Goal: Communication & Community: Answer question/provide support

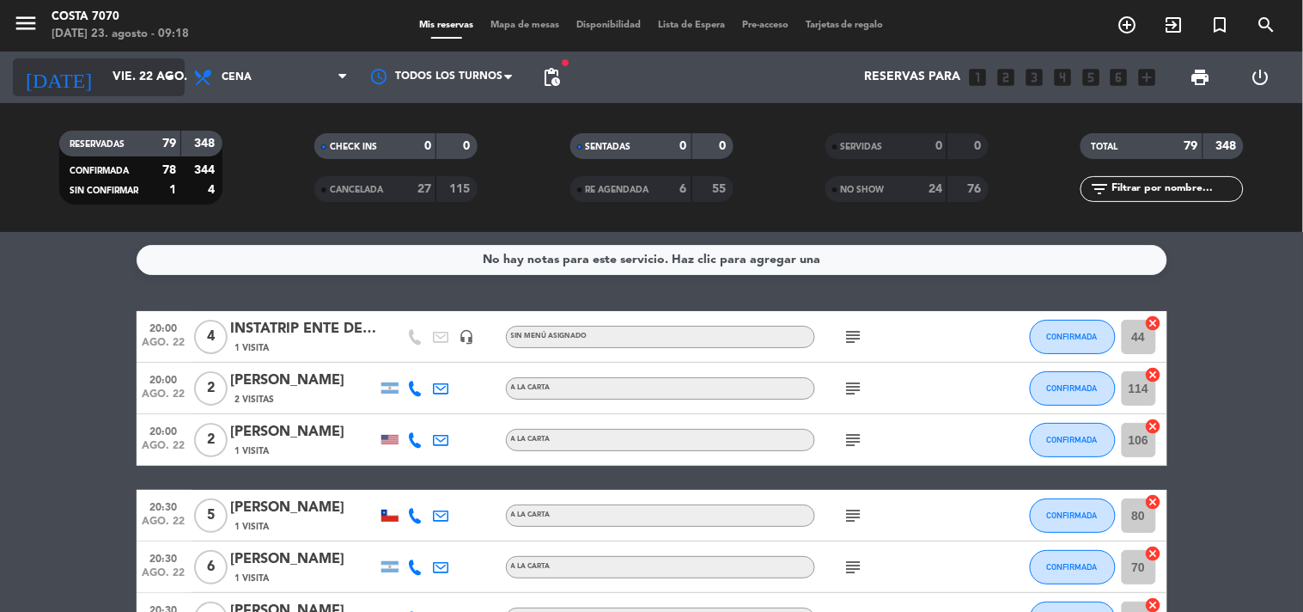
click at [107, 79] on input "vie. 22 ago." at bounding box center [185, 77] width 163 height 31
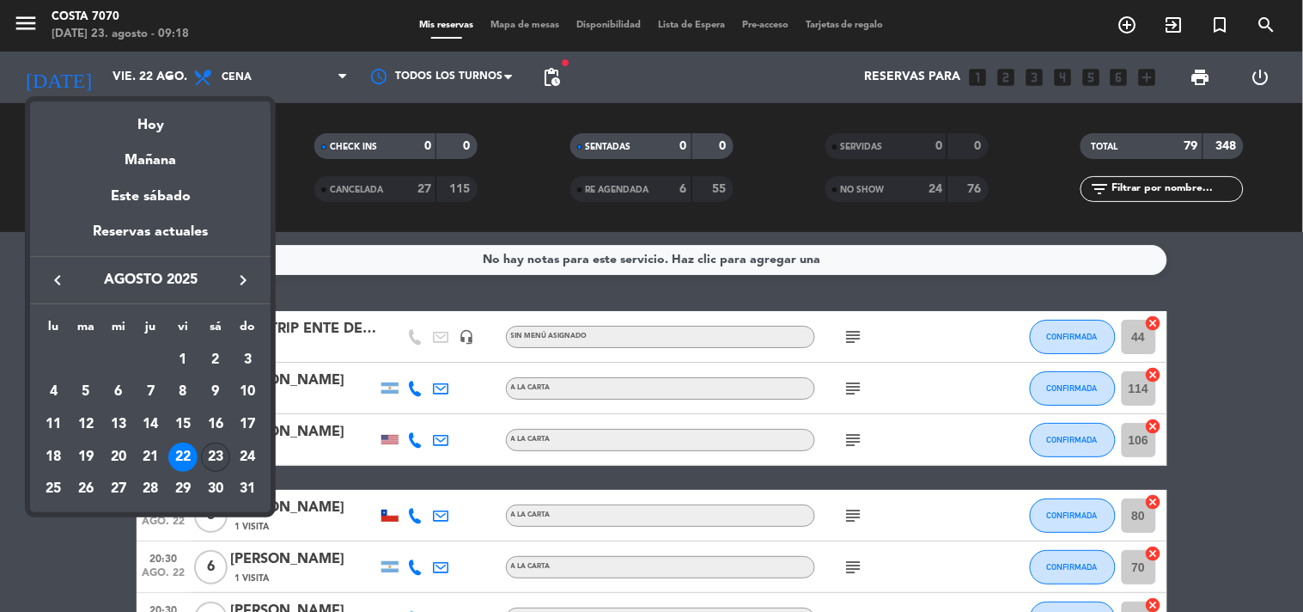
click at [217, 451] on div "23" at bounding box center [215, 457] width 29 height 29
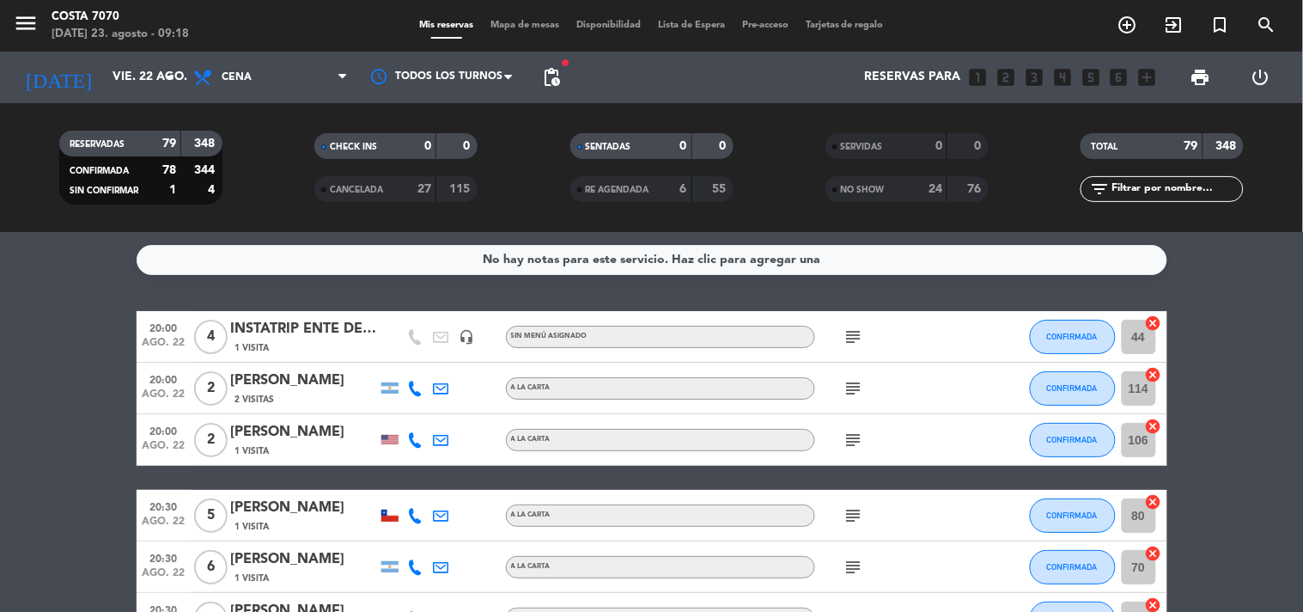
type input "sáb. 23 ago."
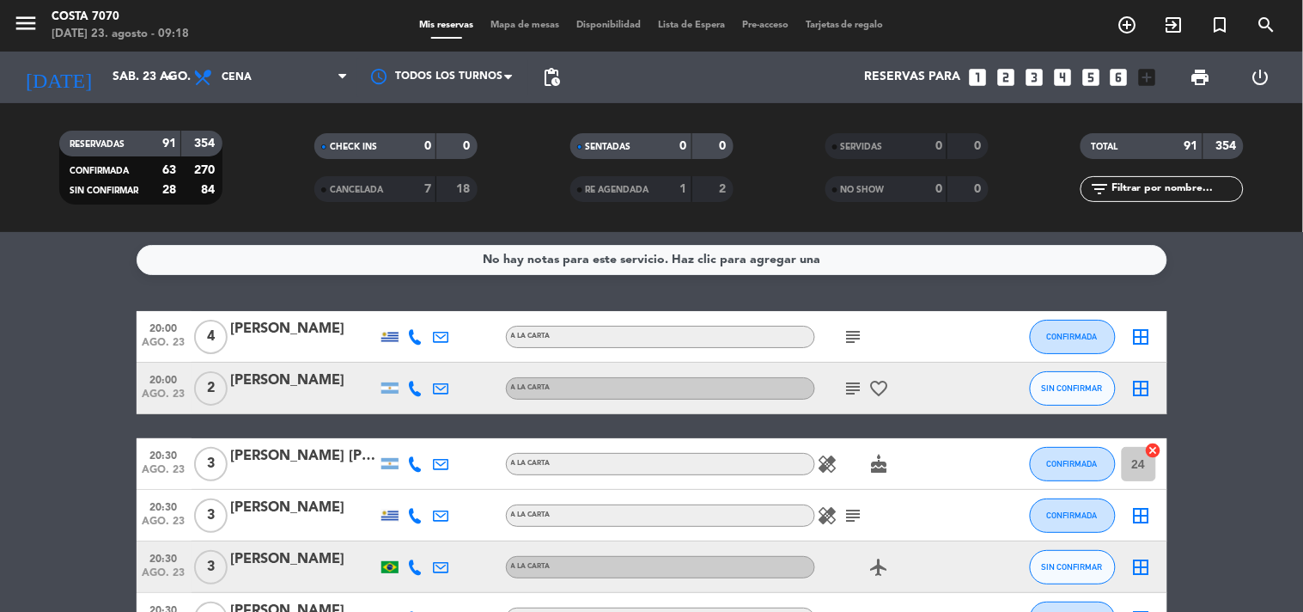
click at [417, 398] on div at bounding box center [416, 388] width 26 height 51
click at [413, 394] on icon at bounding box center [415, 388] width 15 height 15
click at [404, 357] on span "Copiar" at bounding box center [403, 359] width 36 height 18
click at [312, 375] on div "[PERSON_NAME]" at bounding box center [304, 380] width 146 height 22
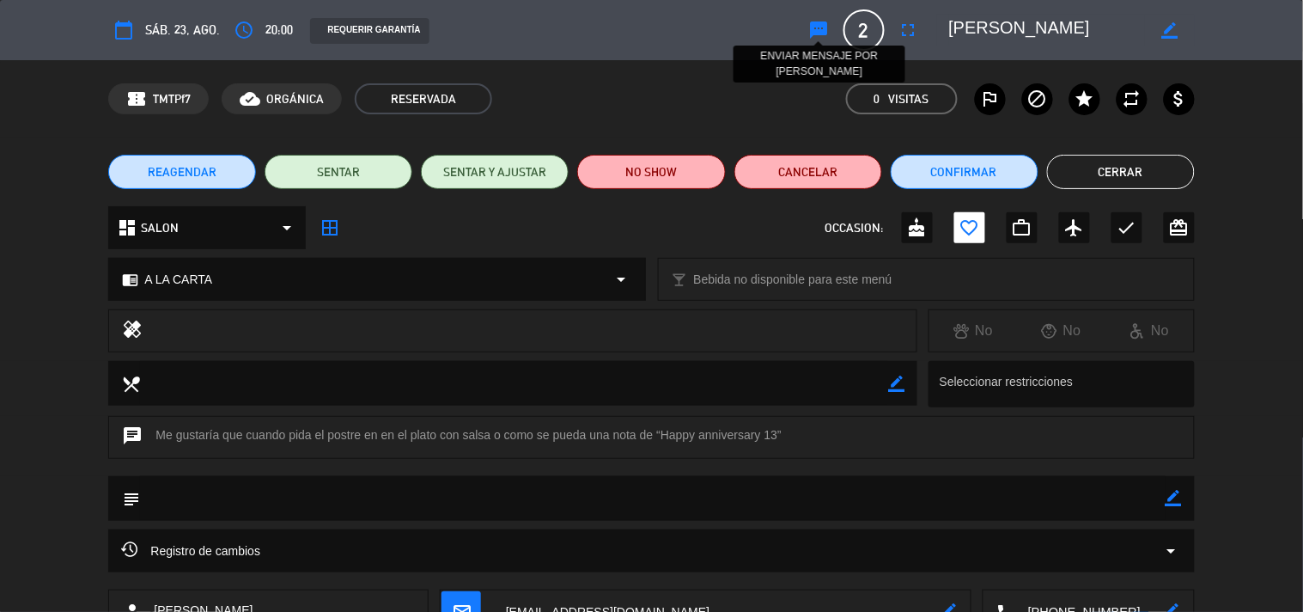
click at [818, 32] on icon "sms" at bounding box center [819, 30] width 21 height 21
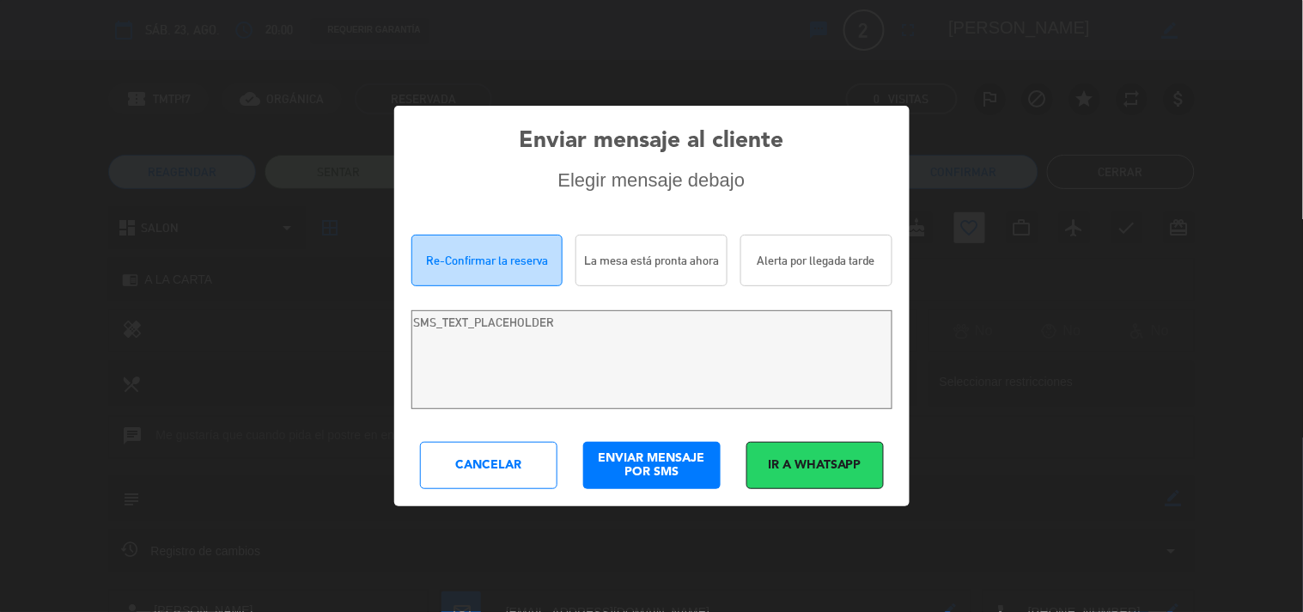
type textarea "[PERSON_NAME]! Estamos escribiendo para re-confirmar su reserva en [PERSON_NAME…"
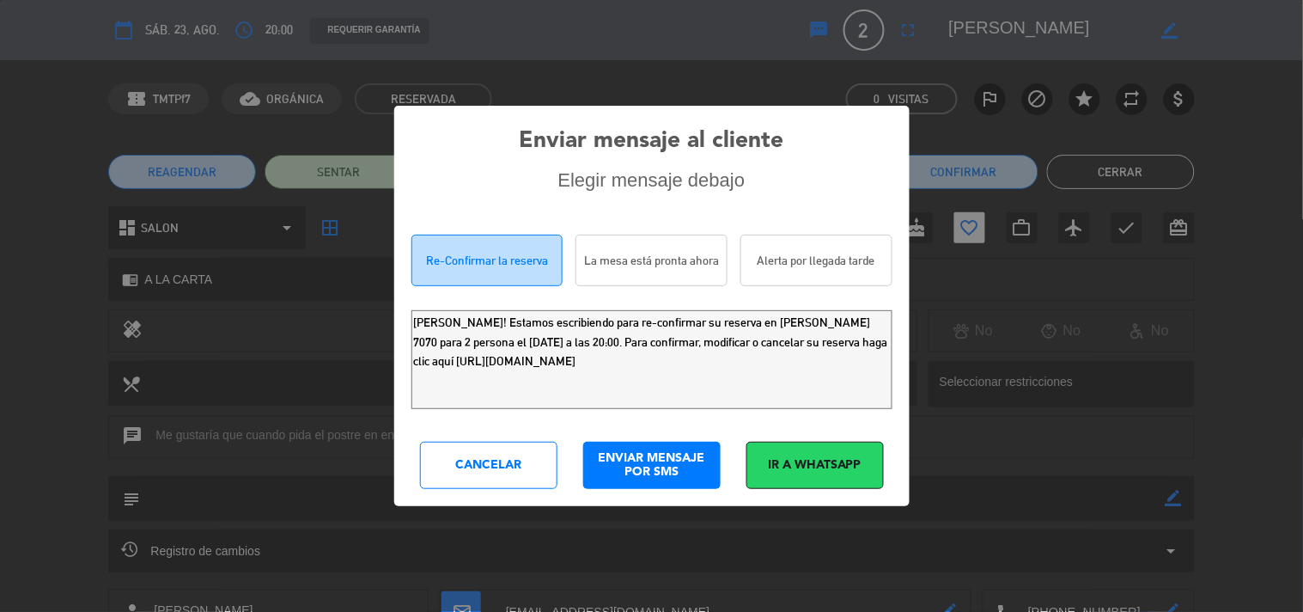
drag, startPoint x: 792, startPoint y: 373, endPoint x: 0, endPoint y: 19, distance: 867.7
click at [0, 115] on div "Enviar mensaje al cliente Elegir mensaje debajo Re-Confirmar la reserva La mesa…" at bounding box center [651, 306] width 1303 height 612
click at [534, 455] on div "Cancelar" at bounding box center [488, 465] width 137 height 47
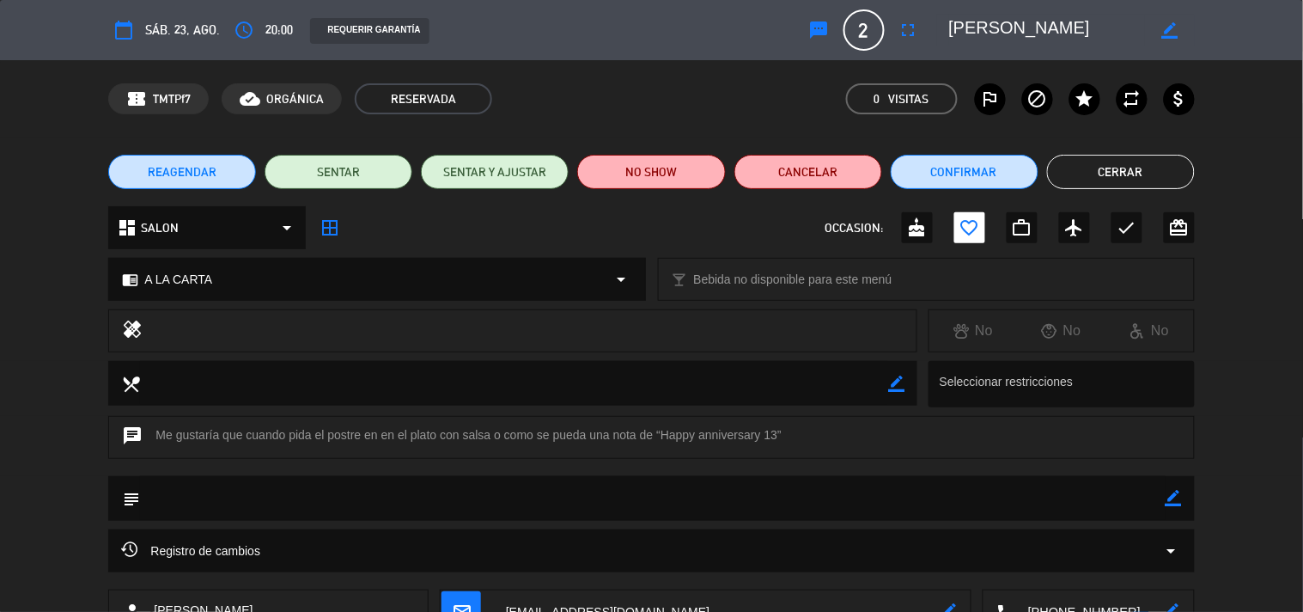
drag, startPoint x: 358, startPoint y: 433, endPoint x: 800, endPoint y: 432, distance: 441.6
click at [800, 432] on div "chat Me gustaría que cuando pida el postre en en el plato con salsa o como se p…" at bounding box center [651, 437] width 1086 height 43
click at [842, 426] on div "chat Me gustaría que cuando pida el postre en en el plato con salsa o como se p…" at bounding box center [651, 437] width 1086 height 43
click at [1141, 177] on button "Cerrar" at bounding box center [1121, 172] width 148 height 34
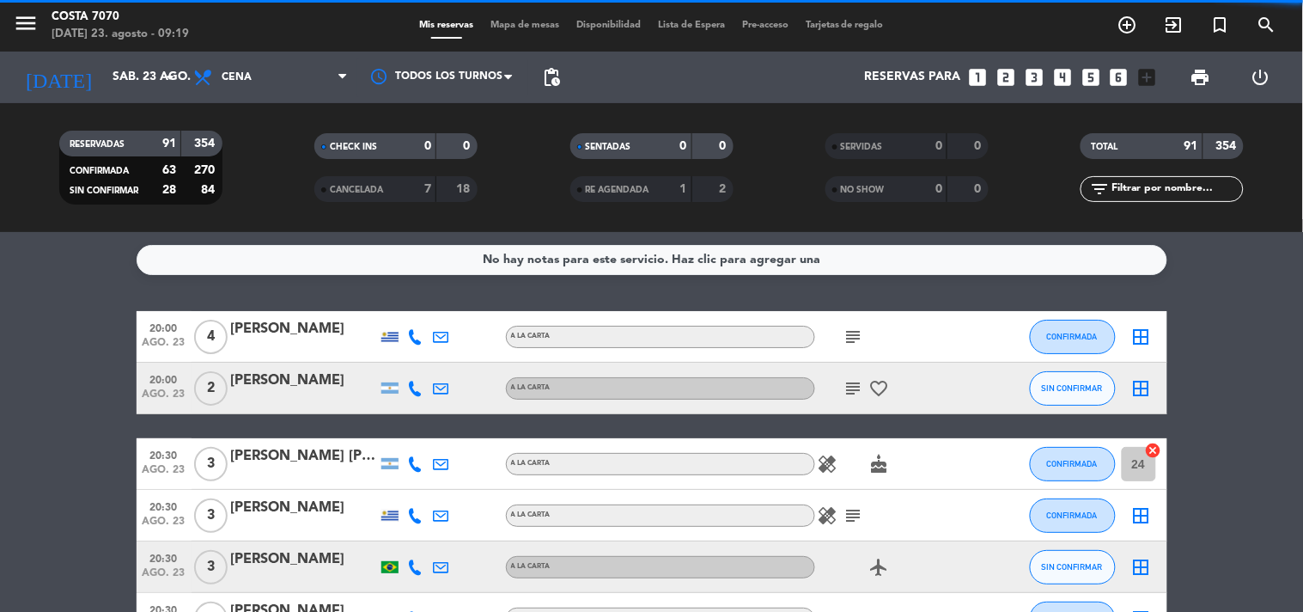
scroll to position [191, 0]
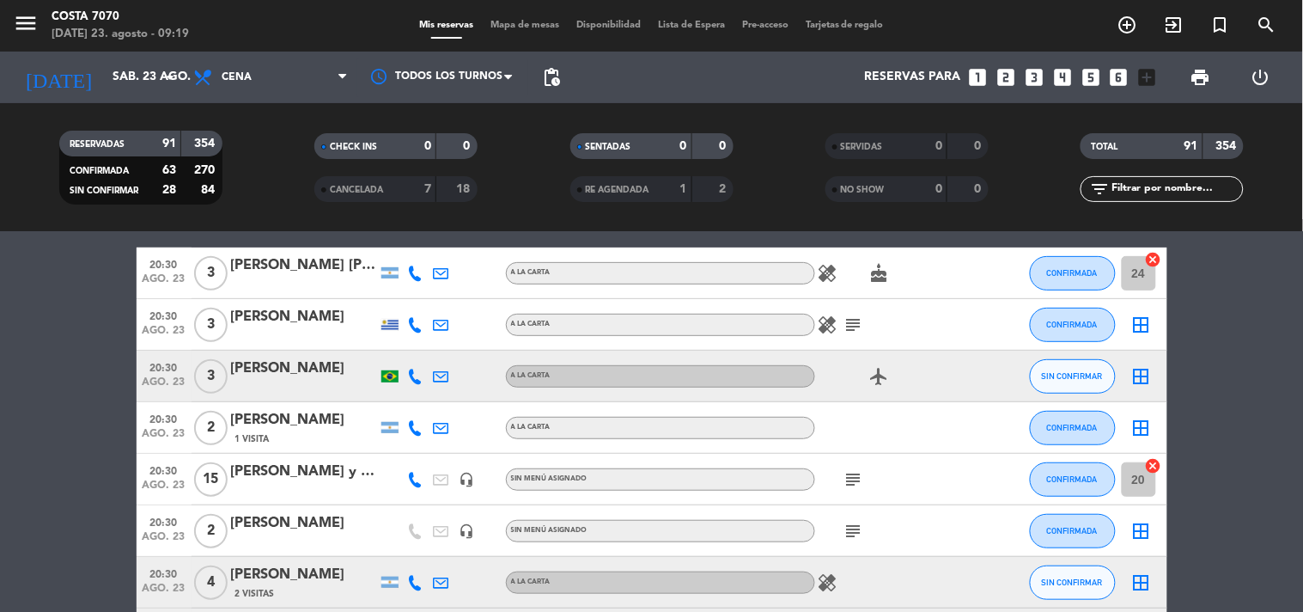
click at [424, 368] on div at bounding box center [416, 376] width 26 height 51
click at [408, 373] on icon at bounding box center [415, 376] width 15 height 15
click at [408, 351] on span "Copiar" at bounding box center [399, 347] width 36 height 18
click at [297, 391] on div at bounding box center [304, 388] width 146 height 14
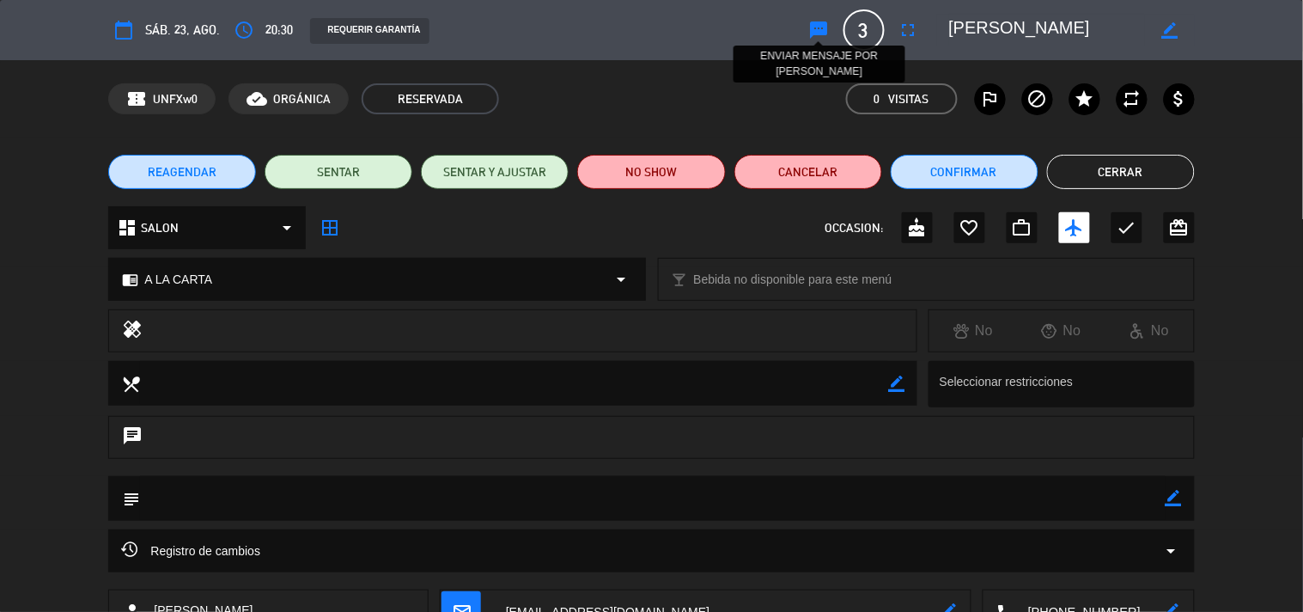
click at [817, 26] on icon "sms" at bounding box center [819, 30] width 21 height 21
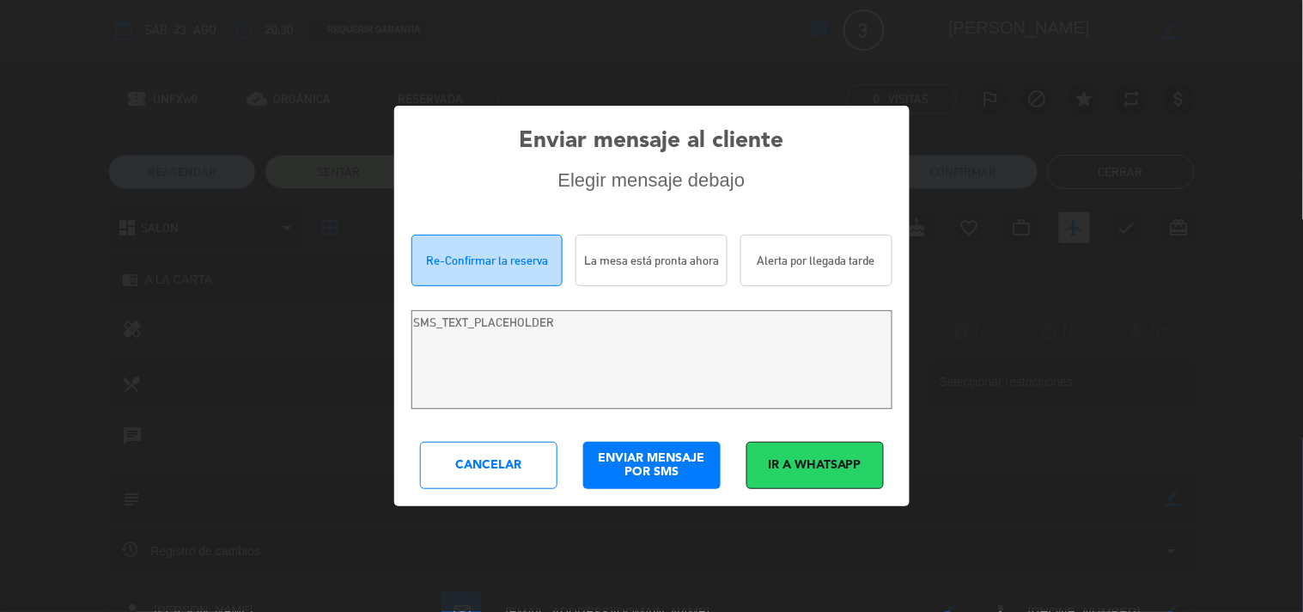
type textarea "[PERSON_NAME] ! Estamos escrevendo para re-confirmar sua reserva em [GEOGRAPHIC…"
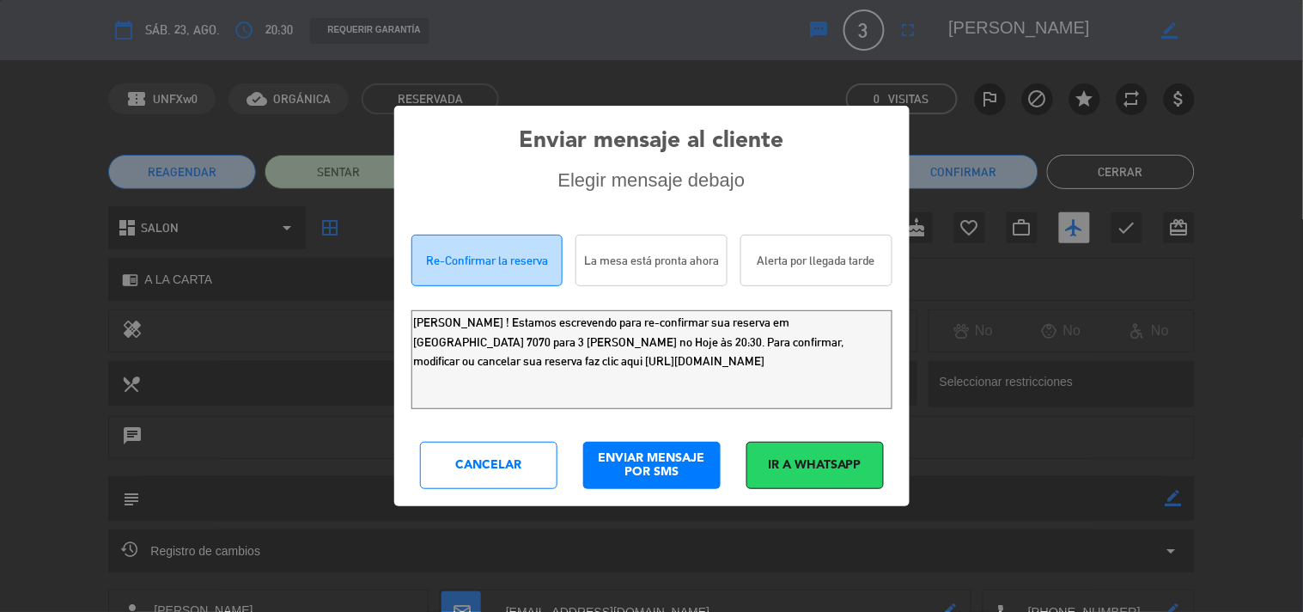
drag, startPoint x: 492, startPoint y: 327, endPoint x: 0, endPoint y: 140, distance: 526.8
click at [0, 168] on div "Enviar mensaje al cliente Elegir mensaje debajo Re-Confirmar la reserva La mesa…" at bounding box center [651, 306] width 1303 height 612
click at [466, 471] on div "Cancelar" at bounding box center [488, 465] width 137 height 47
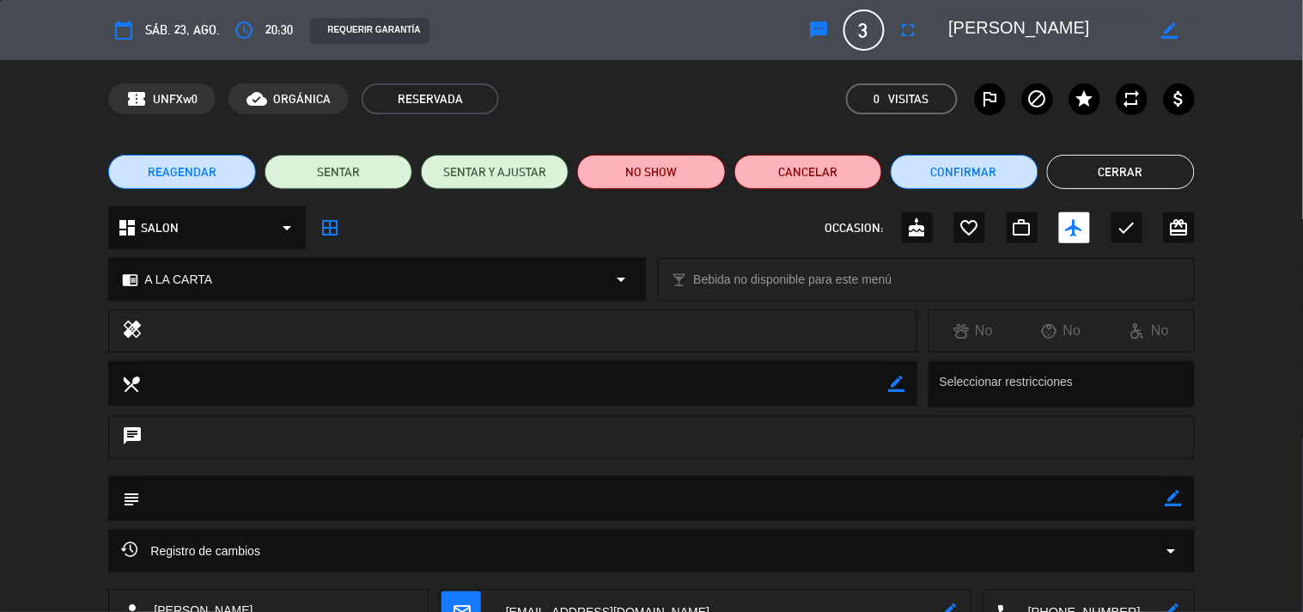
click at [1068, 149] on div "REAGENDAR SENTAR SENTAR Y AJUSTAR NO SHOW Cancelar Confirmar Cerrar" at bounding box center [651, 171] width 1303 height 69
click at [1059, 168] on button "Cerrar" at bounding box center [1121, 172] width 148 height 34
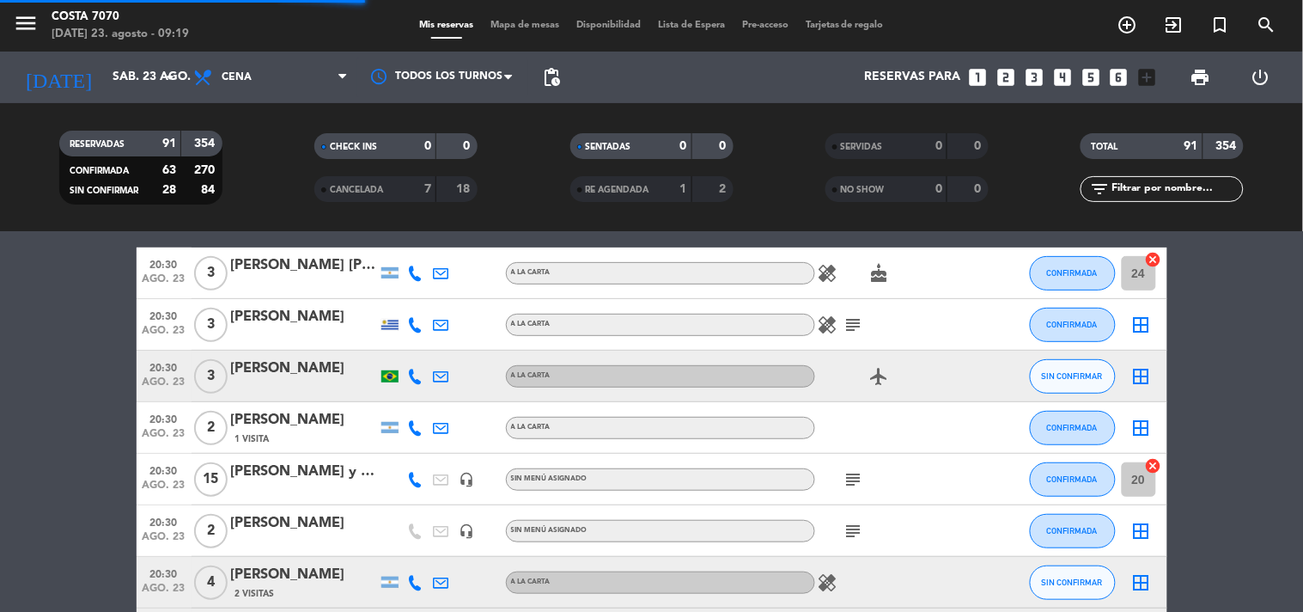
scroll to position [381, 0]
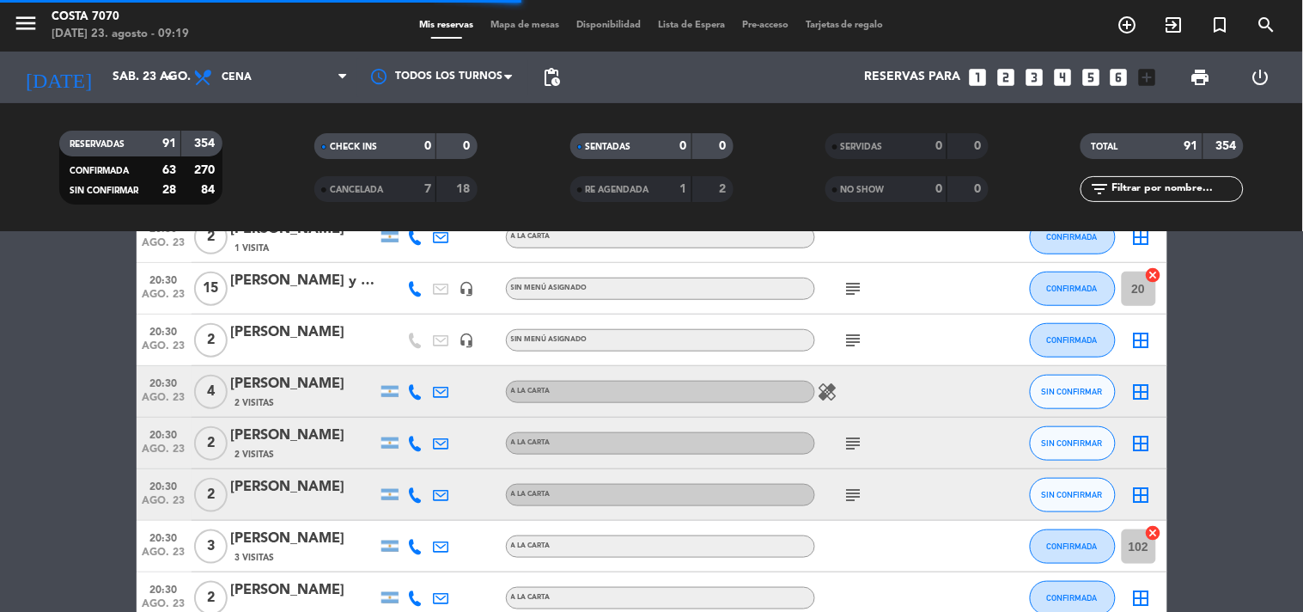
click at [412, 385] on icon at bounding box center [415, 391] width 15 height 15
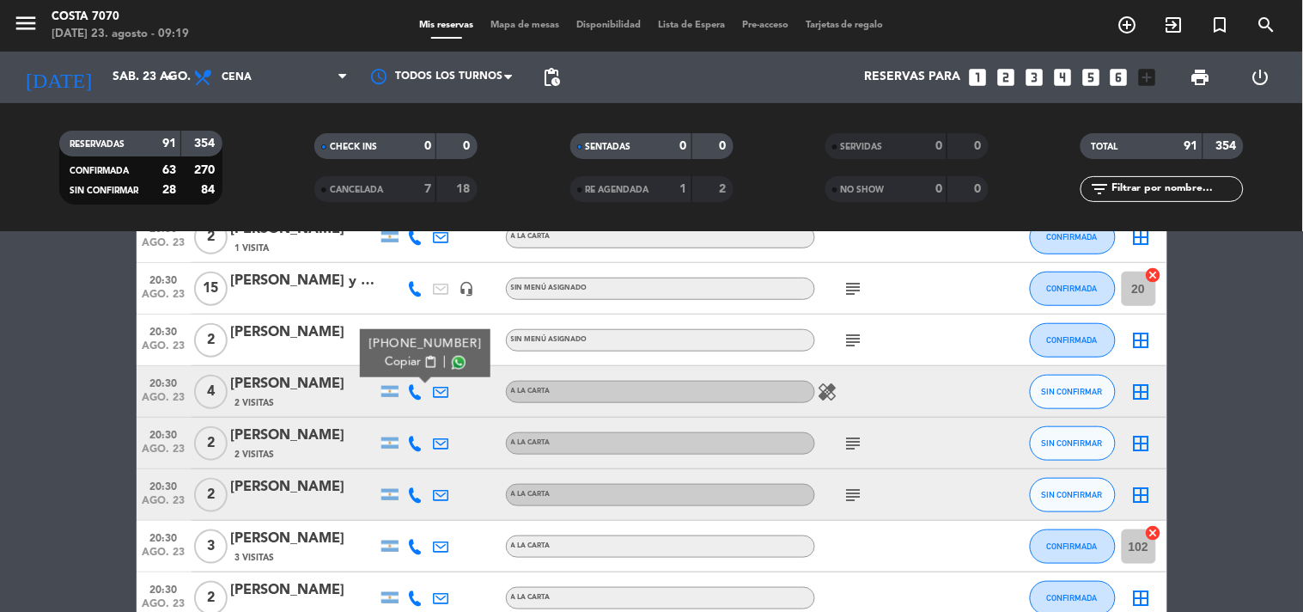
click at [412, 354] on button "Copiar content_paste" at bounding box center [411, 362] width 52 height 18
click at [335, 382] on div "[PERSON_NAME]" at bounding box center [304, 384] width 146 height 22
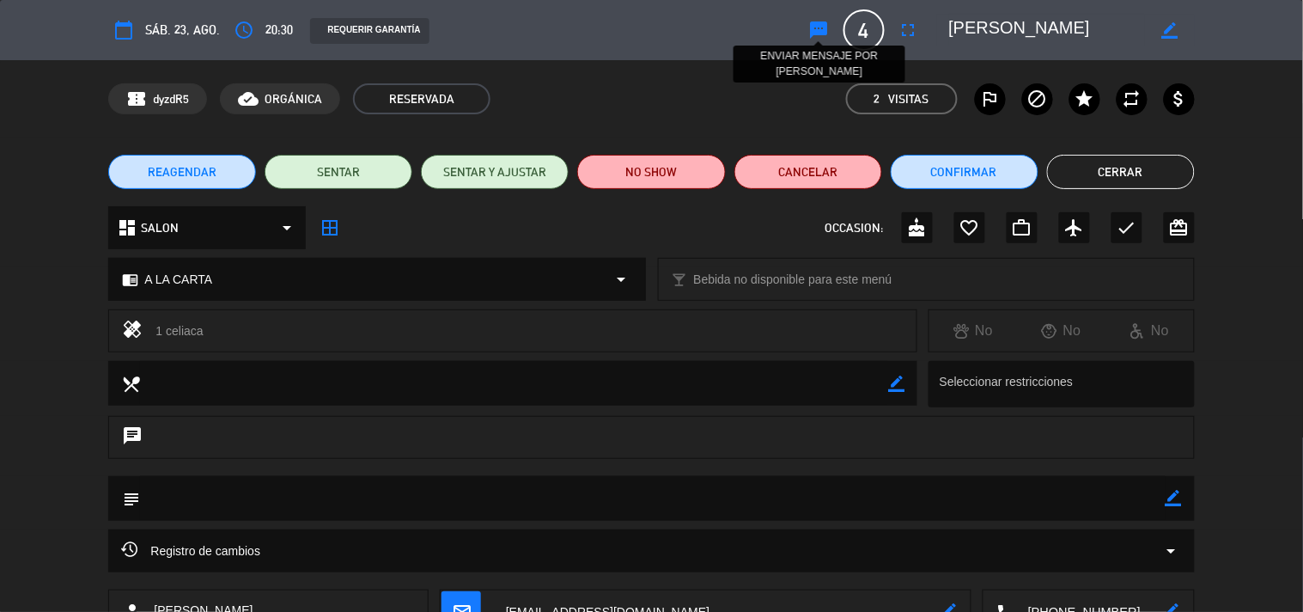
click at [821, 29] on icon "sms" at bounding box center [819, 30] width 21 height 21
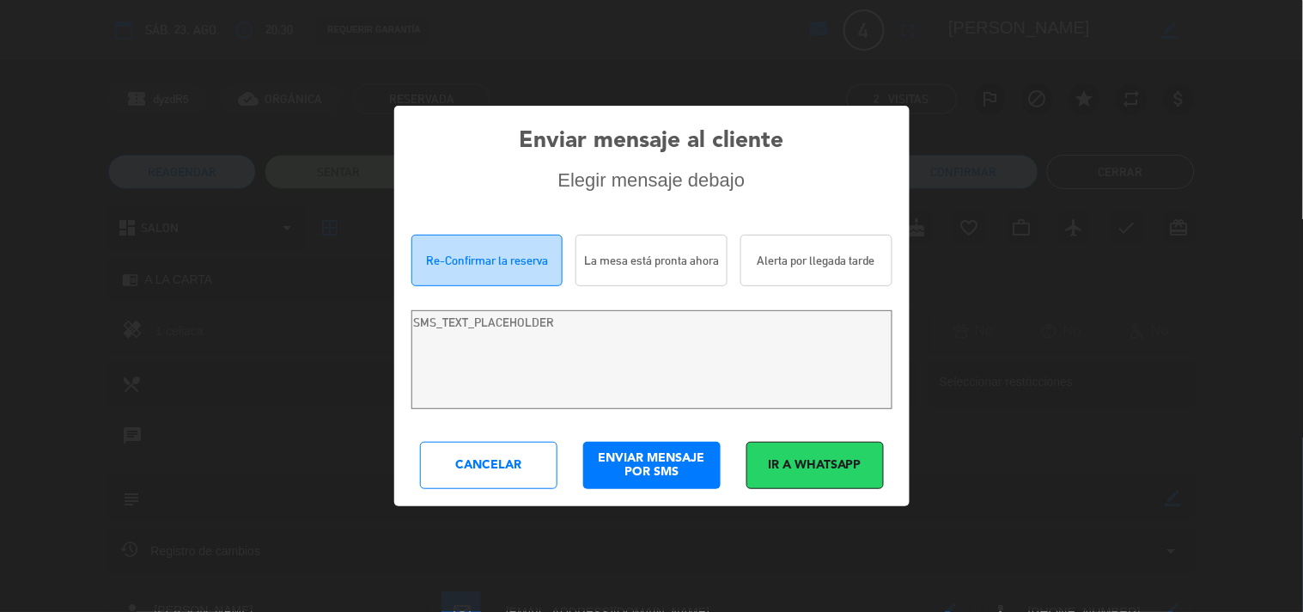
type textarea "Hola [PERSON_NAME]! Estamos escribiendo para re-confirmar su reserva en [PERSON…"
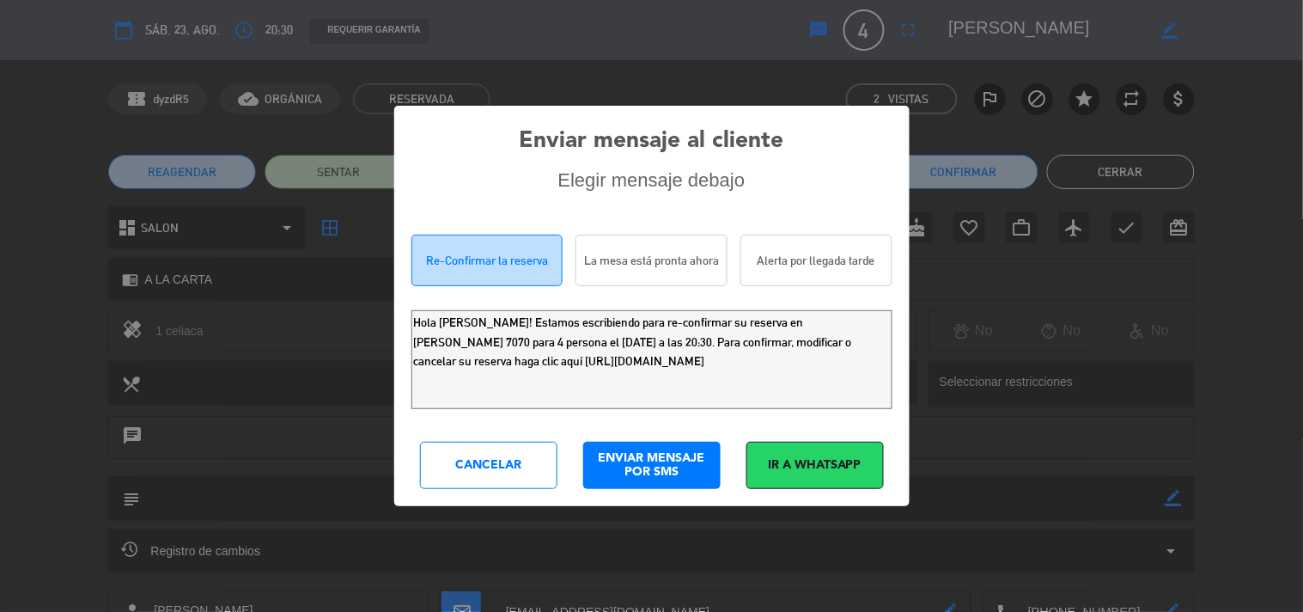
drag, startPoint x: 665, startPoint y: 354, endPoint x: 6, endPoint y: 191, distance: 679.0
click at [0, 208] on div "Enviar mensaje al cliente Elegir mensaje debajo Re-Confirmar la reserva La mesa…" at bounding box center [651, 306] width 1303 height 612
click at [436, 454] on div "Cancelar" at bounding box center [488, 465] width 137 height 47
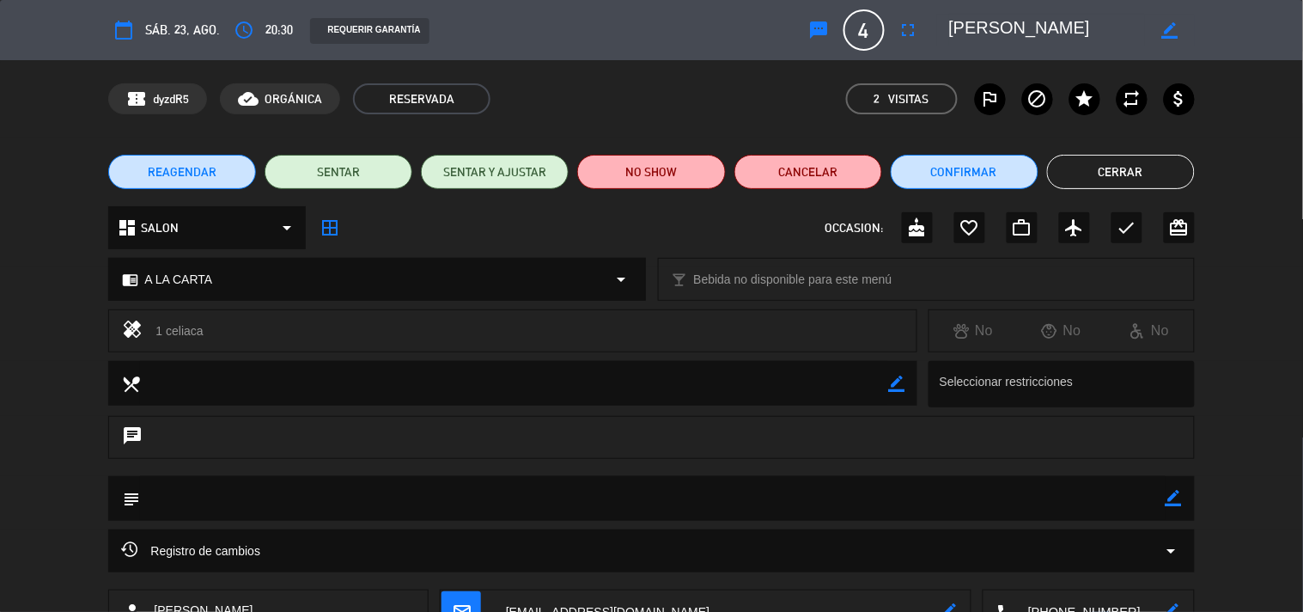
click at [1162, 168] on button "Cerrar" at bounding box center [1121, 172] width 148 height 34
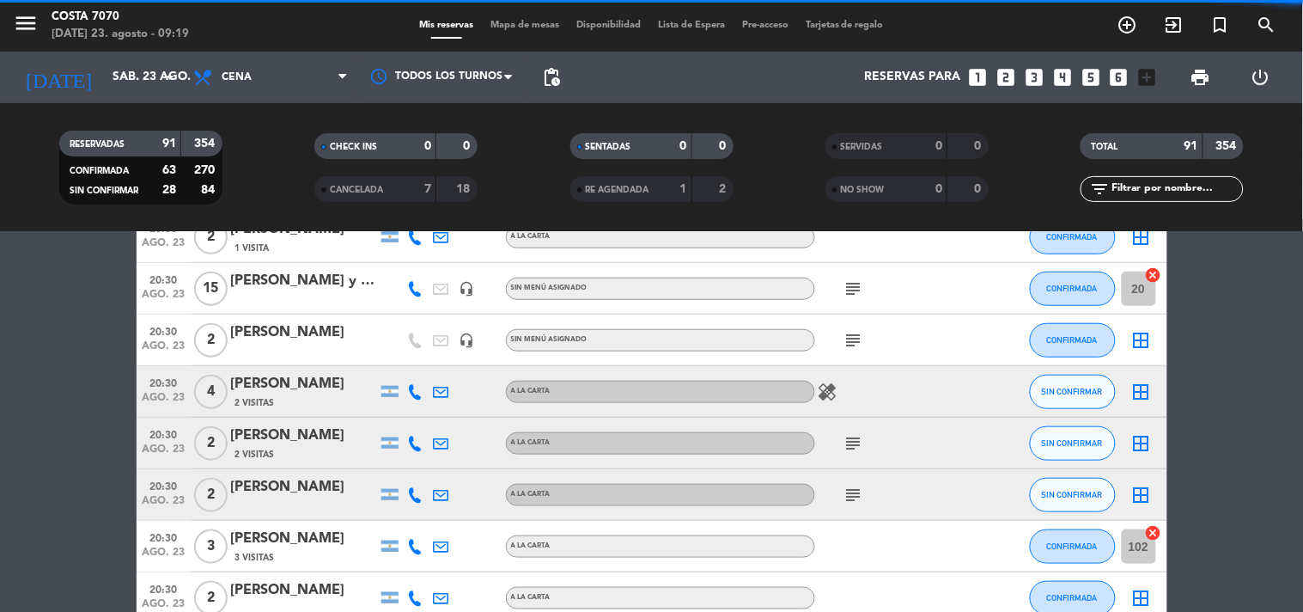
click at [411, 443] on icon at bounding box center [415, 443] width 15 height 15
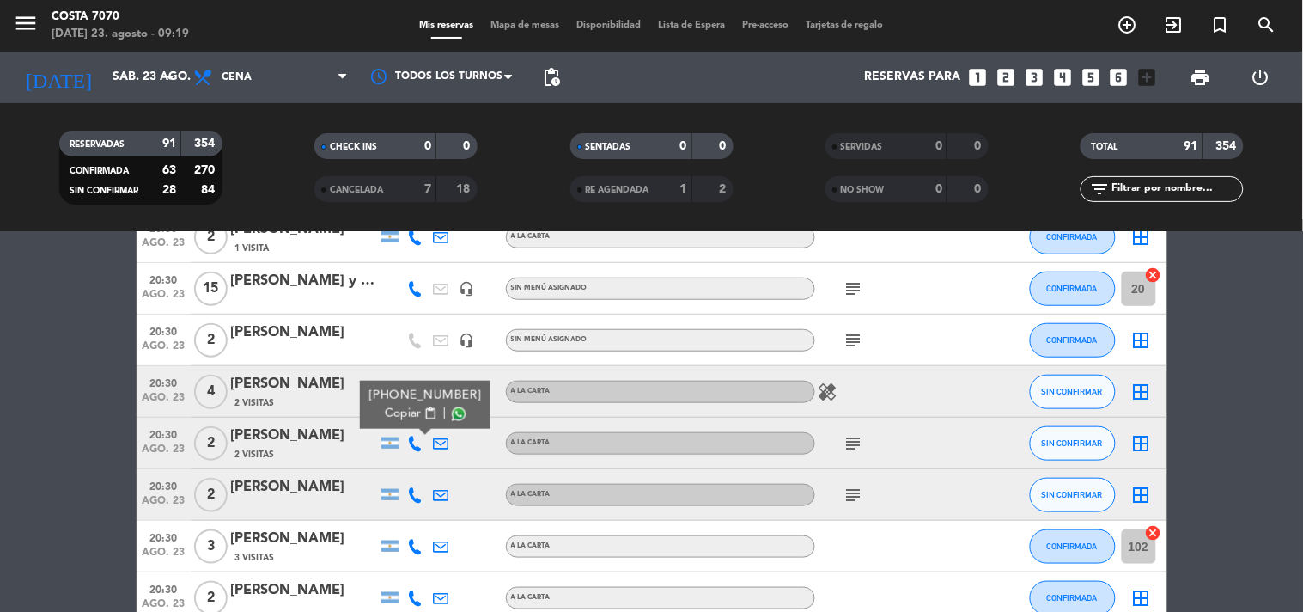
click at [412, 425] on div "[PHONE_NUMBER] Copiar content_paste |" at bounding box center [425, 405] width 131 height 48
click at [410, 413] on span "Copiar" at bounding box center [403, 414] width 36 height 18
click at [339, 438] on div "[PERSON_NAME]" at bounding box center [304, 435] width 146 height 22
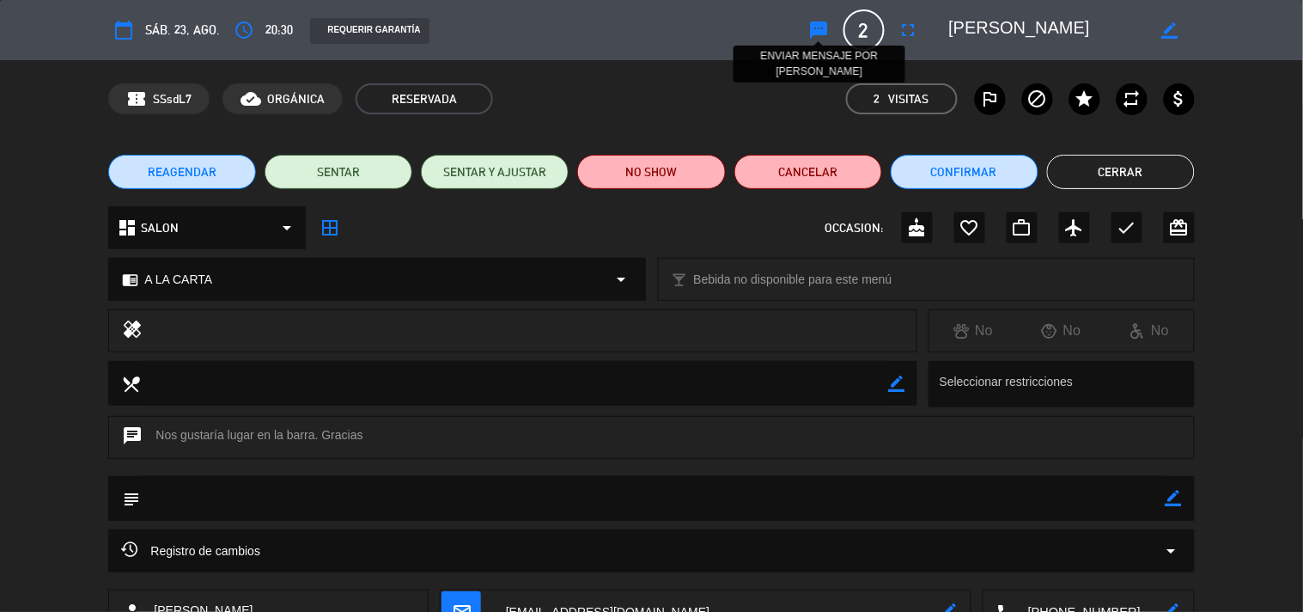
click at [821, 24] on icon "sms" at bounding box center [819, 30] width 21 height 21
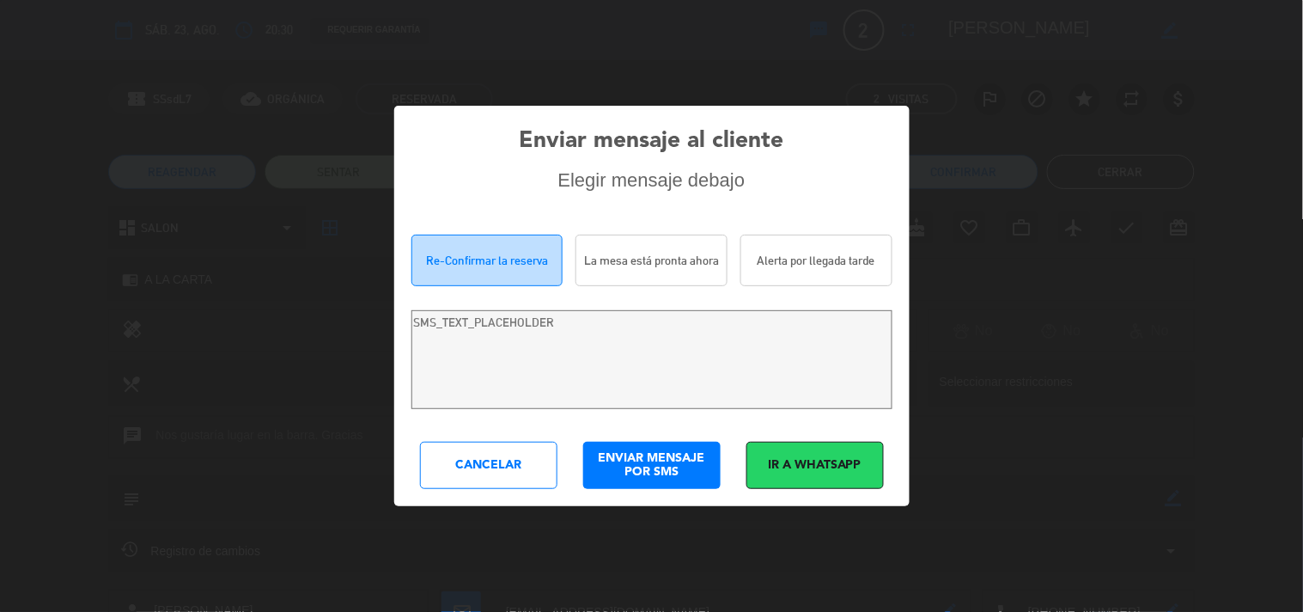
type textarea "Hola [PERSON_NAME]! Estamos escribiendo para re-confirmar su reserva en [PERSON…"
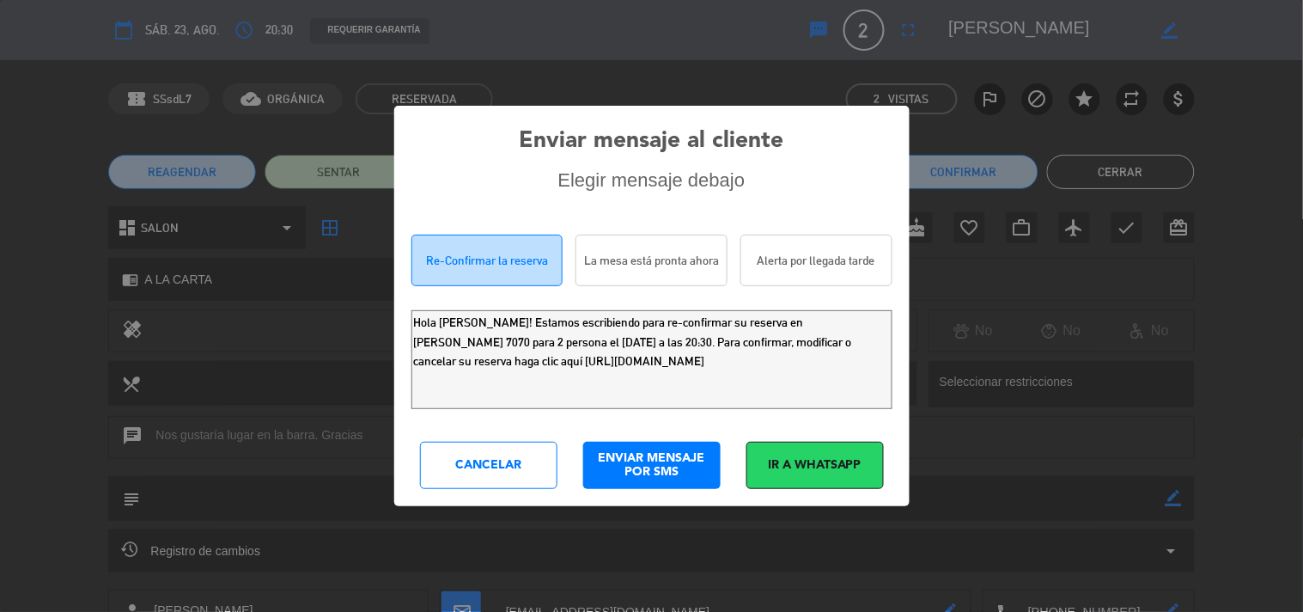
drag, startPoint x: 794, startPoint y: 375, endPoint x: 0, endPoint y: 174, distance: 818.8
click at [0, 183] on div "Enviar mensaje al cliente Elegir mensaje debajo Re-Confirmar la reserva La mesa…" at bounding box center [651, 306] width 1303 height 612
click at [490, 470] on div "Cancelar" at bounding box center [488, 465] width 137 height 47
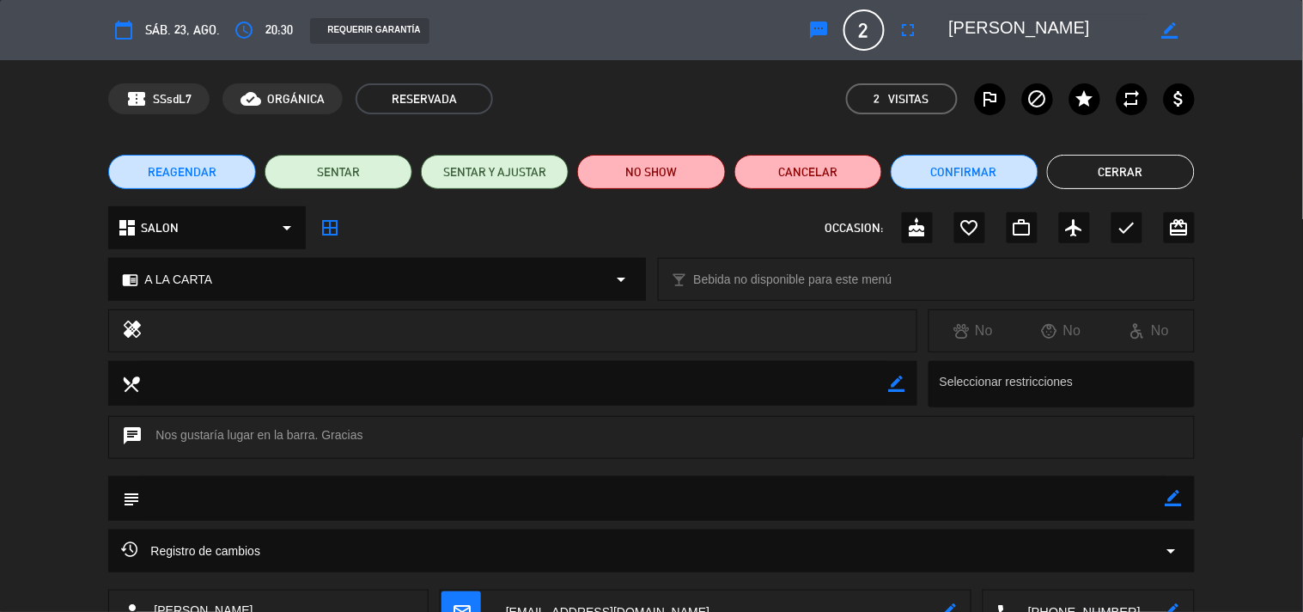
click at [1084, 162] on button "Cerrar" at bounding box center [1121, 172] width 148 height 34
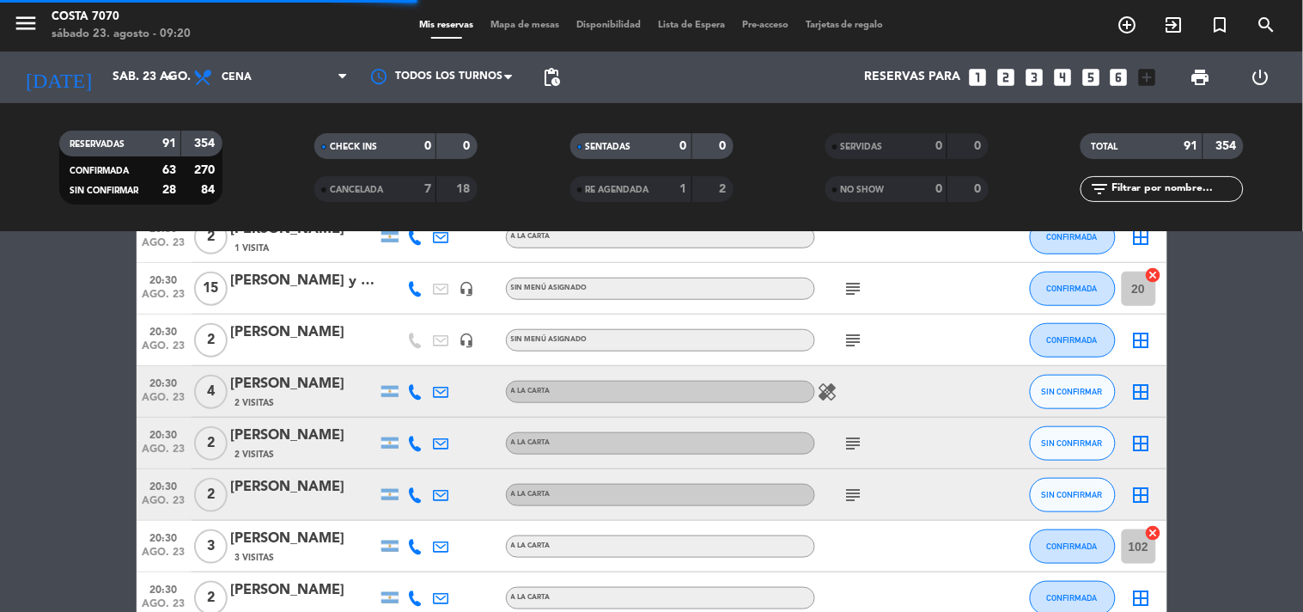
scroll to position [477, 0]
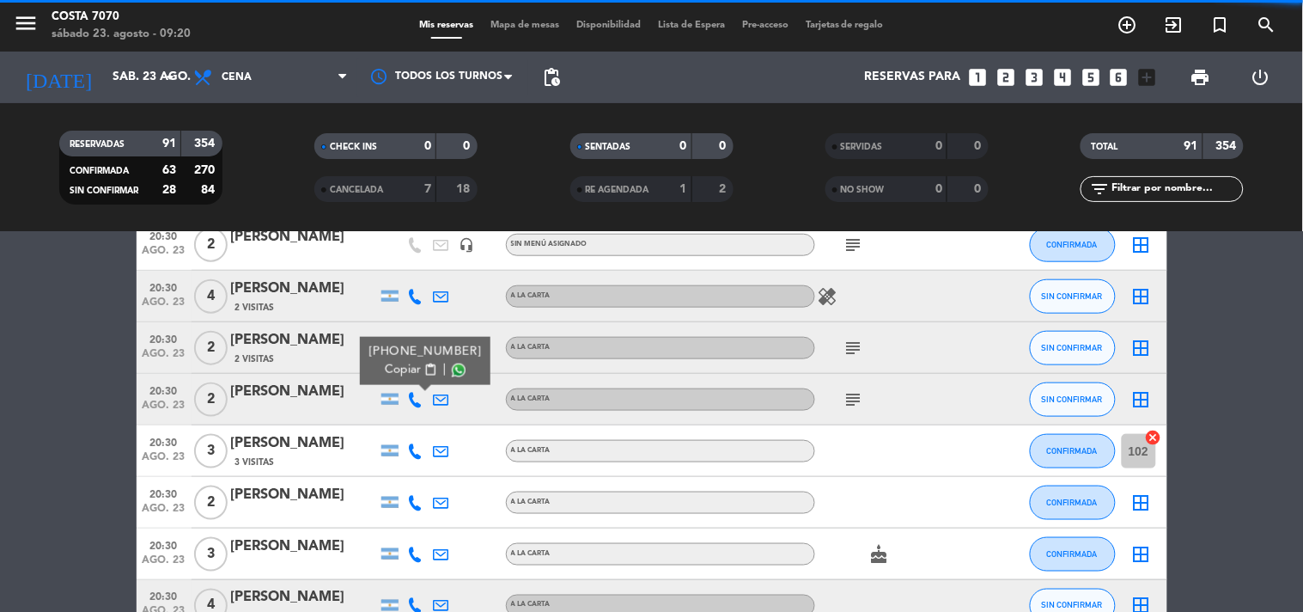
click at [412, 363] on button "Copiar content_paste" at bounding box center [411, 370] width 52 height 18
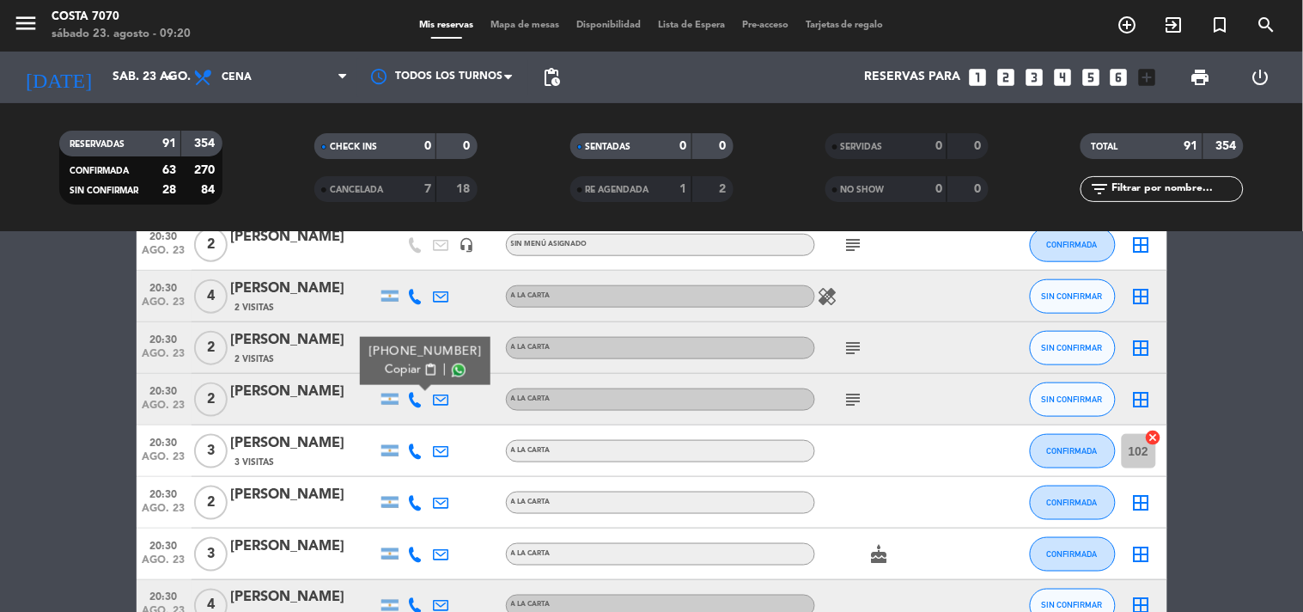
click at [336, 401] on div "[PERSON_NAME]" at bounding box center [304, 392] width 146 height 22
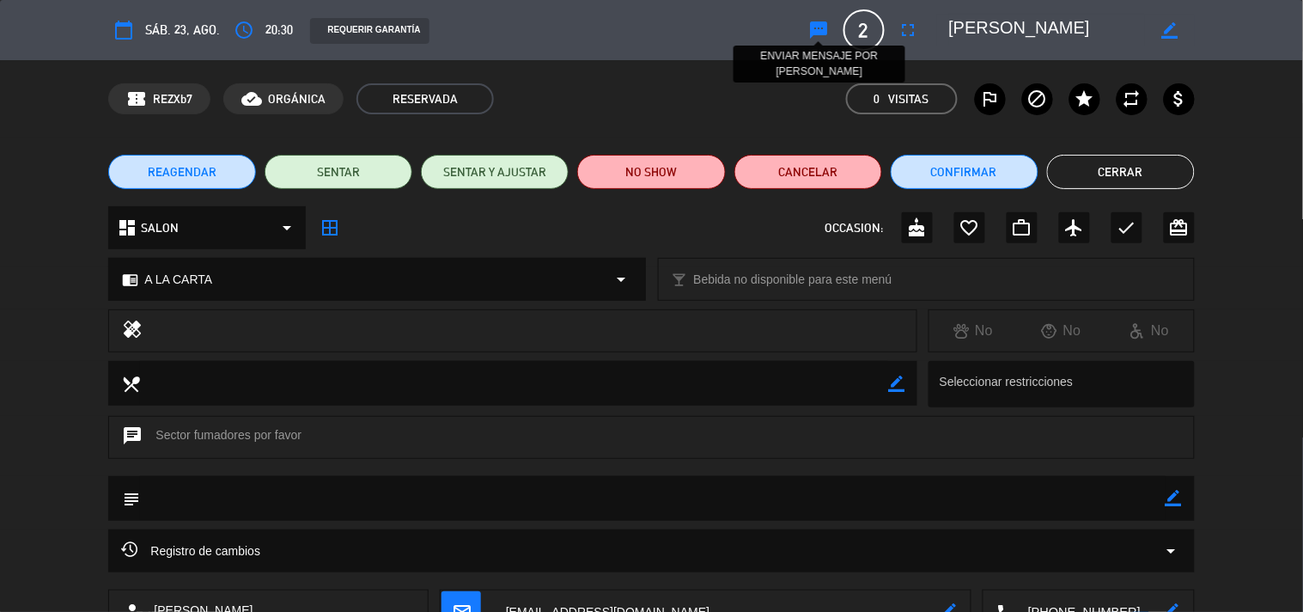
click at [812, 31] on icon "sms" at bounding box center [819, 30] width 21 height 21
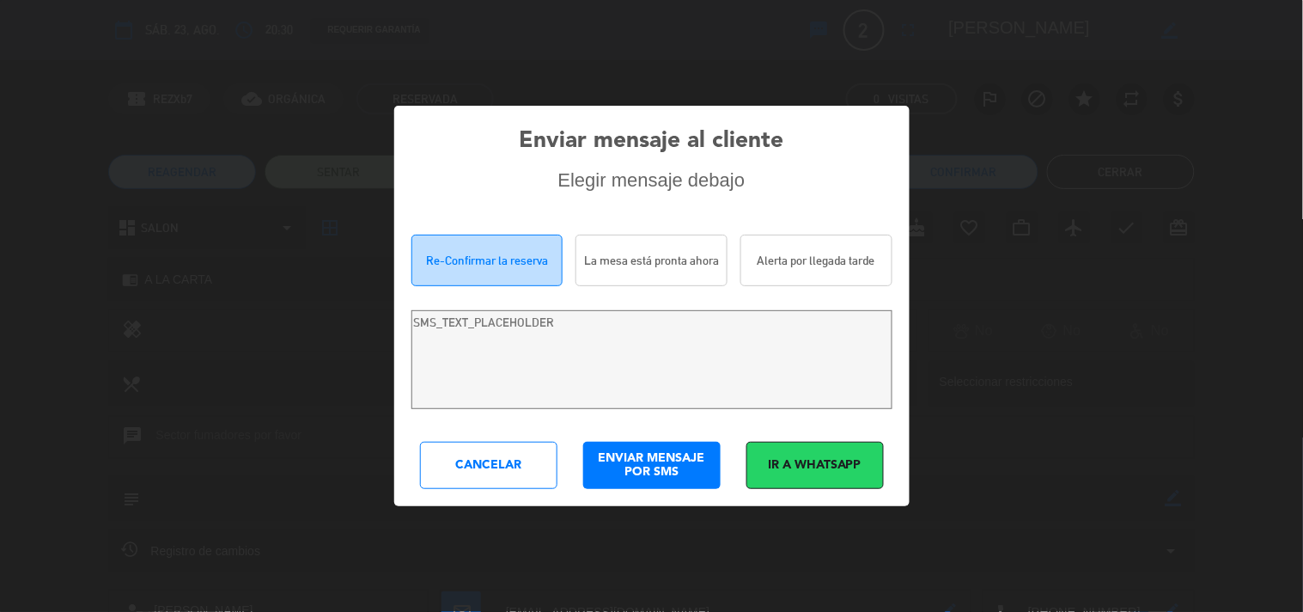
type textarea "Hola [PERSON_NAME]! Estamos escribiendo para re-confirmar su reserva en [PERSON…"
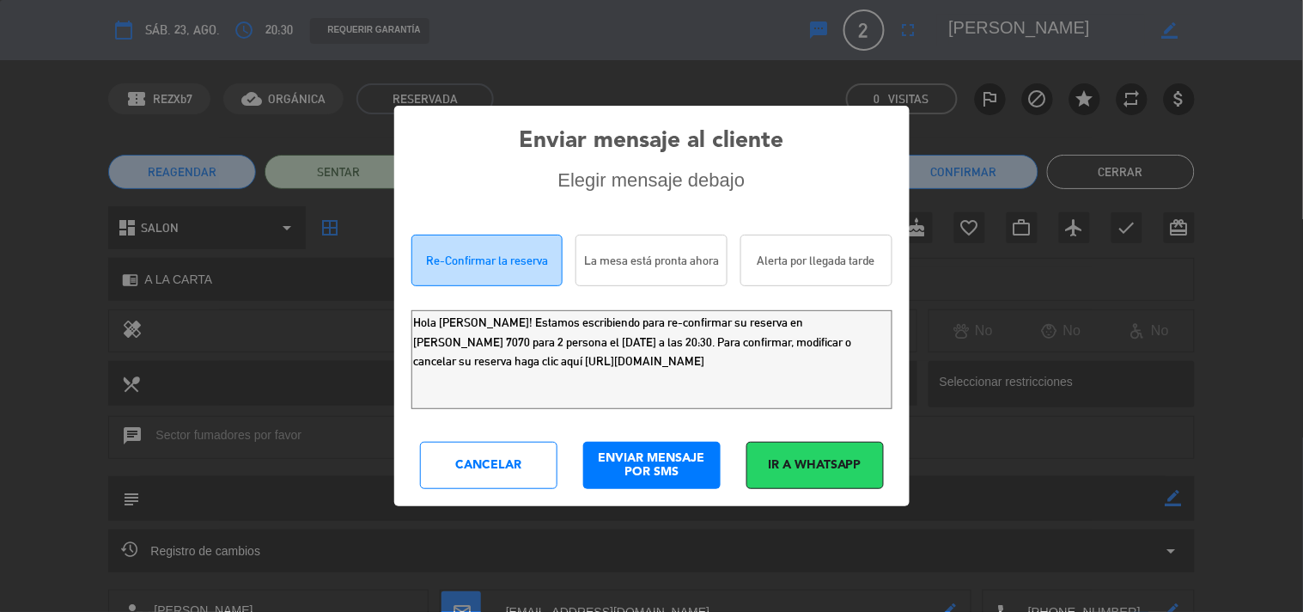
drag, startPoint x: 0, startPoint y: 272, endPoint x: 19, endPoint y: 90, distance: 182.3
click at [0, 165] on div "Enviar mensaje al cliente Elegir mensaje debajo Re-Confirmar la reserva La mesa…" at bounding box center [651, 306] width 1303 height 612
click at [477, 470] on div "Cancelar" at bounding box center [488, 465] width 137 height 47
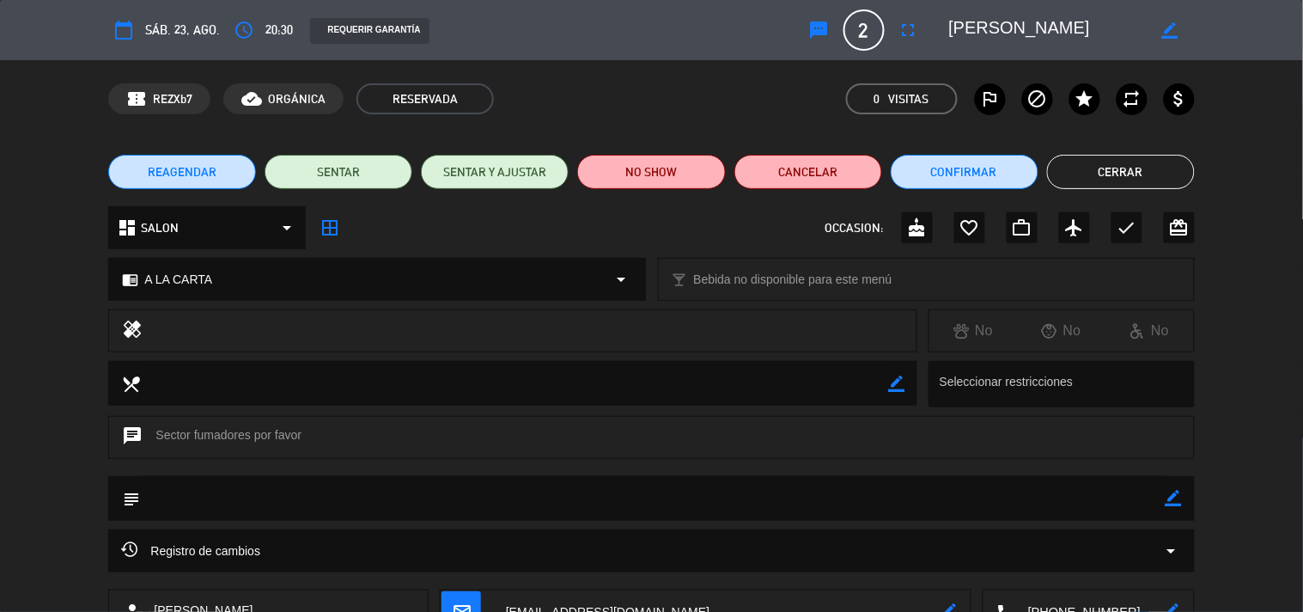
click at [1098, 173] on button "Cerrar" at bounding box center [1121, 172] width 148 height 34
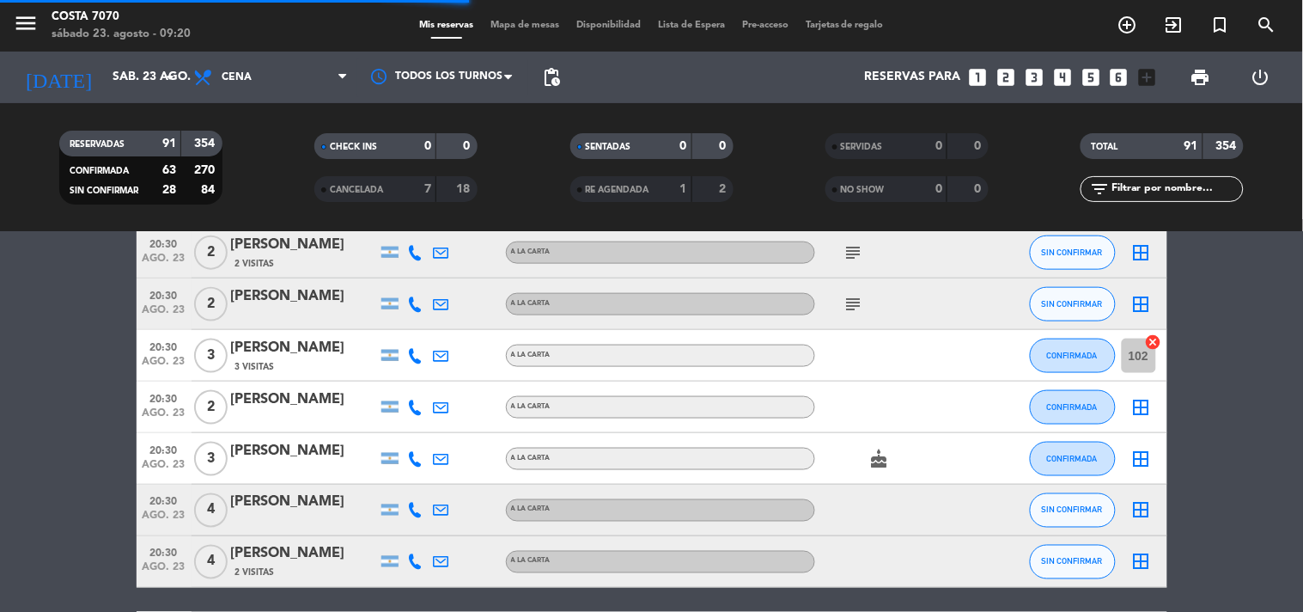
scroll to position [668, 0]
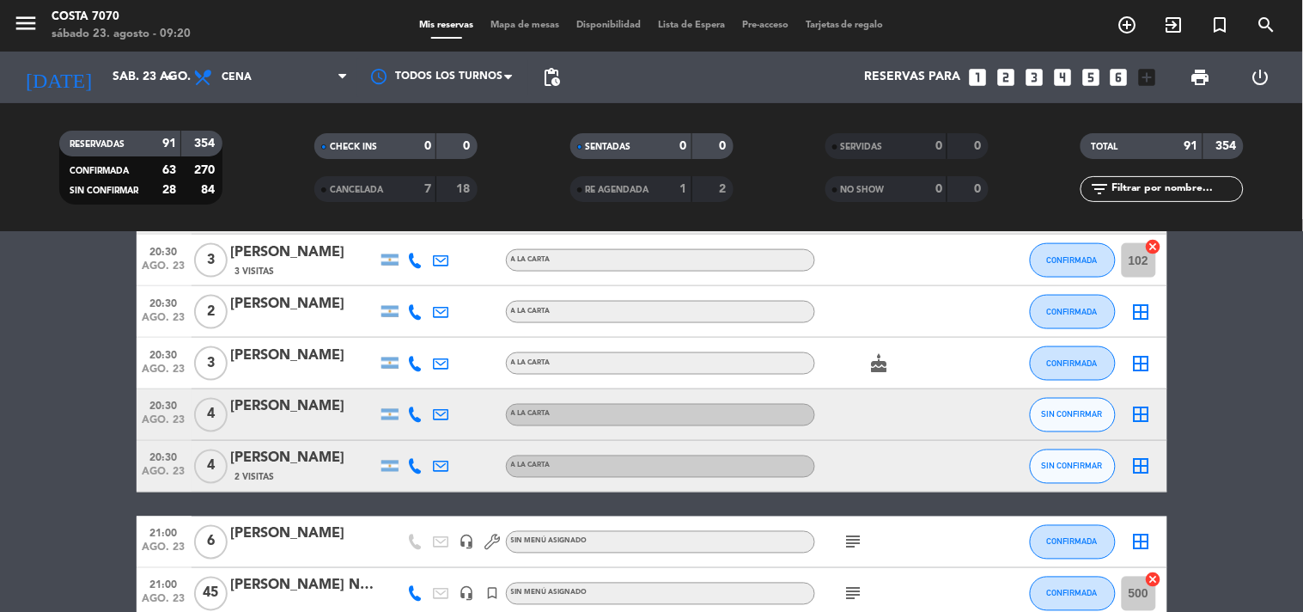
click at [409, 407] on icon at bounding box center [415, 414] width 15 height 15
click at [404, 389] on span "Copiar" at bounding box center [403, 385] width 36 height 18
click at [338, 398] on div "[PERSON_NAME]" at bounding box center [304, 407] width 146 height 22
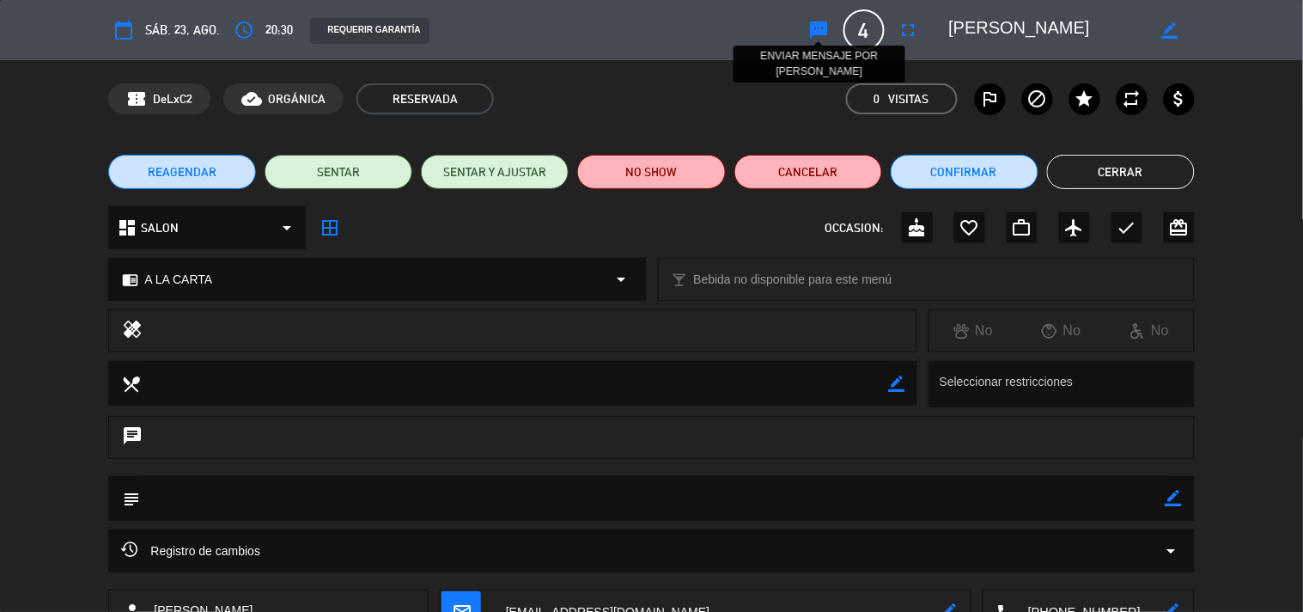
click at [814, 33] on icon "sms" at bounding box center [819, 30] width 21 height 21
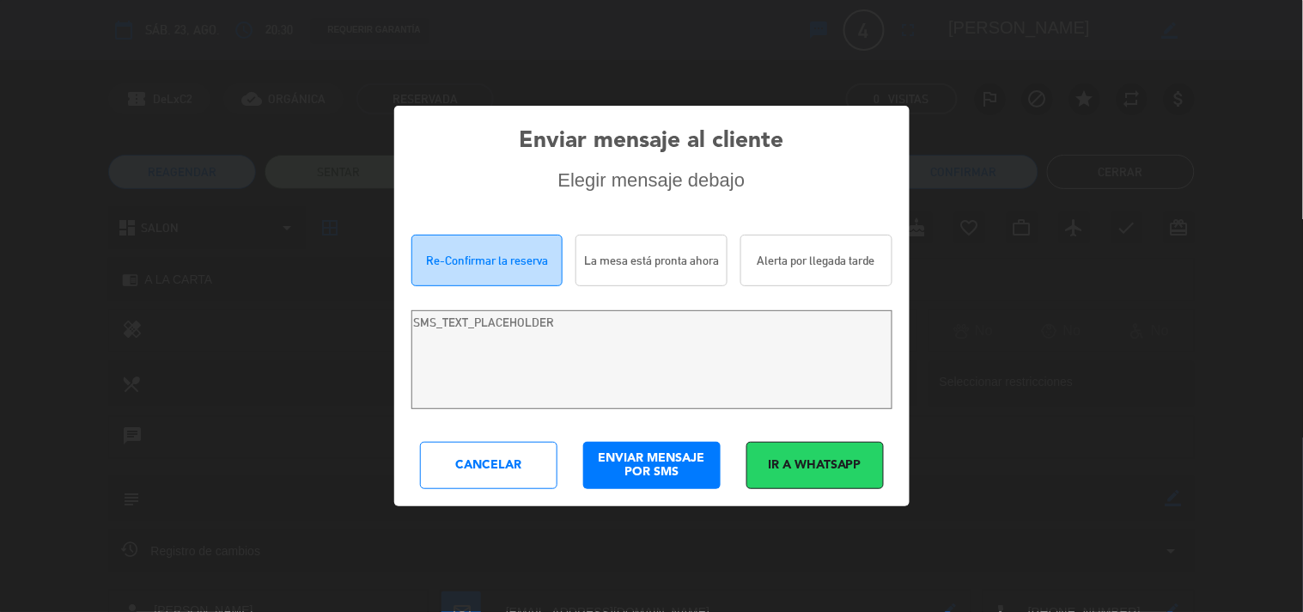
type textarea "Hola [PERSON_NAME]! Estamos escribiendo para re-confirmar su reserva en [PERSON…"
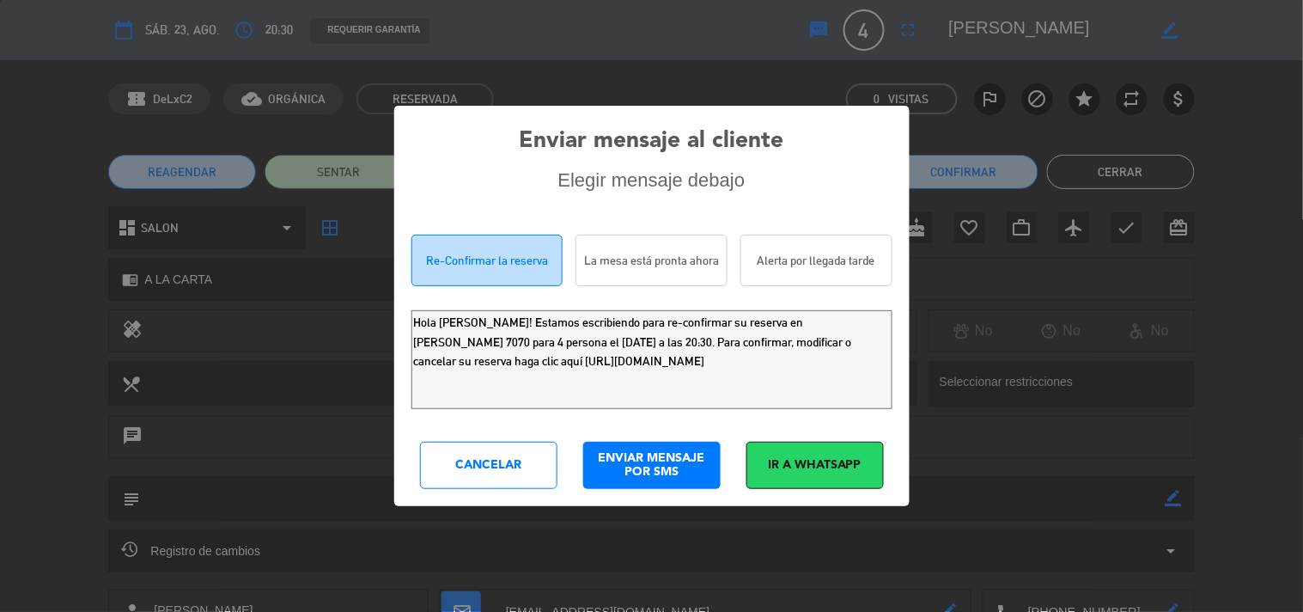
drag, startPoint x: 120, startPoint y: 273, endPoint x: 0, endPoint y: 37, distance: 265.1
click at [0, 106] on div "Enviar mensaje al cliente Elegir mensaje debajo Re-Confirmar la reserva La mesa…" at bounding box center [651, 306] width 1303 height 612
click at [510, 464] on div "Cancelar" at bounding box center [488, 465] width 137 height 47
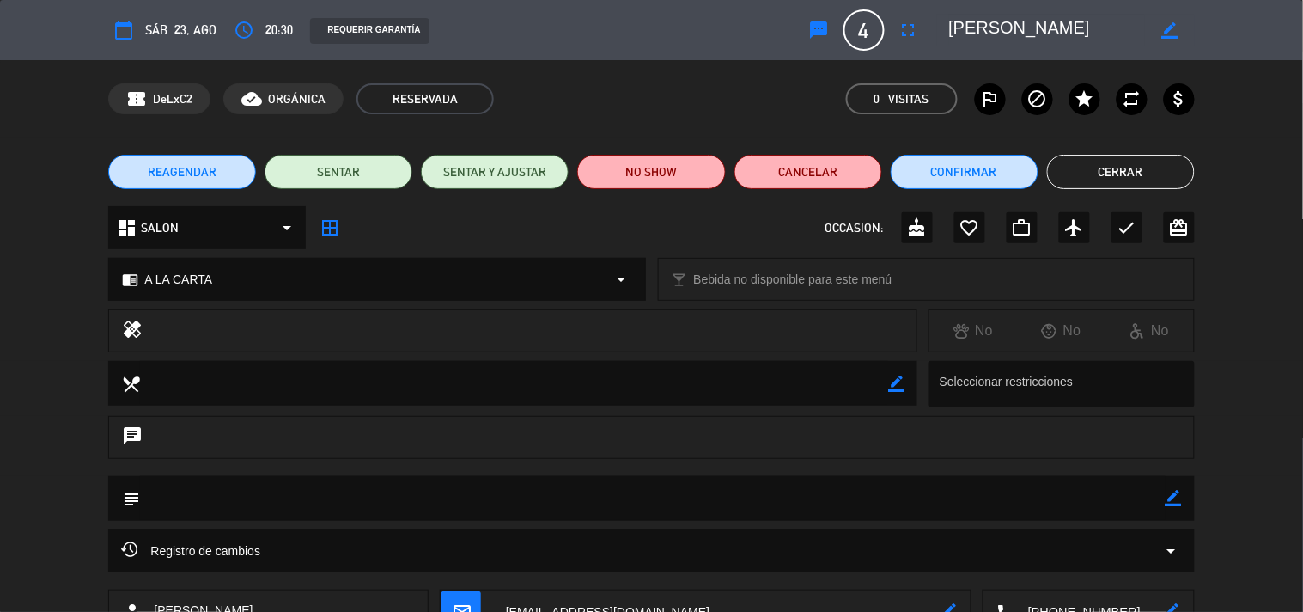
click at [1157, 172] on button "Cerrar" at bounding box center [1121, 172] width 148 height 34
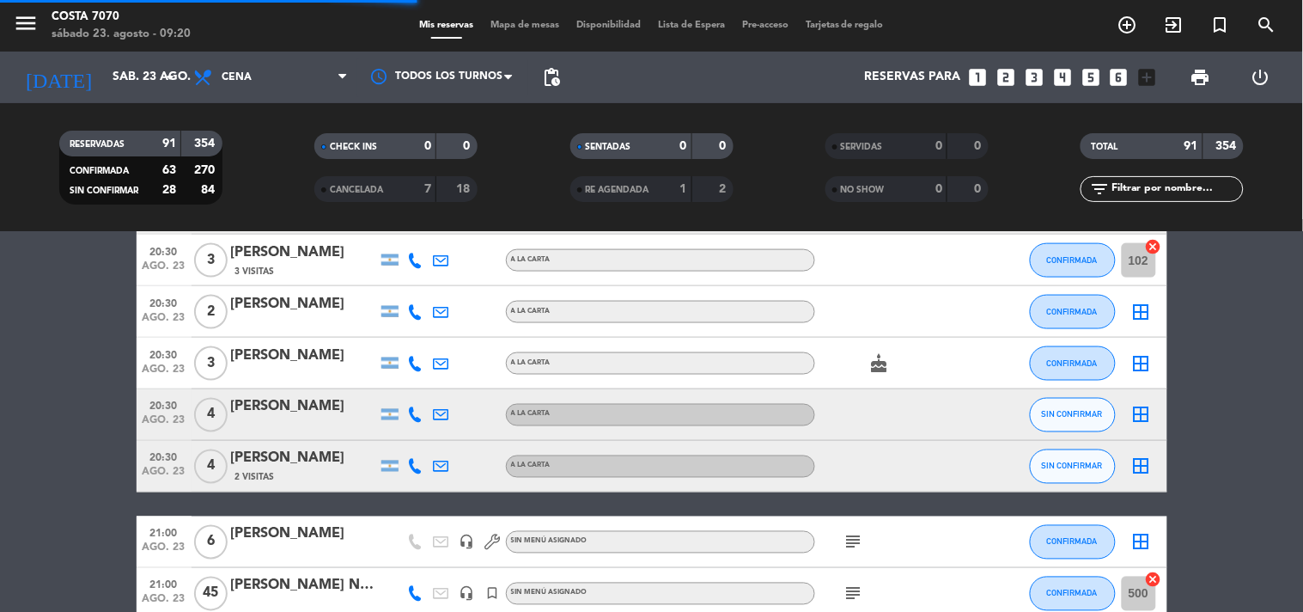
scroll to position [763, 0]
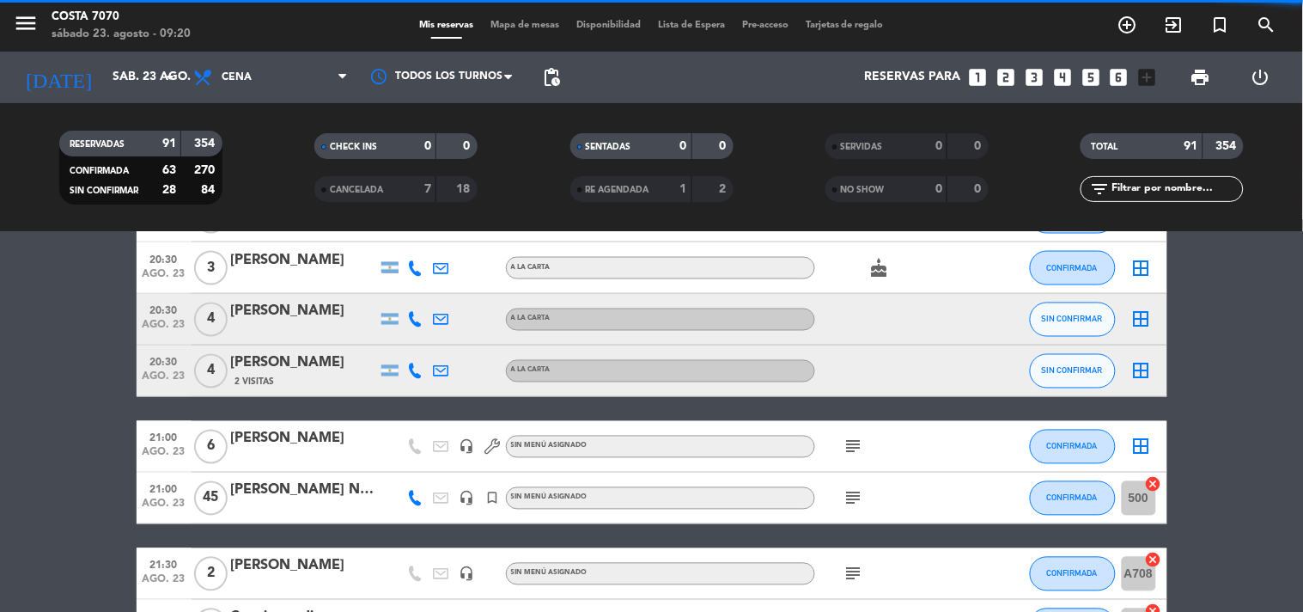
click at [415, 366] on icon at bounding box center [415, 370] width 15 height 15
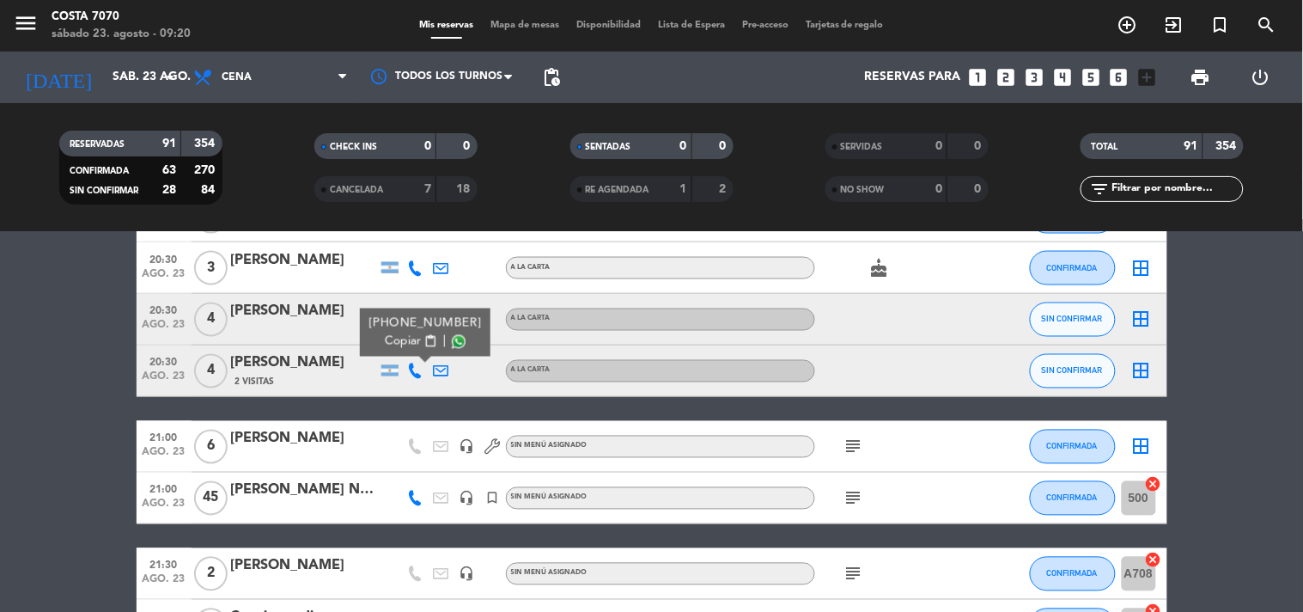
click at [404, 341] on span "Copiar" at bounding box center [403, 342] width 36 height 18
click at [306, 345] on div "20:30 [DATE] 4 [PERSON_NAME] 2 Visitas [PHONE_NUMBER] Copiar content_paste | A …" at bounding box center [652, 371] width 1031 height 52
click at [308, 373] on div "[PERSON_NAME]" at bounding box center [304, 363] width 146 height 22
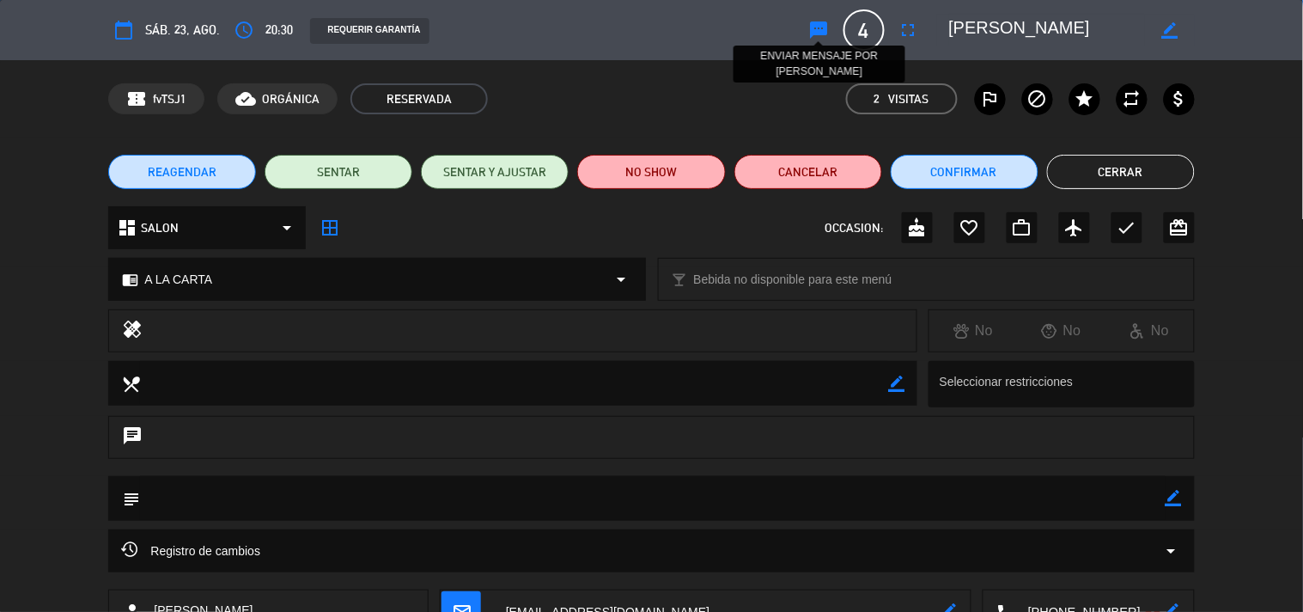
click at [826, 30] on icon "sms" at bounding box center [819, 30] width 21 height 21
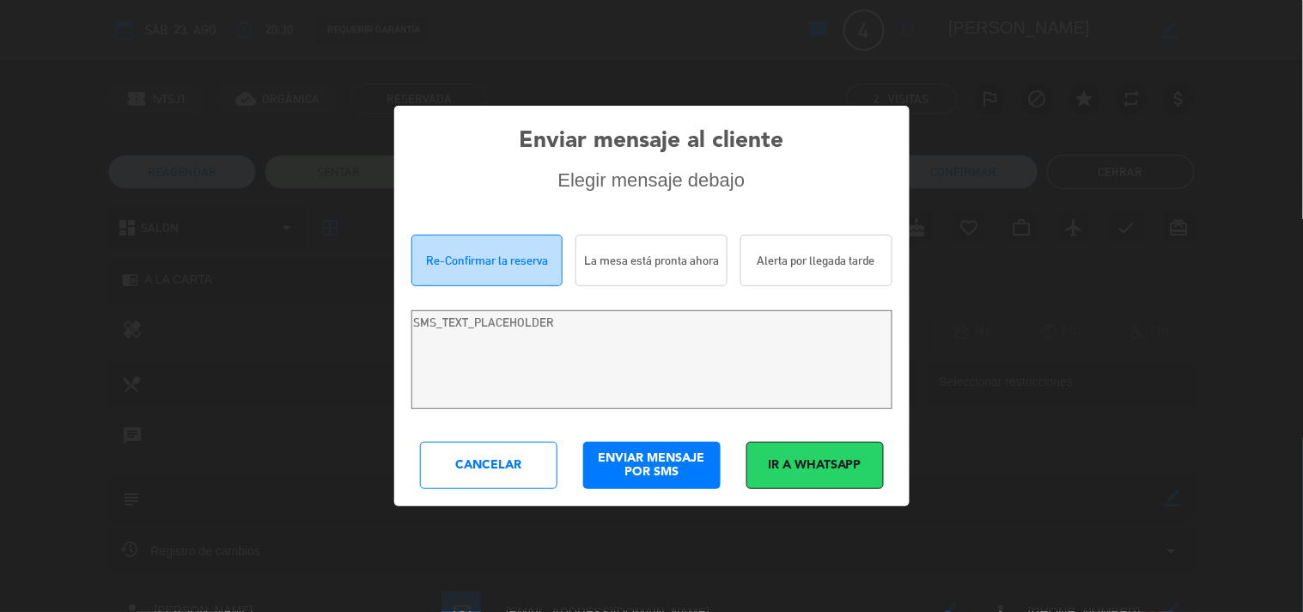
type textarea "Hola [PERSON_NAME]! Estamos escribiendo para re-confirmar su reserva en [PERSON…"
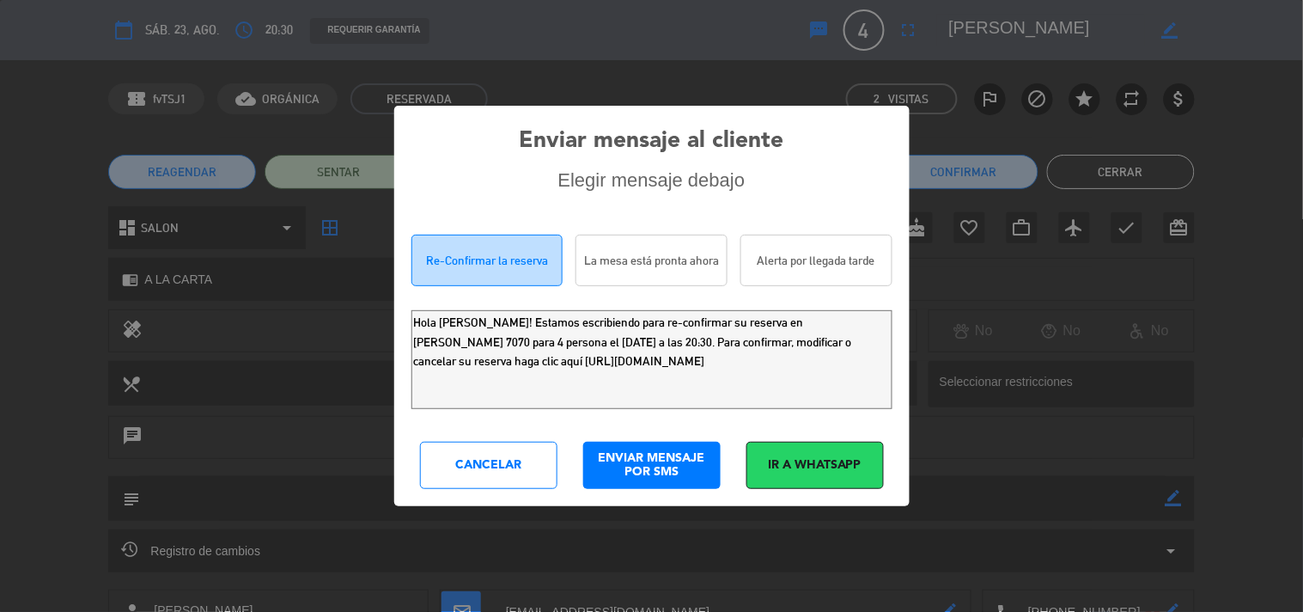
drag, startPoint x: 787, startPoint y: 361, endPoint x: 0, endPoint y: 92, distance: 831.7
click at [0, 108] on div "Enviar mensaje al cliente Elegir mensaje debajo Re-Confirmar la reserva La mesa…" at bounding box center [651, 306] width 1303 height 612
click at [487, 461] on div "Cancelar" at bounding box center [488, 465] width 137 height 47
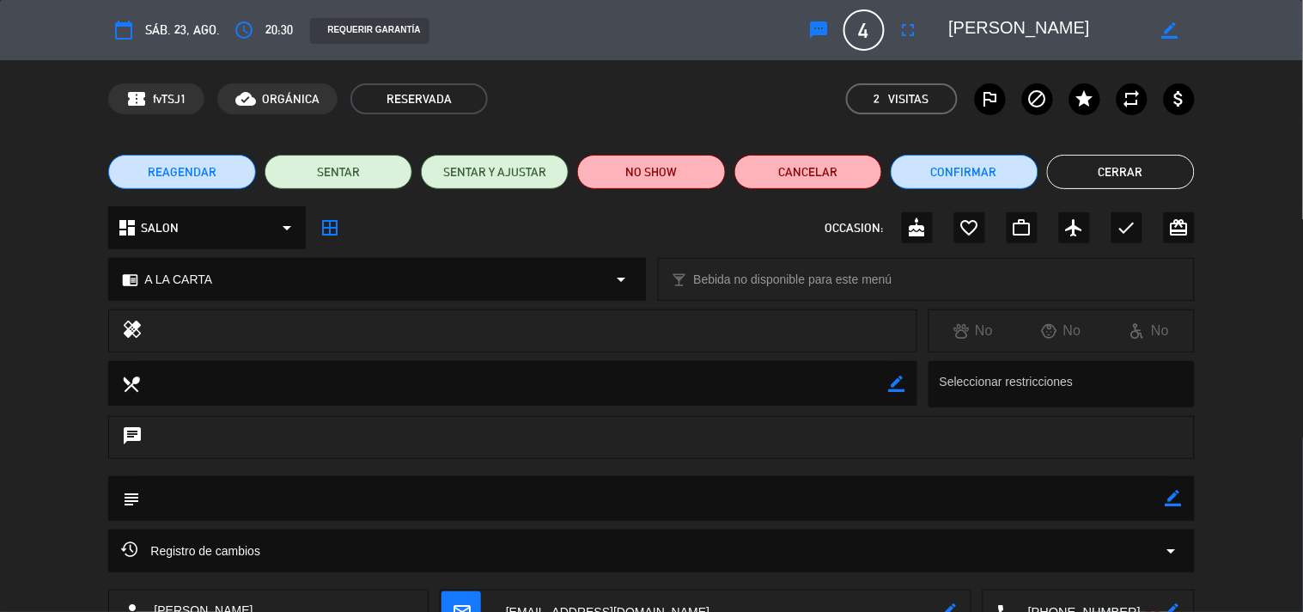
click at [1174, 161] on button "Cerrar" at bounding box center [1121, 172] width 148 height 34
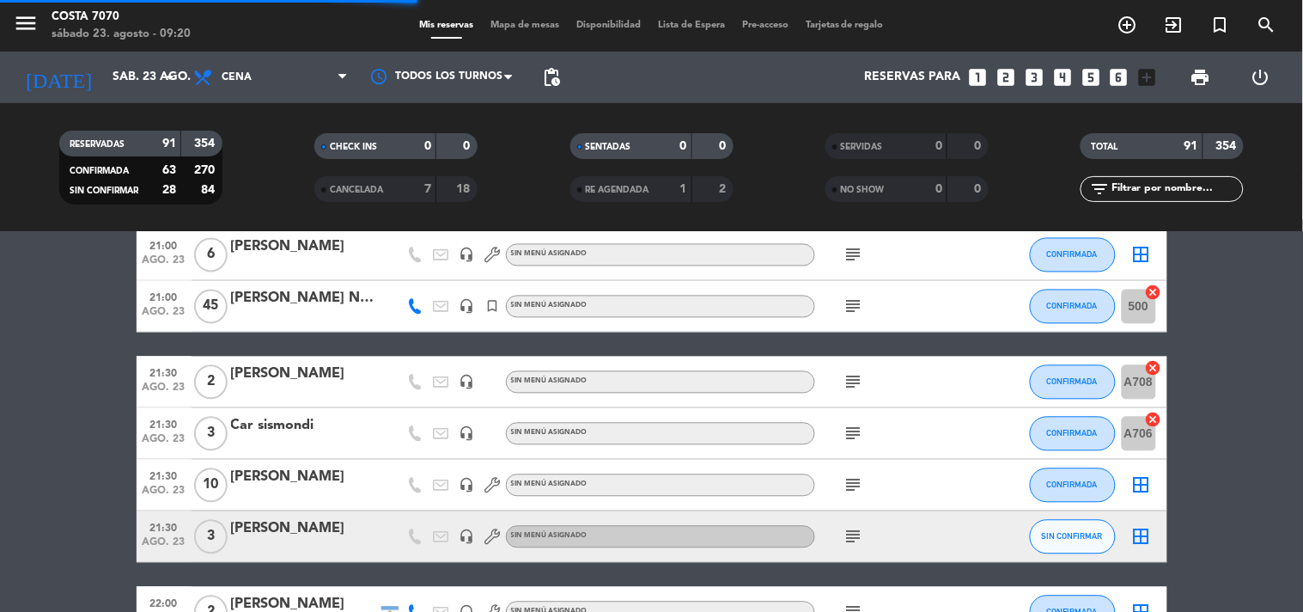
scroll to position [1050, 0]
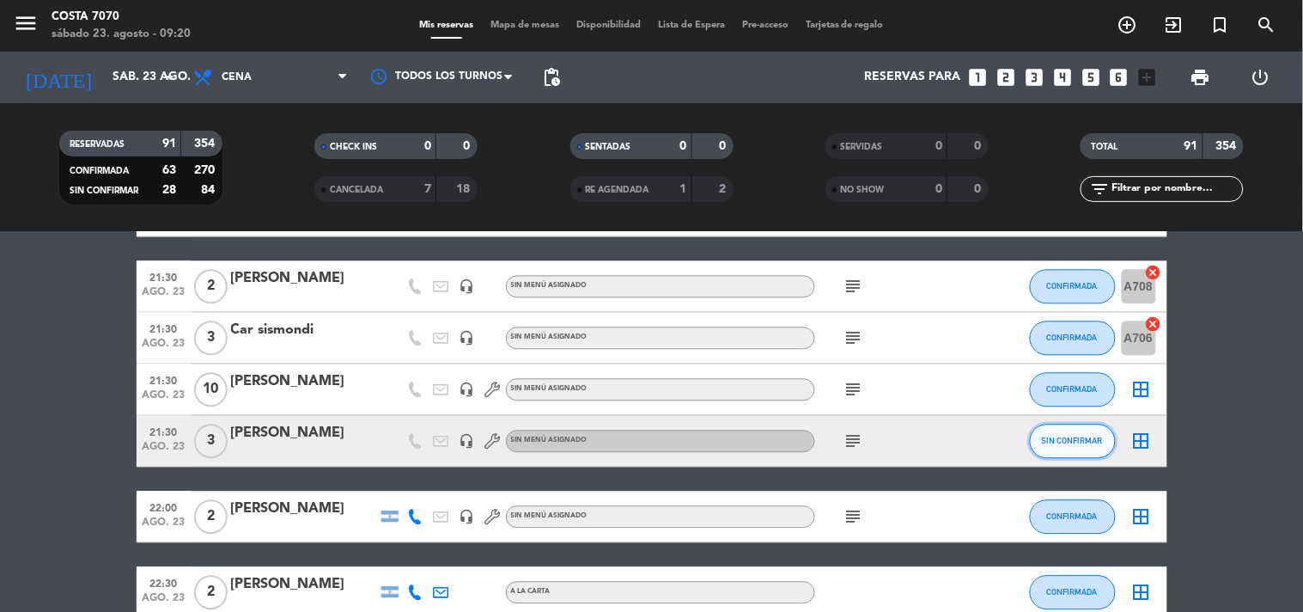
click at [1053, 436] on span "SIN CONFIRMAR" at bounding box center [1072, 440] width 61 height 9
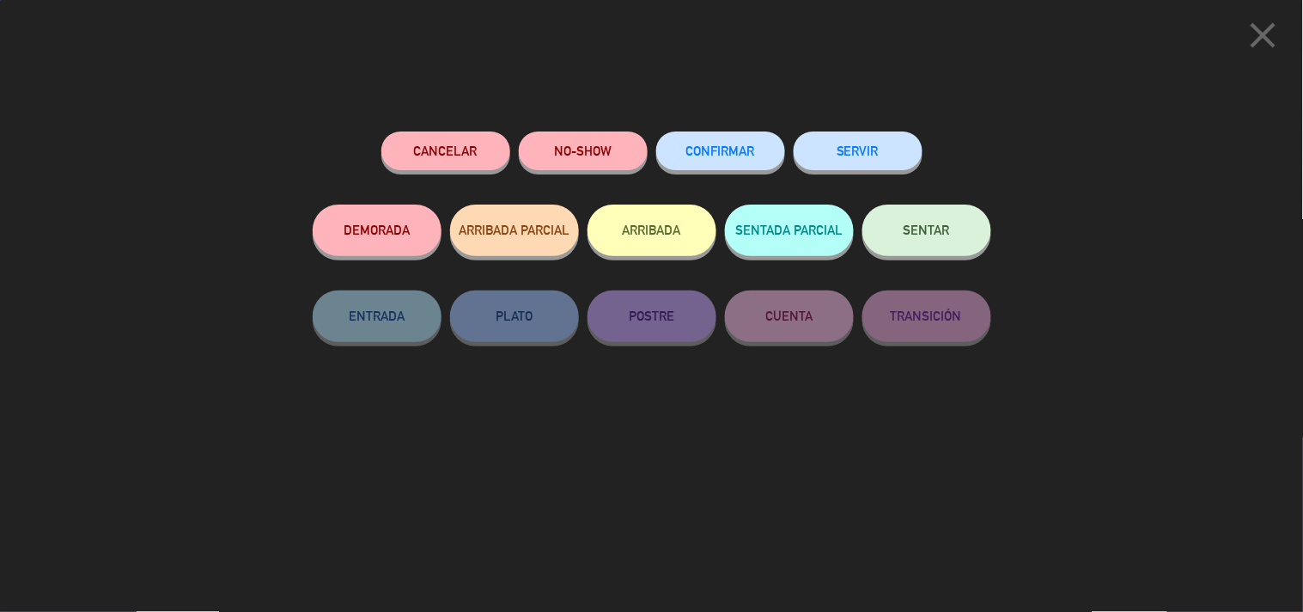
click at [743, 135] on button "CONFIRMAR" at bounding box center [720, 150] width 129 height 39
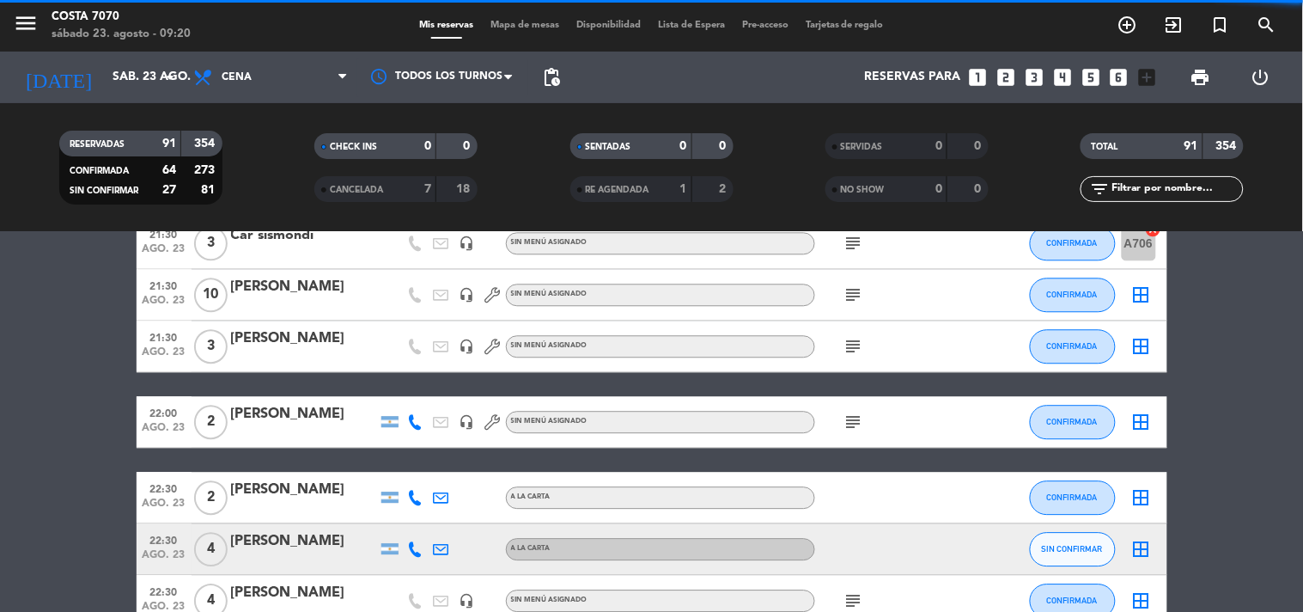
scroll to position [1241, 0]
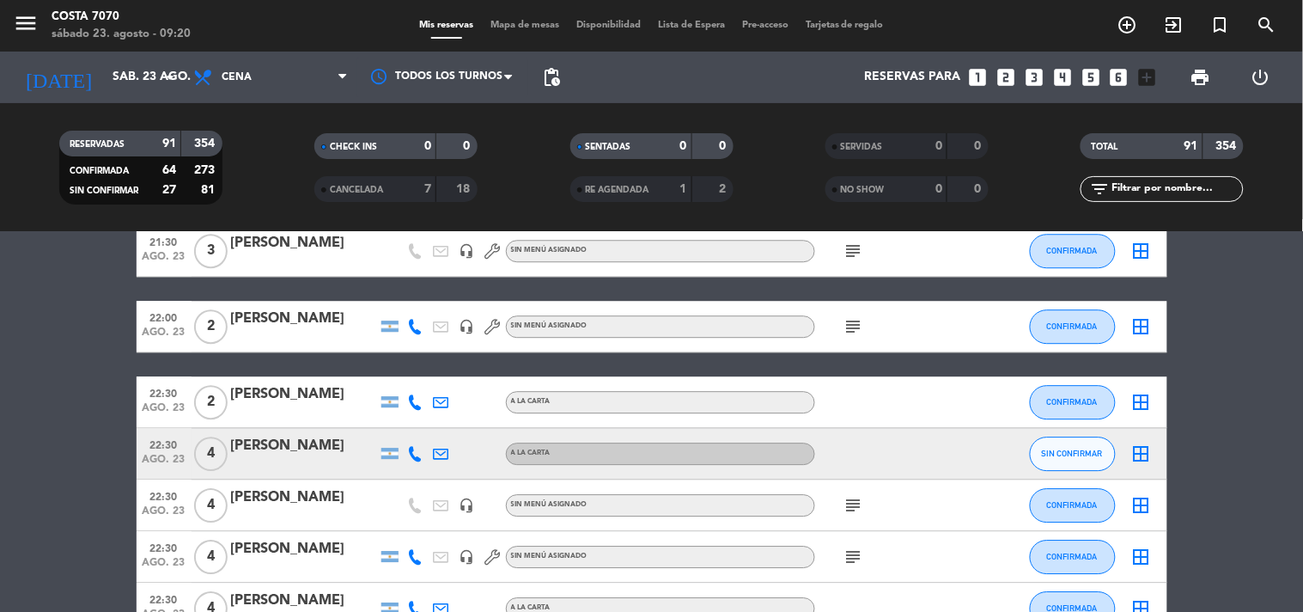
click at [416, 449] on icon at bounding box center [415, 453] width 15 height 15
click at [399, 425] on span "Copiar" at bounding box center [403, 424] width 36 height 18
click at [1147, 178] on div "filter_list" at bounding box center [1162, 189] width 163 height 26
click at [1156, 185] on input "text" at bounding box center [1176, 189] width 133 height 19
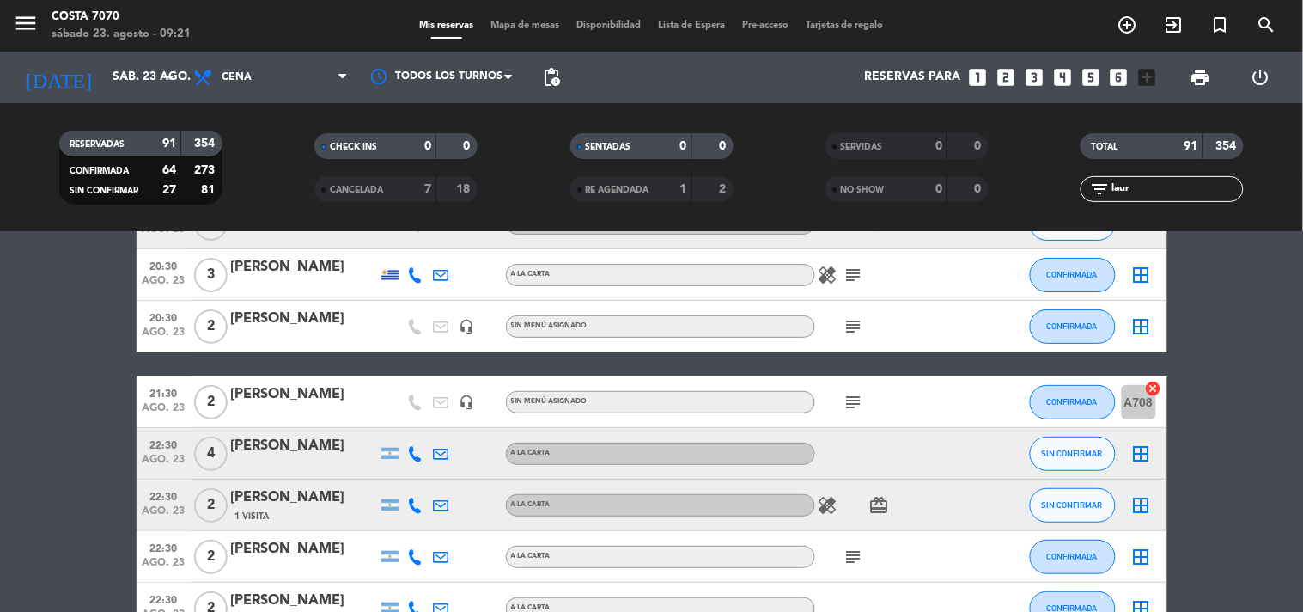
scroll to position [0, 0]
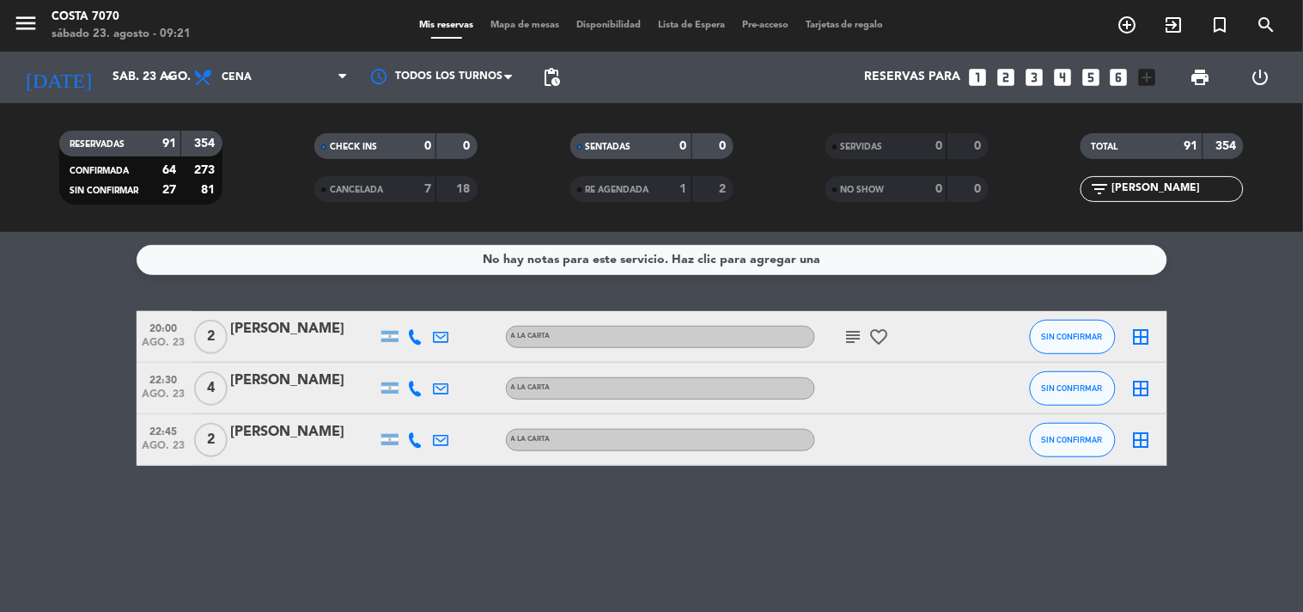
type input "[PERSON_NAME]"
click at [1100, 328] on button "SIN CONFIRMAR" at bounding box center [1073, 337] width 86 height 34
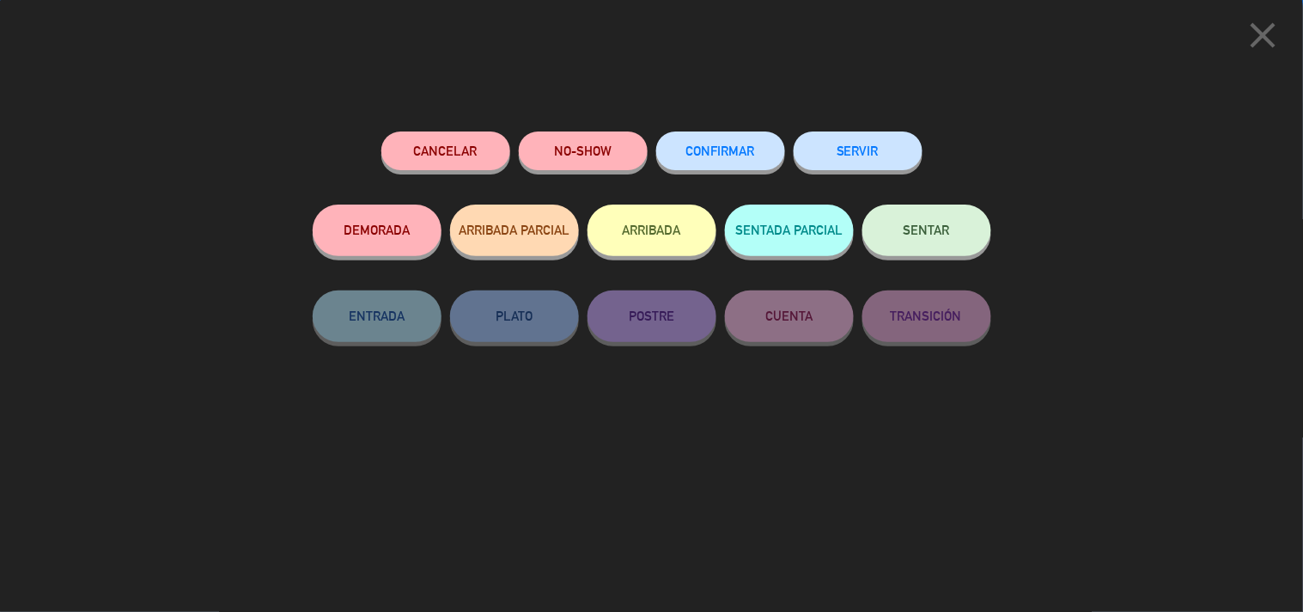
click at [773, 137] on button "CONFIRMAR" at bounding box center [720, 150] width 129 height 39
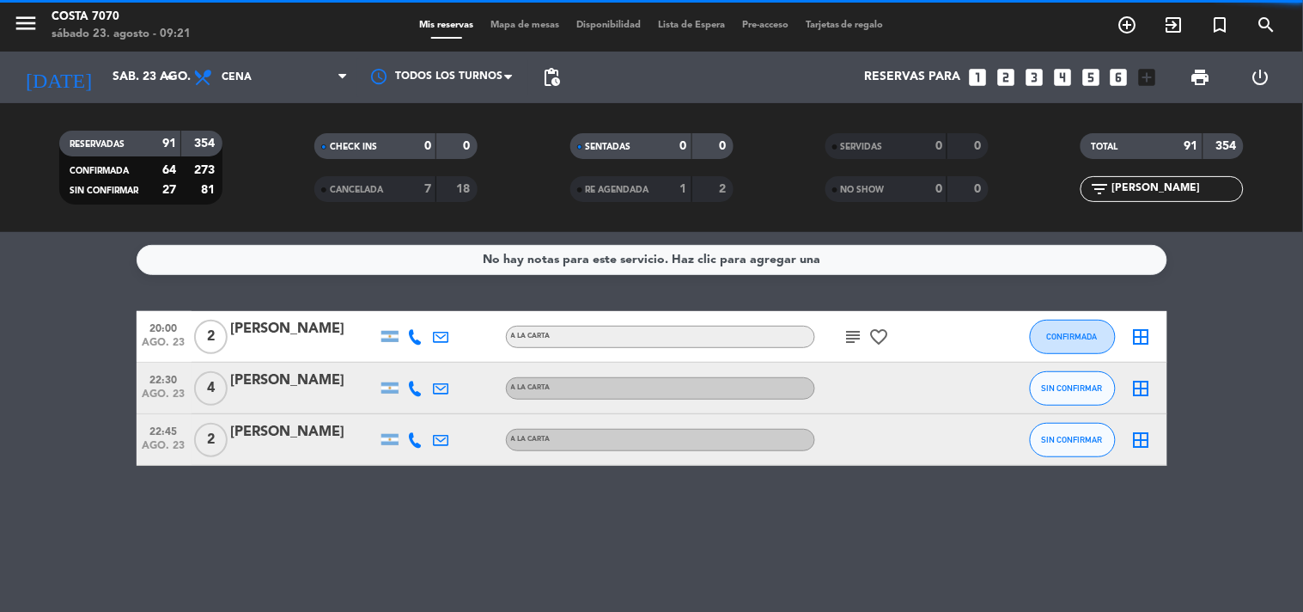
click at [1151, 185] on input "[PERSON_NAME]" at bounding box center [1176, 189] width 133 height 19
click at [1153, 184] on input "[PERSON_NAME]" at bounding box center [1176, 189] width 133 height 19
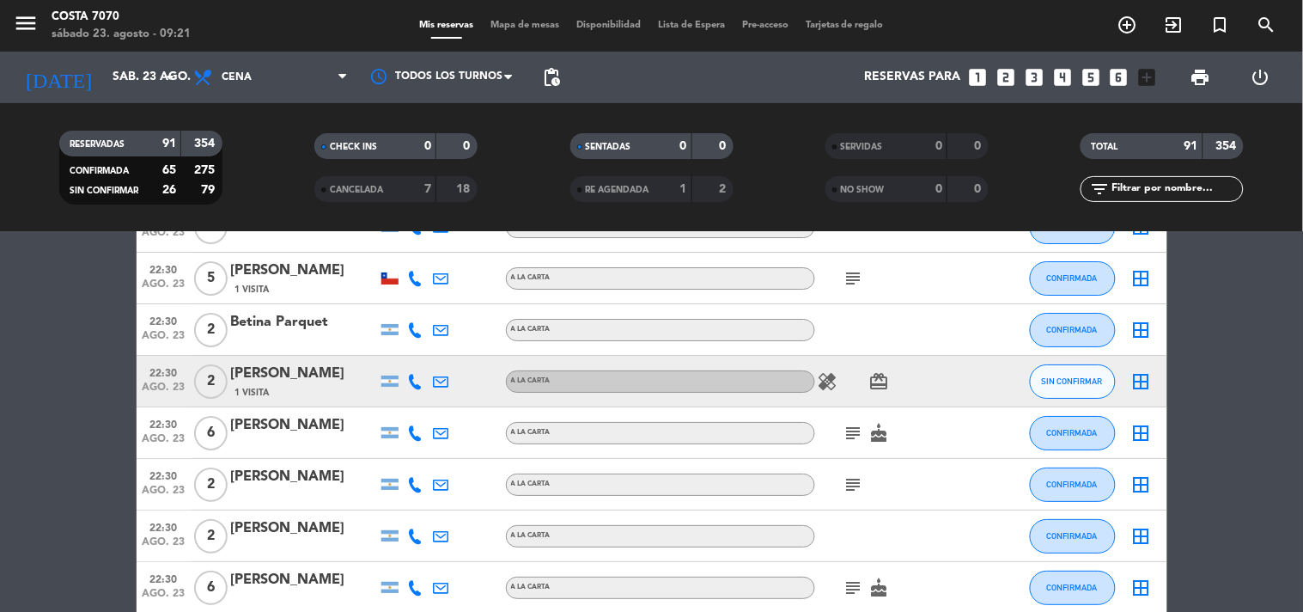
scroll to position [1718, 0]
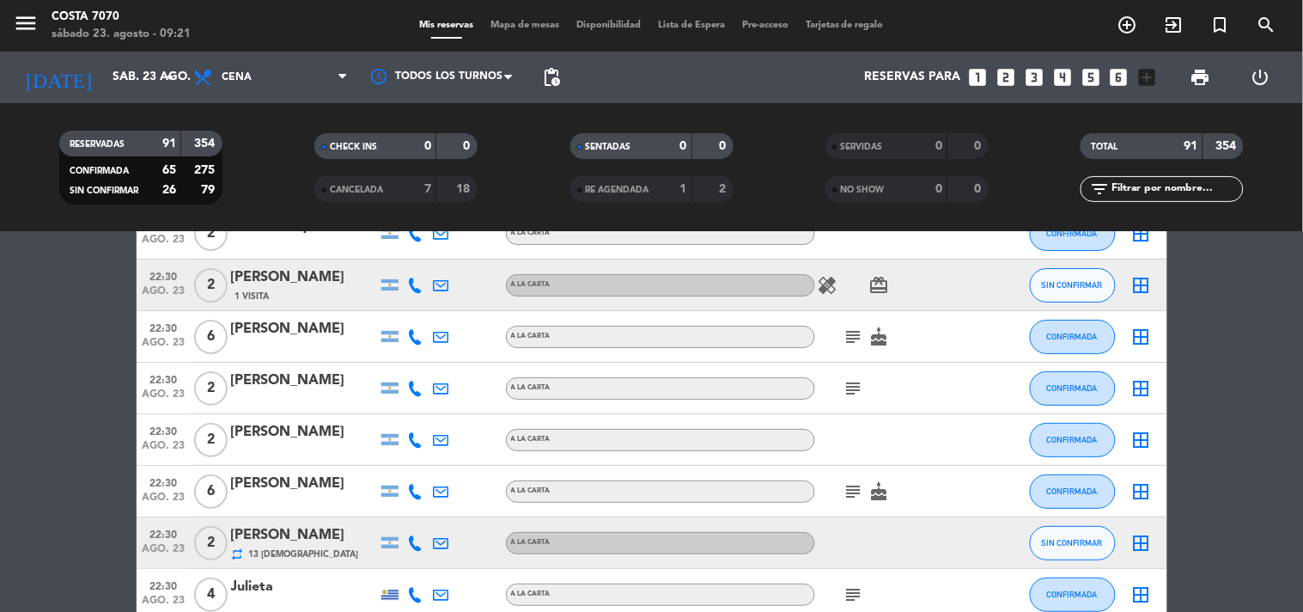
click at [416, 282] on icon at bounding box center [415, 285] width 15 height 15
click at [424, 259] on span "content_paste" at bounding box center [430, 255] width 13 height 13
click at [290, 277] on div "[PERSON_NAME]" at bounding box center [304, 277] width 146 height 22
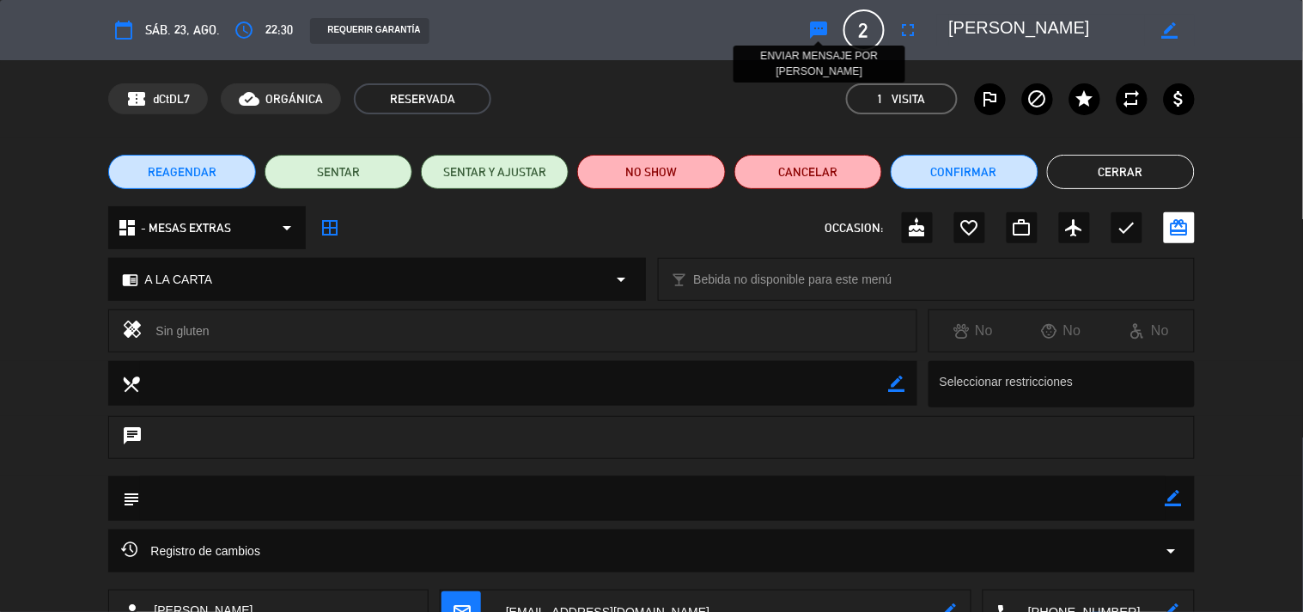
click at [828, 27] on icon "sms" at bounding box center [819, 30] width 21 height 21
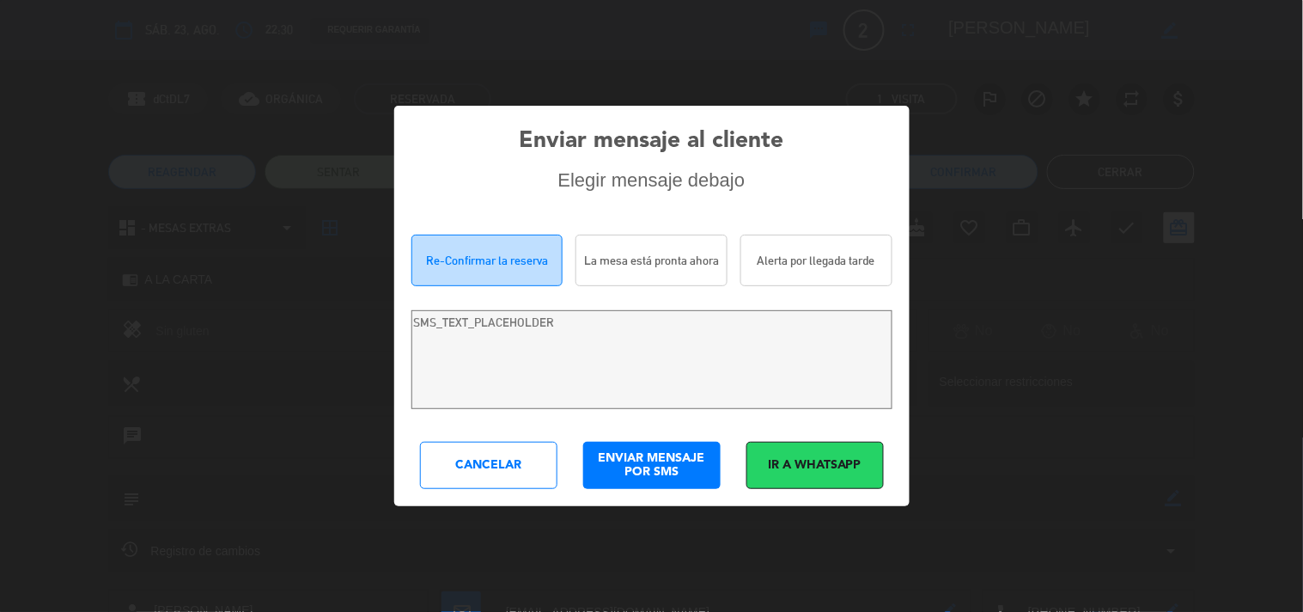
type textarea "Hola [PERSON_NAME]! Estamos escribiendo para re-confirmar su reserva en [PERSON…"
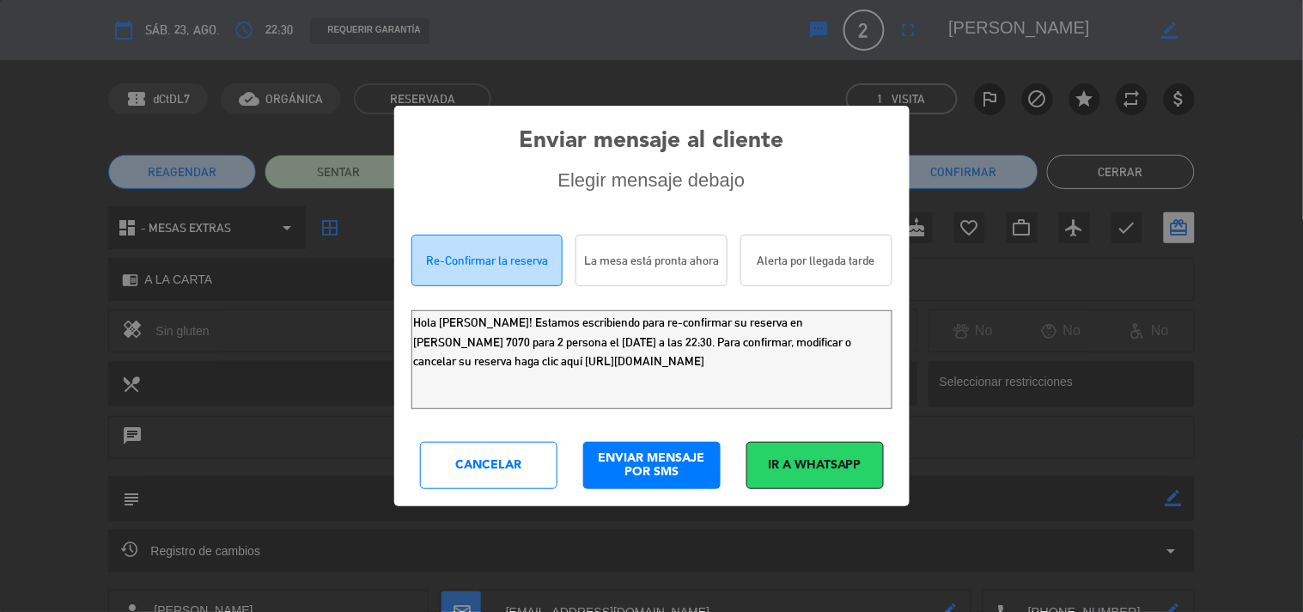
drag, startPoint x: 734, startPoint y: 358, endPoint x: 0, endPoint y: 207, distance: 749.2
click at [0, 221] on div "Enviar mensaje al cliente Elegir mensaje debajo Re-Confirmar la reserva La mesa…" at bounding box center [651, 306] width 1303 height 612
click at [503, 453] on div "Cancelar" at bounding box center [488, 465] width 137 height 47
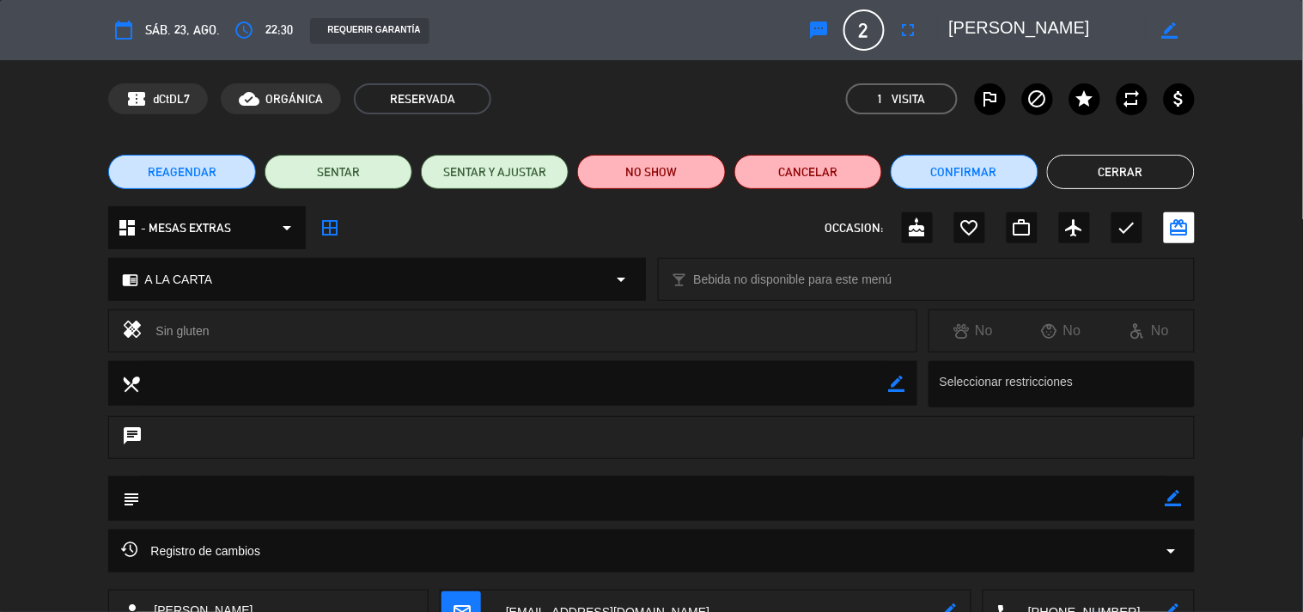
drag, startPoint x: 1074, startPoint y: 174, endPoint x: 1023, endPoint y: 168, distance: 51.0
click at [1075, 172] on button "Cerrar" at bounding box center [1121, 172] width 148 height 34
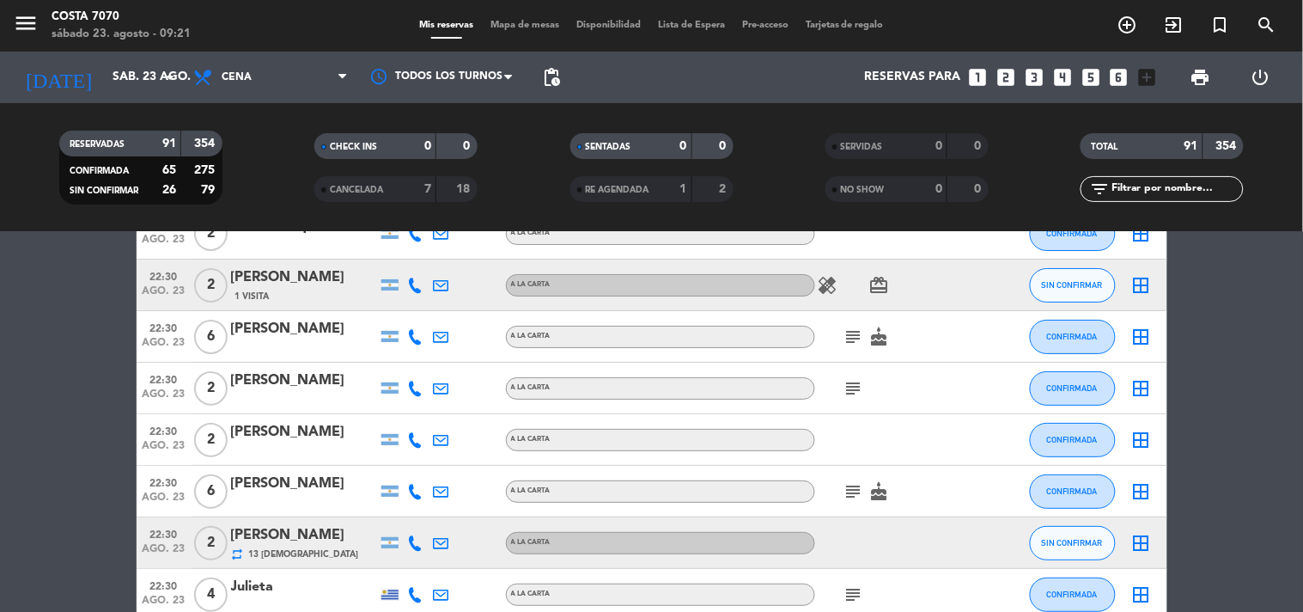
click at [408, 546] on icon at bounding box center [415, 542] width 15 height 15
click at [400, 503] on div "[PHONE_NUMBER]" at bounding box center [425, 495] width 113 height 18
click at [389, 507] on span "Copiar" at bounding box center [403, 513] width 36 height 18
click at [314, 542] on div "[PERSON_NAME]" at bounding box center [304, 535] width 146 height 22
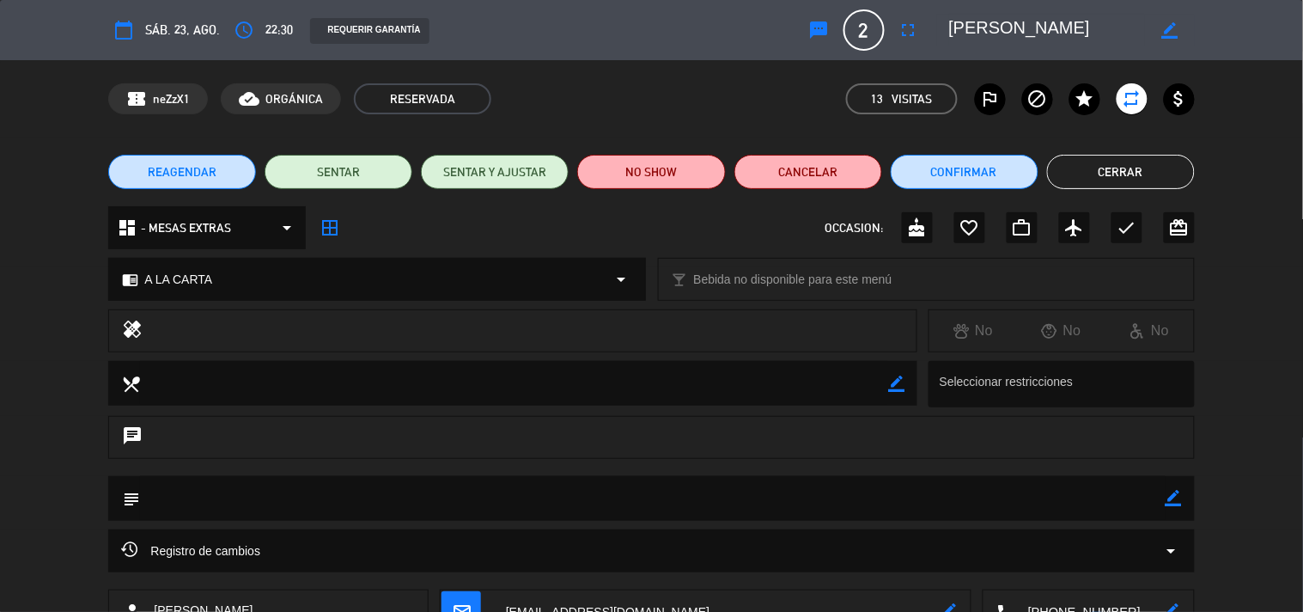
click at [825, 24] on icon "sms" at bounding box center [819, 30] width 21 height 21
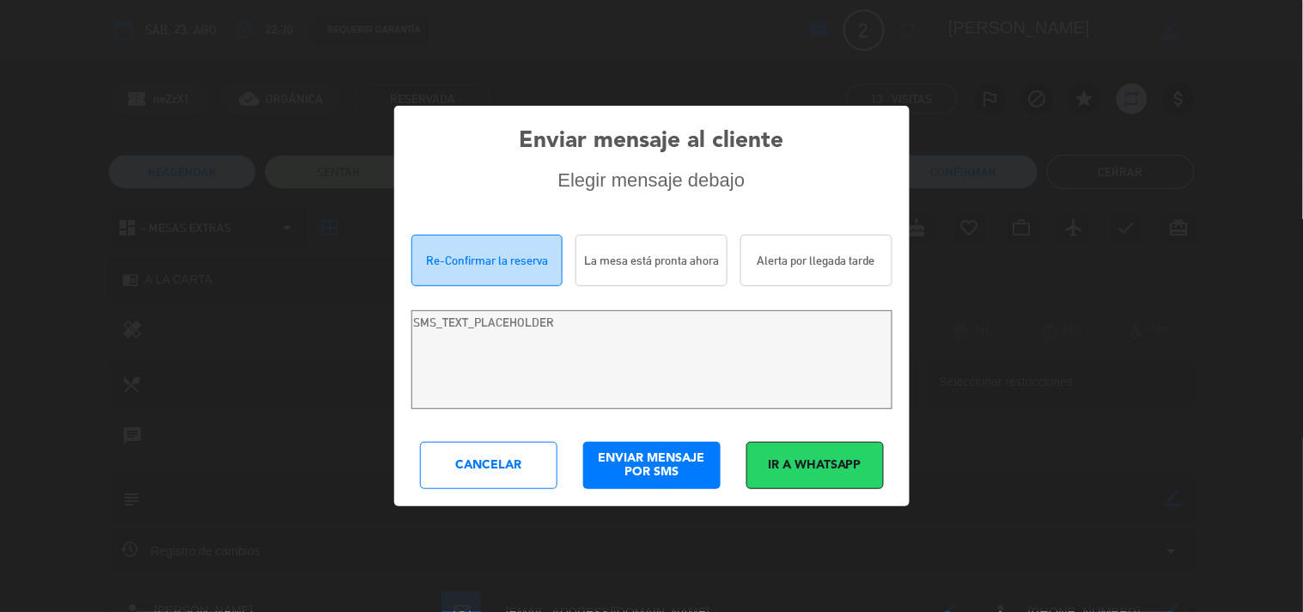
type textarea "[PERSON_NAME]! Estamos escribiendo para re-confirmar su reserva en [PERSON_NAME…"
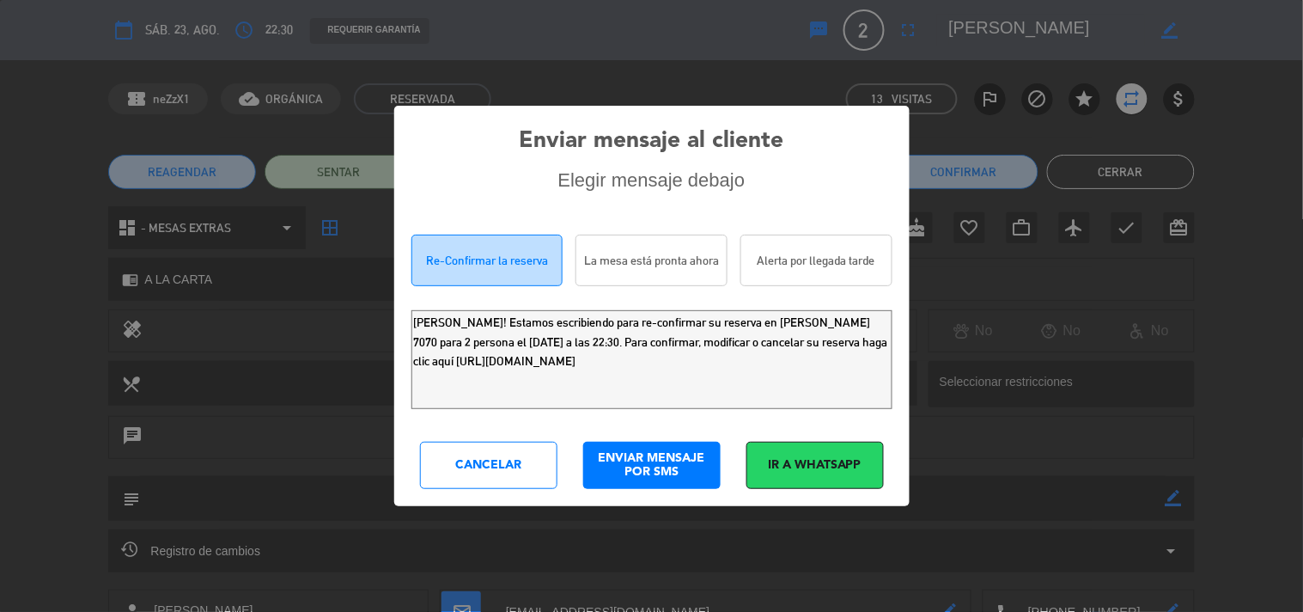
drag, startPoint x: 752, startPoint y: 356, endPoint x: 0, endPoint y: 0, distance: 831.7
click at [0, 6] on div "Enviar mensaje al cliente Elegir mensaje debajo Re-Confirmar la reserva La mesa…" at bounding box center [651, 306] width 1303 height 612
click at [537, 479] on div "Cancelar" at bounding box center [488, 465] width 137 height 47
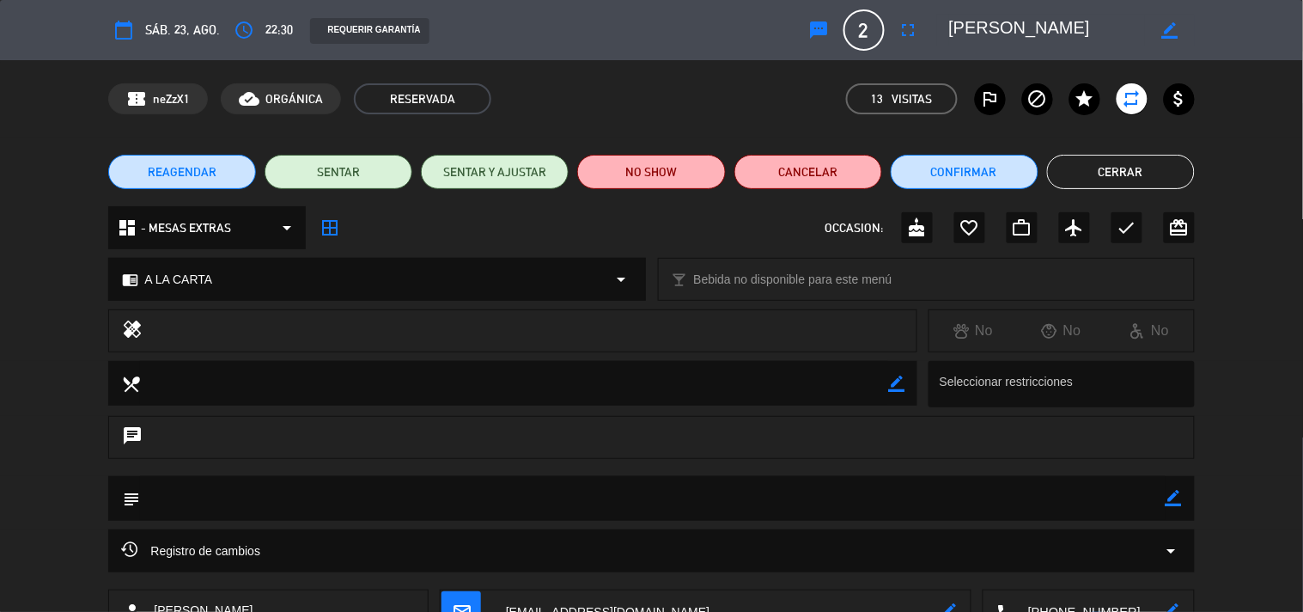
drag, startPoint x: 1096, startPoint y: 179, endPoint x: 1086, endPoint y: 176, distance: 9.8
click at [1095, 177] on button "Cerrar" at bounding box center [1121, 172] width 148 height 34
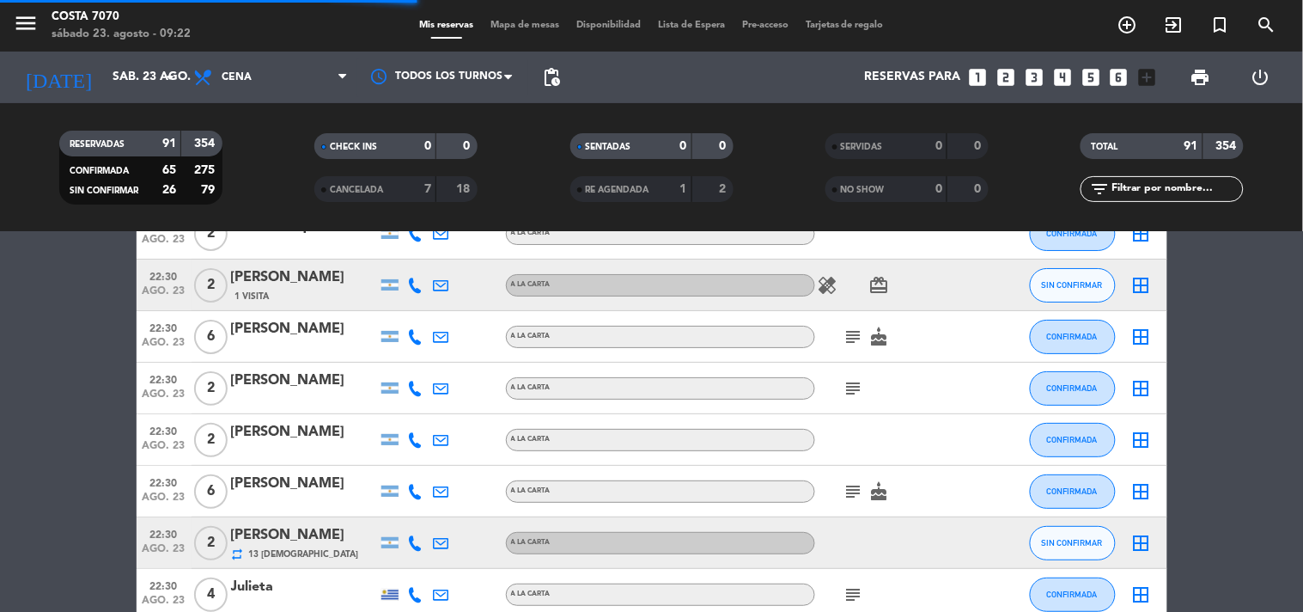
scroll to position [1909, 0]
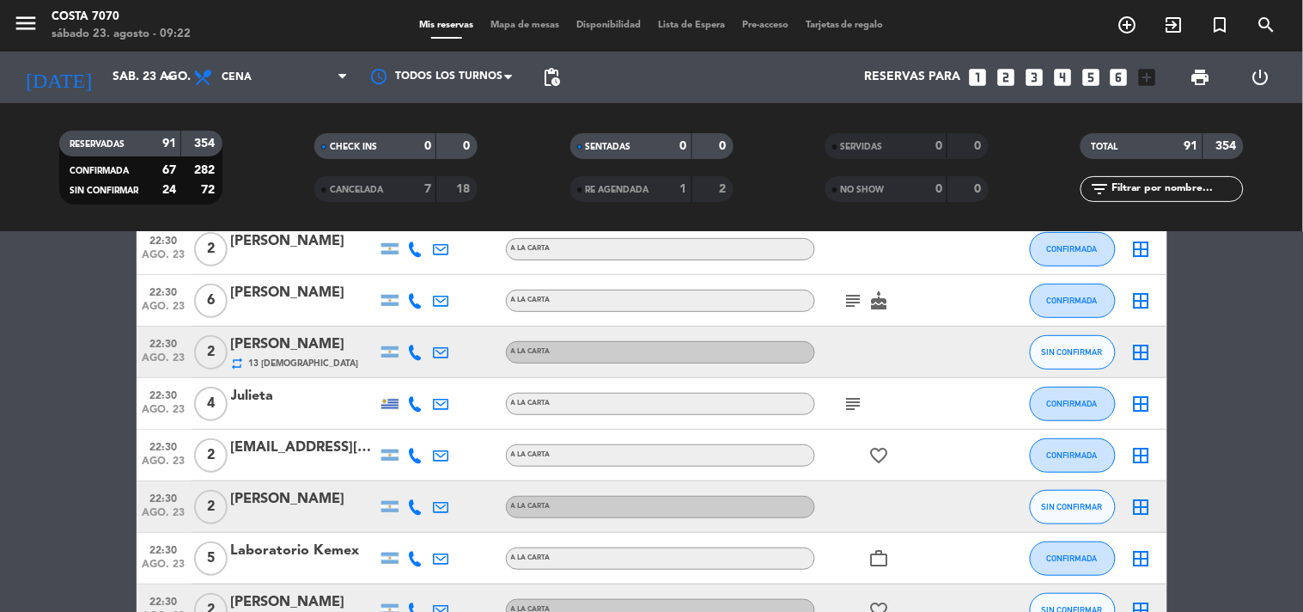
click at [414, 503] on icon at bounding box center [415, 506] width 15 height 15
click at [407, 479] on span "Copiar" at bounding box center [403, 477] width 36 height 18
click at [405, 473] on span "Copiar" at bounding box center [403, 477] width 36 height 18
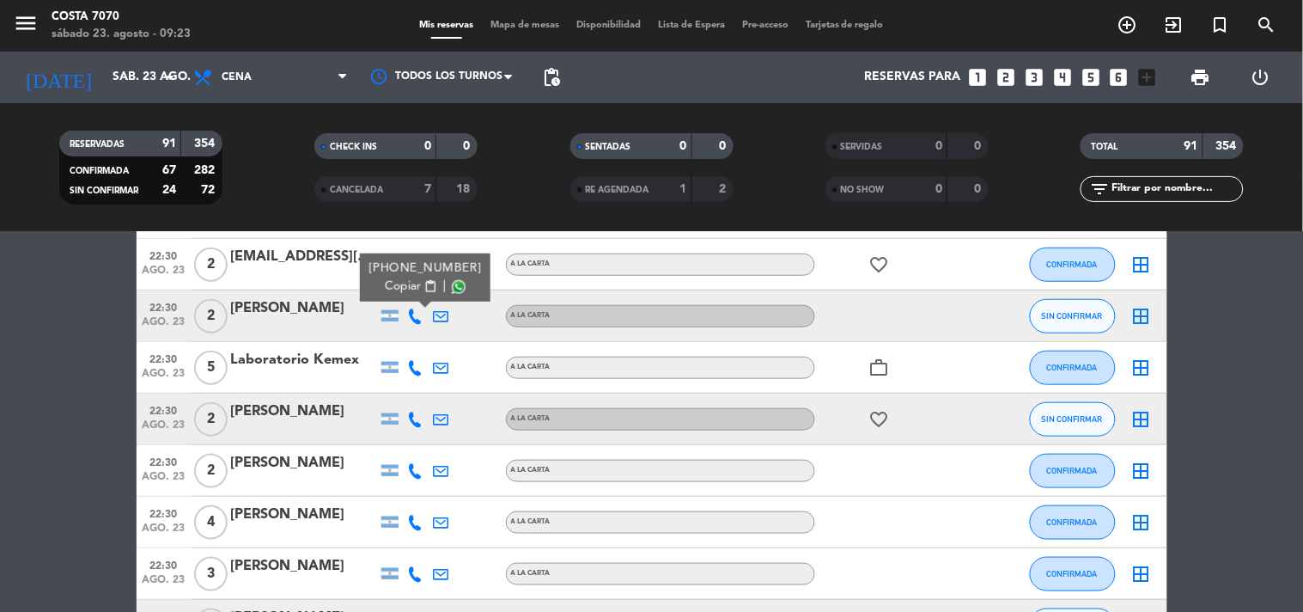
click at [418, 428] on div at bounding box center [416, 419] width 26 height 51
click at [416, 424] on icon at bounding box center [415, 419] width 15 height 15
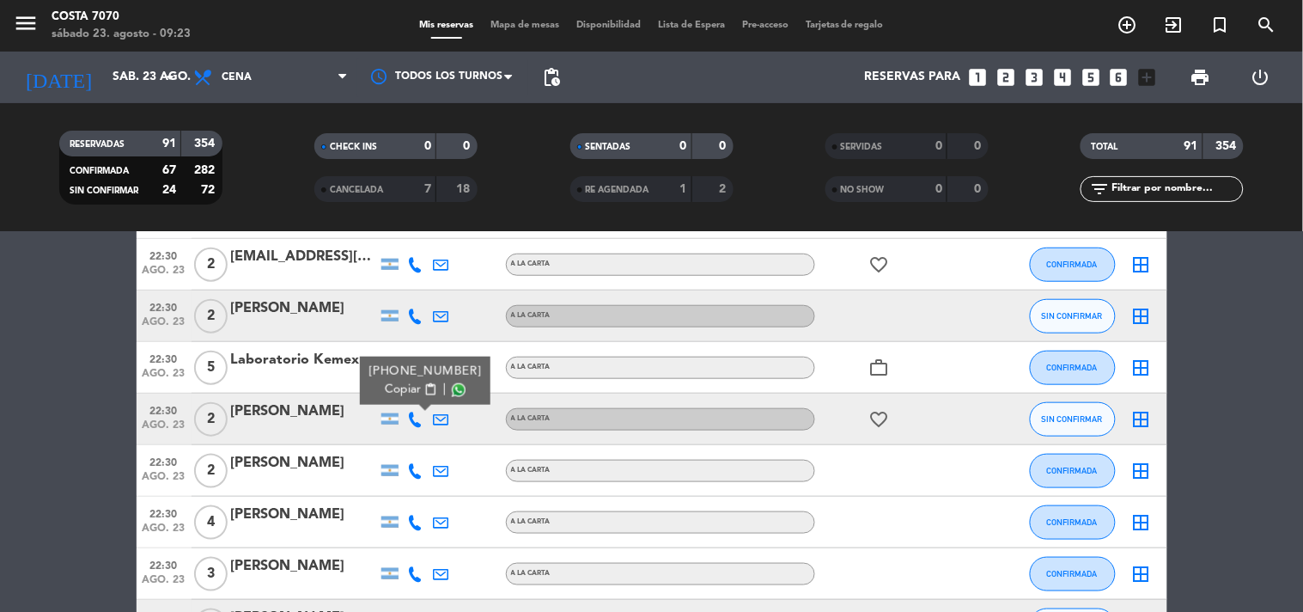
click at [406, 382] on span "Copiar" at bounding box center [403, 390] width 36 height 18
click at [314, 419] on div "[PERSON_NAME]" at bounding box center [304, 411] width 146 height 22
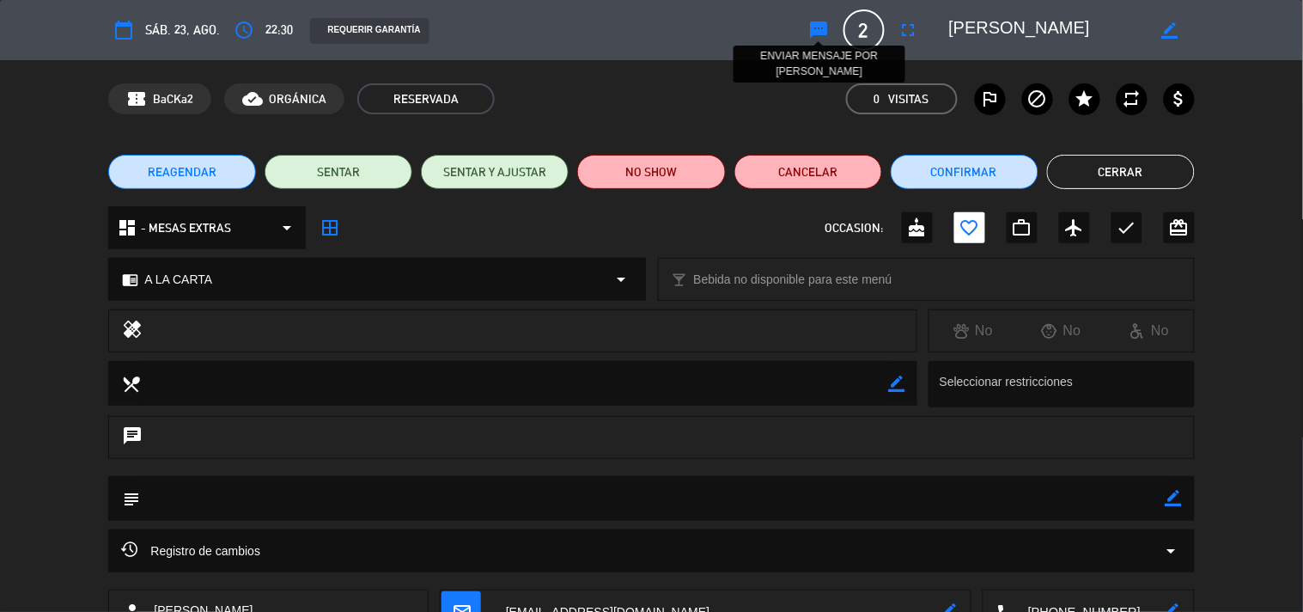
click at [829, 26] on icon "sms" at bounding box center [819, 30] width 21 height 21
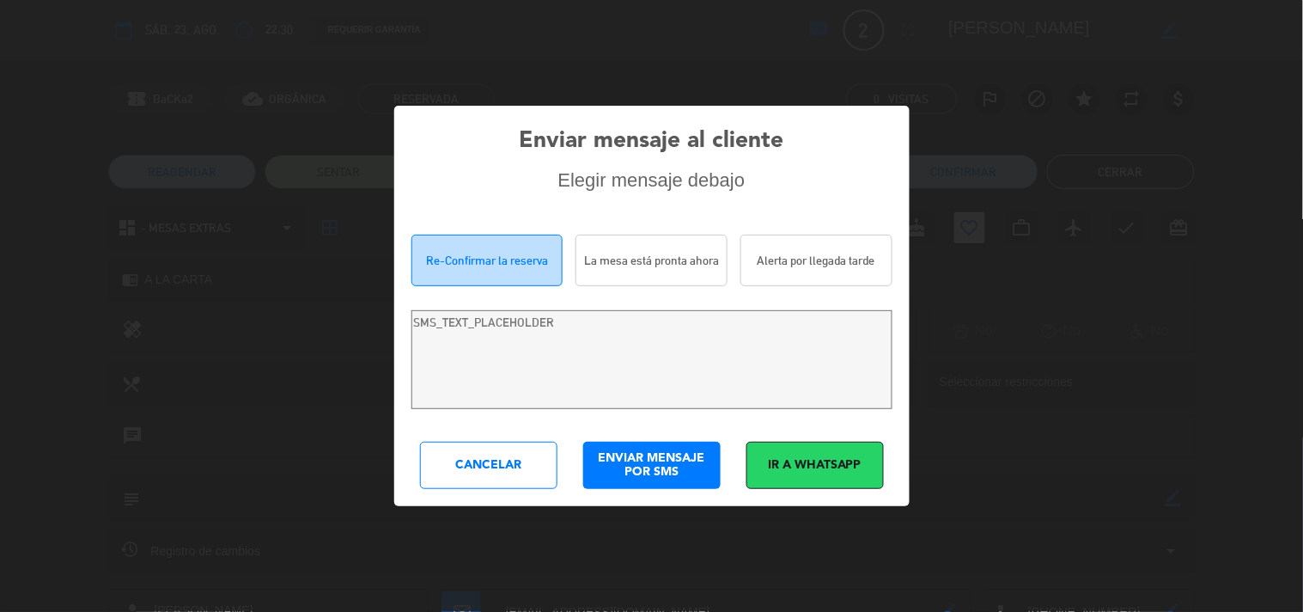
type textarea "Hola [PERSON_NAME]! Estamos escribiendo para re-confirmar su reserva en [PERSON…"
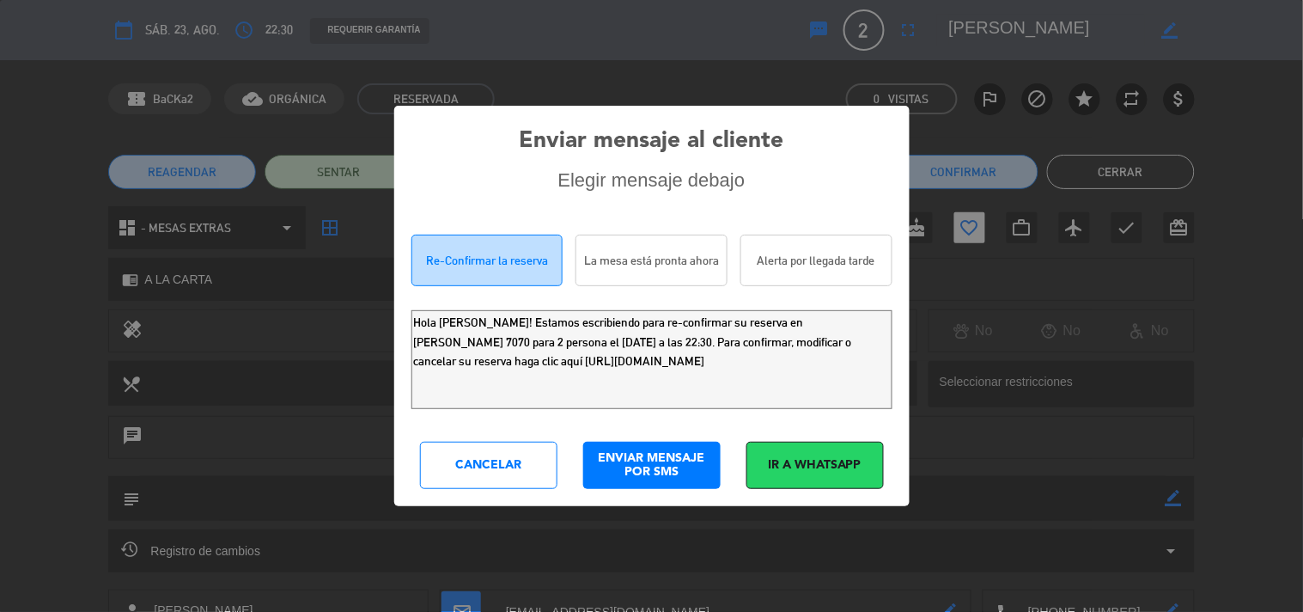
drag, startPoint x: 775, startPoint y: 373, endPoint x: 6, endPoint y: 151, distance: 800.3
click at [0, 191] on div "Enviar mensaje al cliente Elegir mensaje debajo Re-Confirmar la reserva La mesa…" at bounding box center [651, 306] width 1303 height 612
click at [520, 461] on div "Cancelar" at bounding box center [488, 465] width 137 height 47
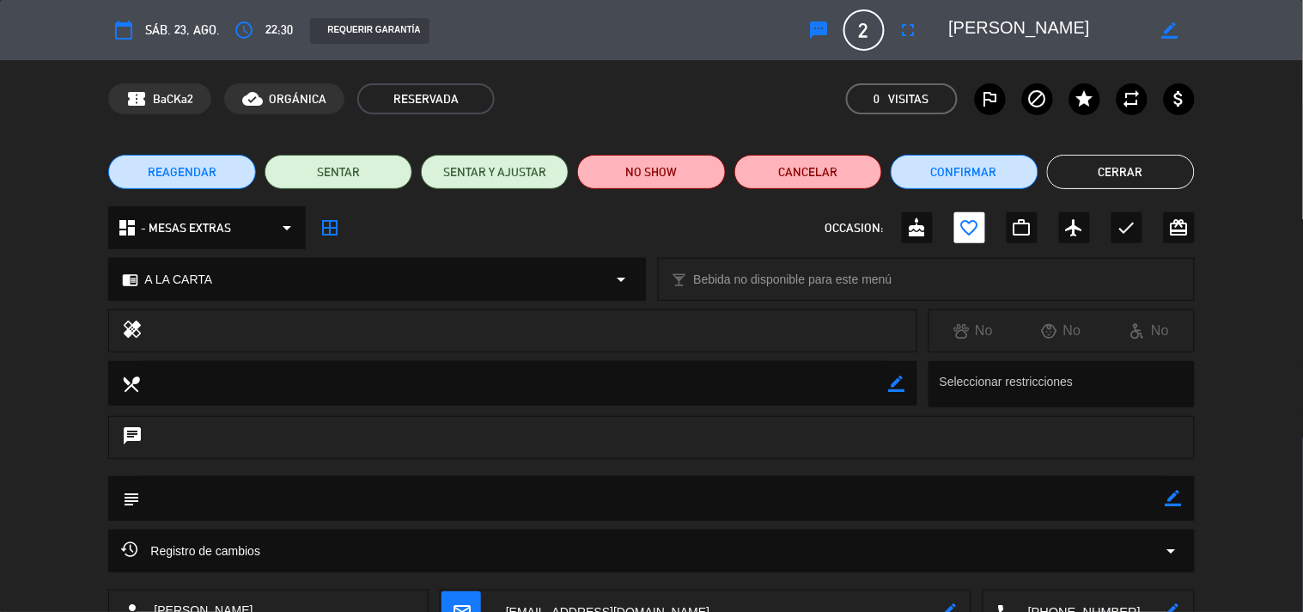
click at [1106, 176] on button "Cerrar" at bounding box center [1121, 172] width 148 height 34
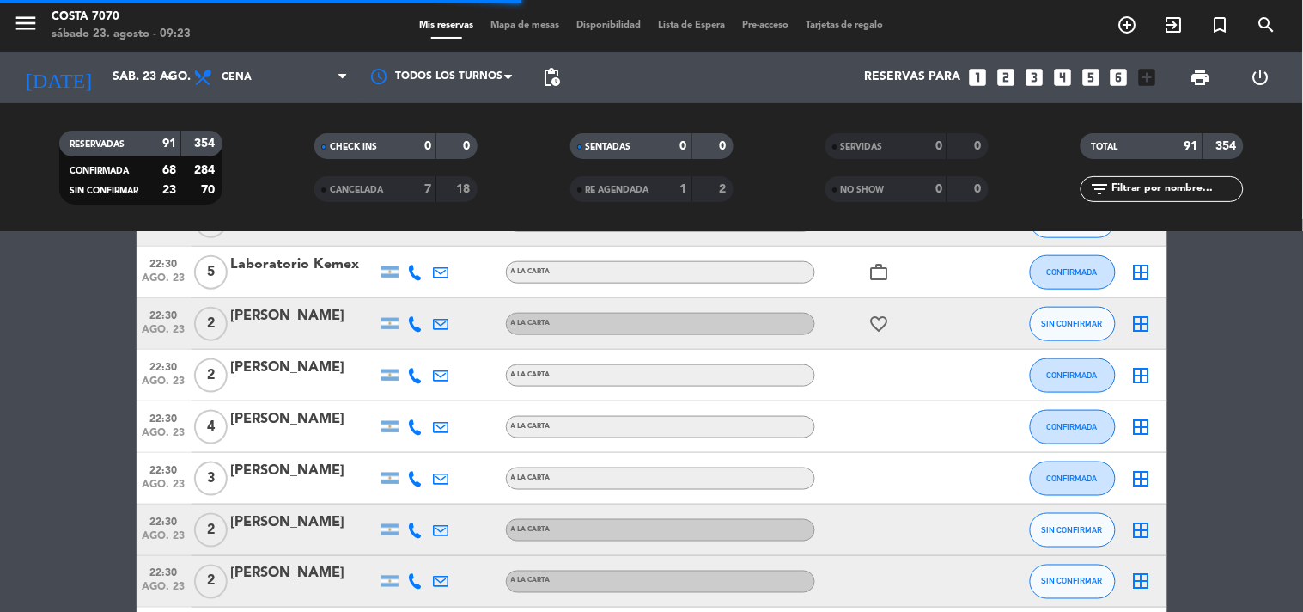
scroll to position [2291, 0]
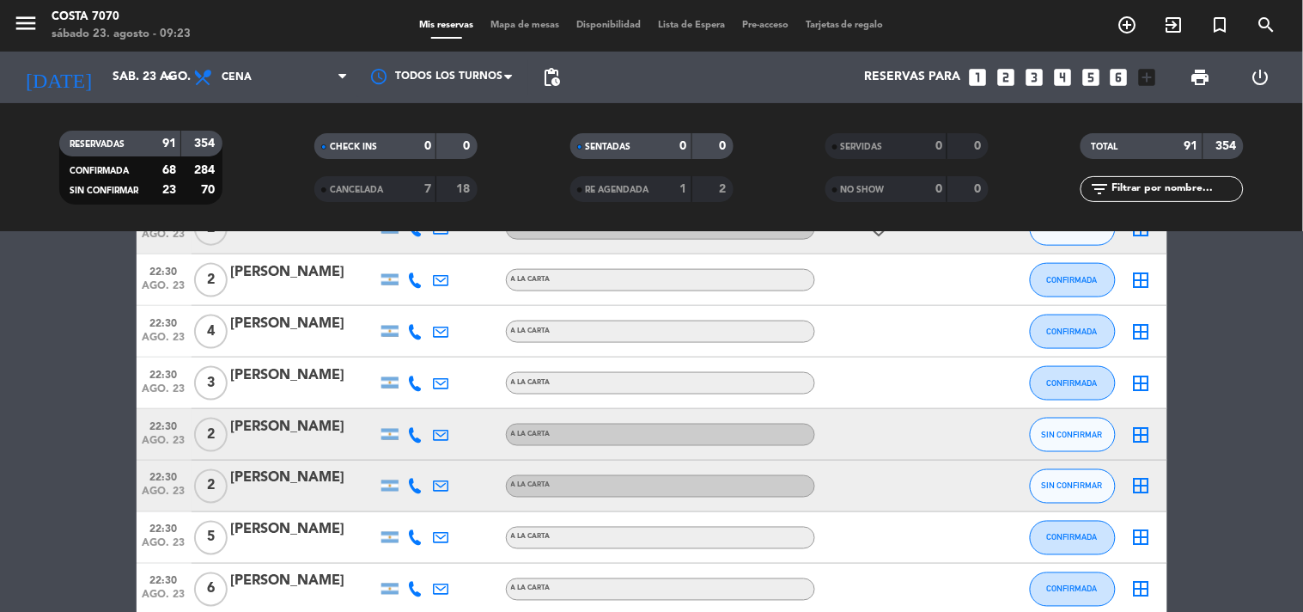
click at [413, 434] on icon at bounding box center [415, 434] width 15 height 15
click at [405, 400] on span "Copiar" at bounding box center [403, 405] width 36 height 18
click at [330, 435] on div "[PERSON_NAME]" at bounding box center [304, 427] width 146 height 22
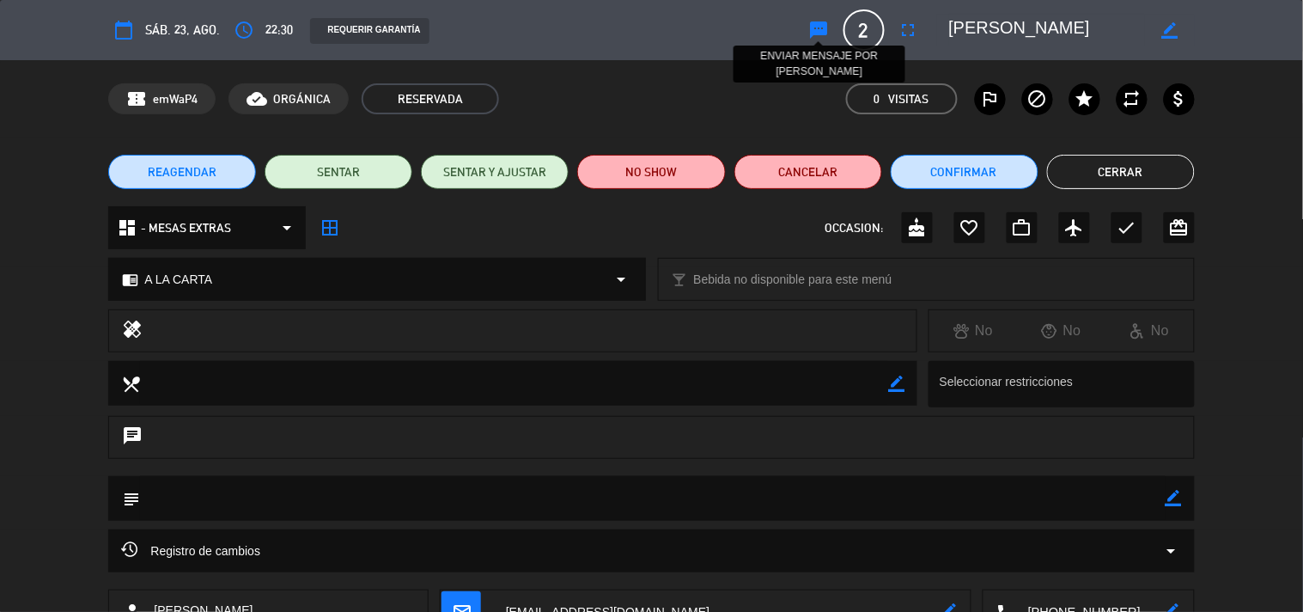
click at [822, 21] on icon "sms" at bounding box center [819, 30] width 21 height 21
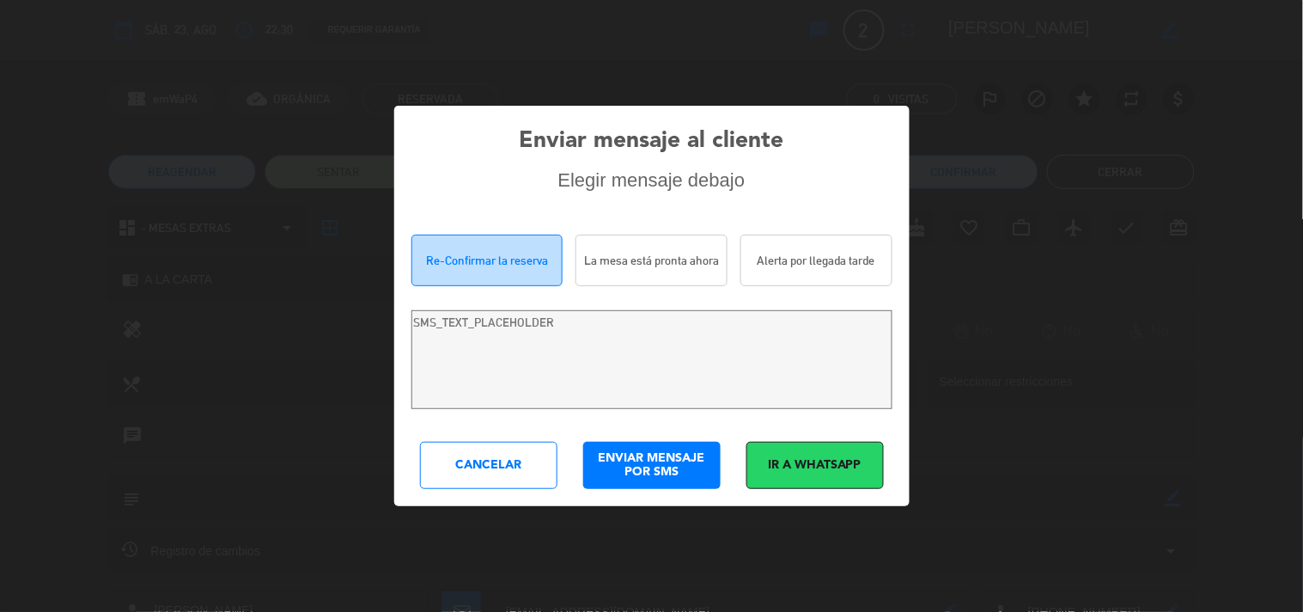
type textarea "Hola [PERSON_NAME]! Estamos escribiendo para re-confirmar su reserva en [PERSON…"
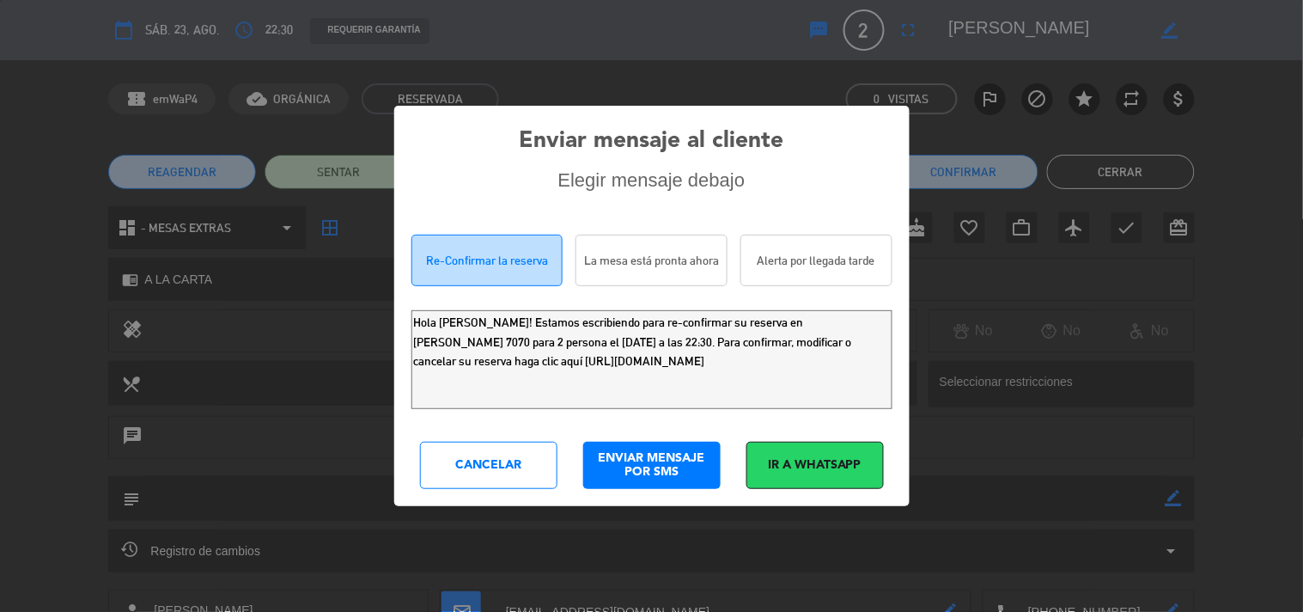
drag, startPoint x: 827, startPoint y: 374, endPoint x: 0, endPoint y: 92, distance: 874.1
click at [0, 159] on div "Enviar mensaje al cliente Elegir mensaje debajo Re-Confirmar la reserva La mesa…" at bounding box center [651, 306] width 1303 height 612
drag, startPoint x: 488, startPoint y: 486, endPoint x: 495, endPoint y: 470, distance: 17.7
click at [488, 485] on div "Cancelar" at bounding box center [488, 465] width 137 height 47
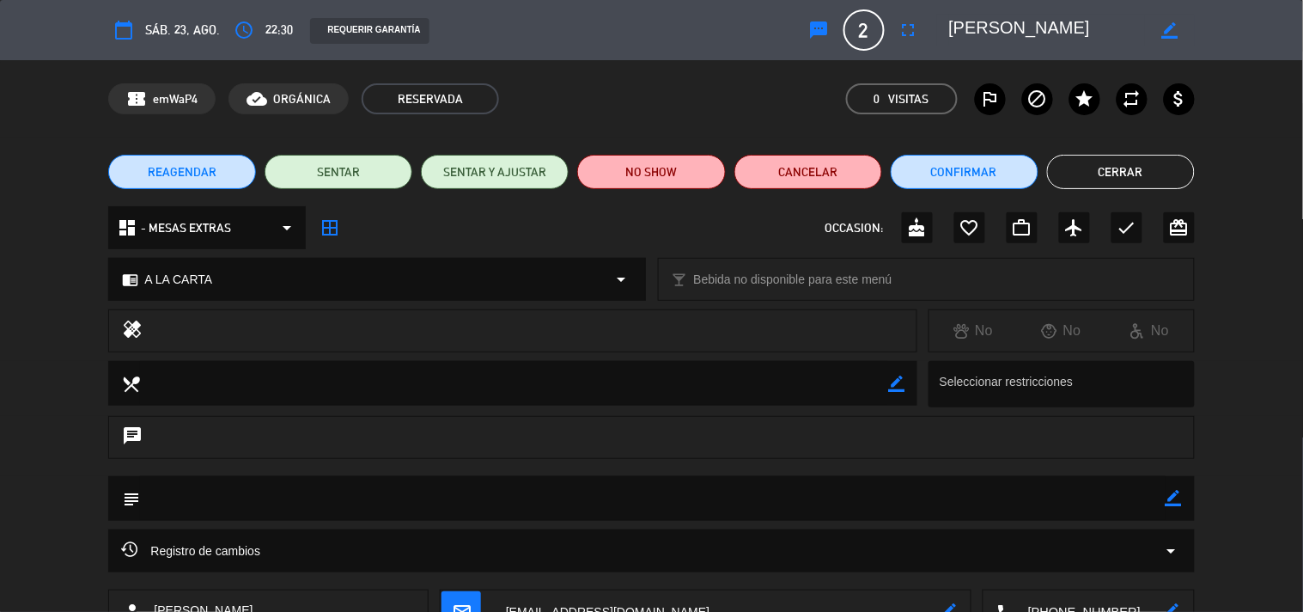
drag, startPoint x: 1084, startPoint y: 168, endPoint x: 1018, endPoint y: 198, distance: 72.7
click at [1085, 168] on button "Cerrar" at bounding box center [1121, 172] width 148 height 34
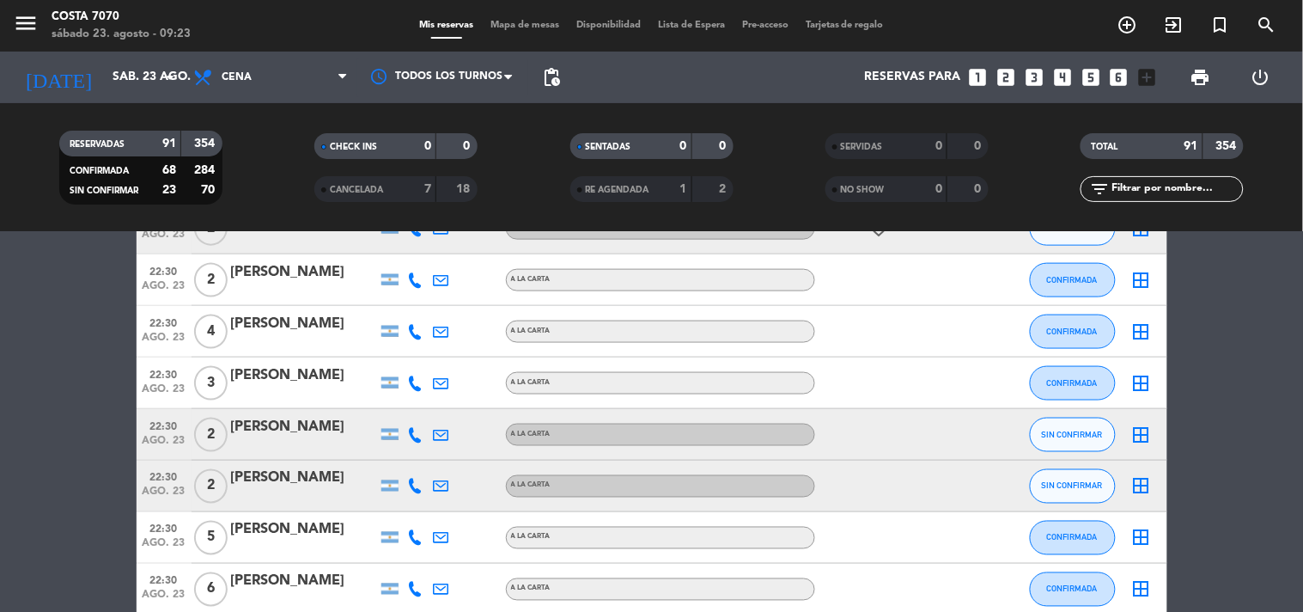
click at [416, 484] on icon at bounding box center [415, 486] width 15 height 15
drag, startPoint x: 411, startPoint y: 454, endPoint x: 375, endPoint y: 442, distance: 37.2
click at [408, 453] on button "Copiar content_paste" at bounding box center [411, 457] width 52 height 18
click at [314, 486] on div "[PERSON_NAME]" at bounding box center [304, 478] width 146 height 22
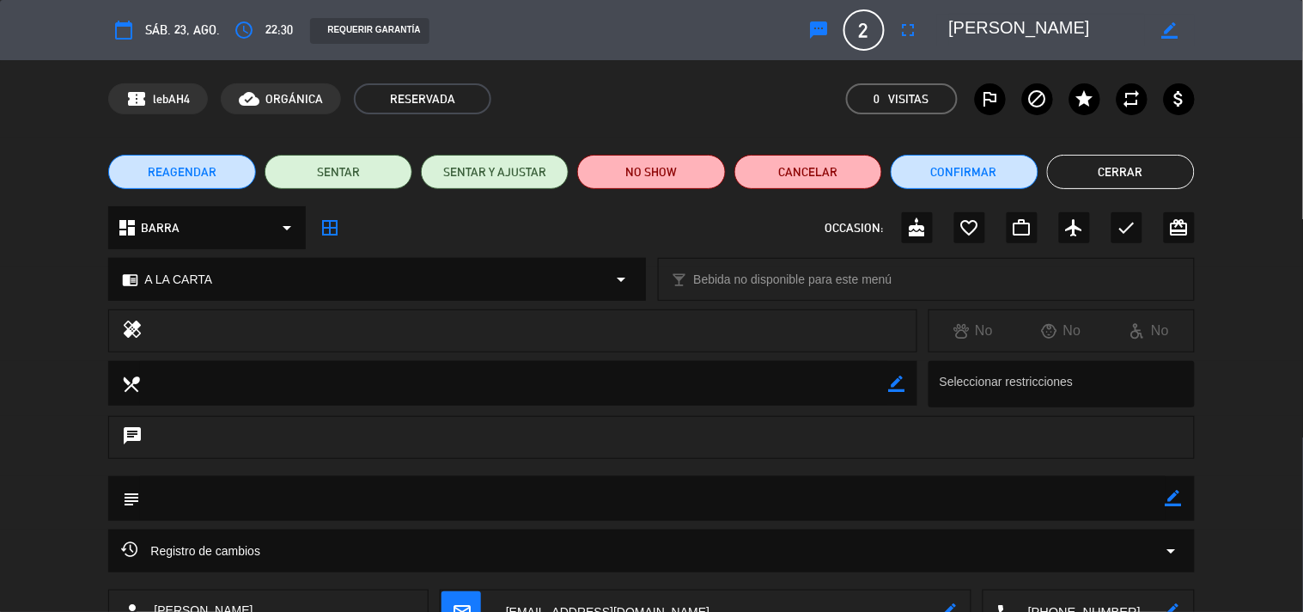
click at [820, 23] on icon "sms" at bounding box center [819, 30] width 21 height 21
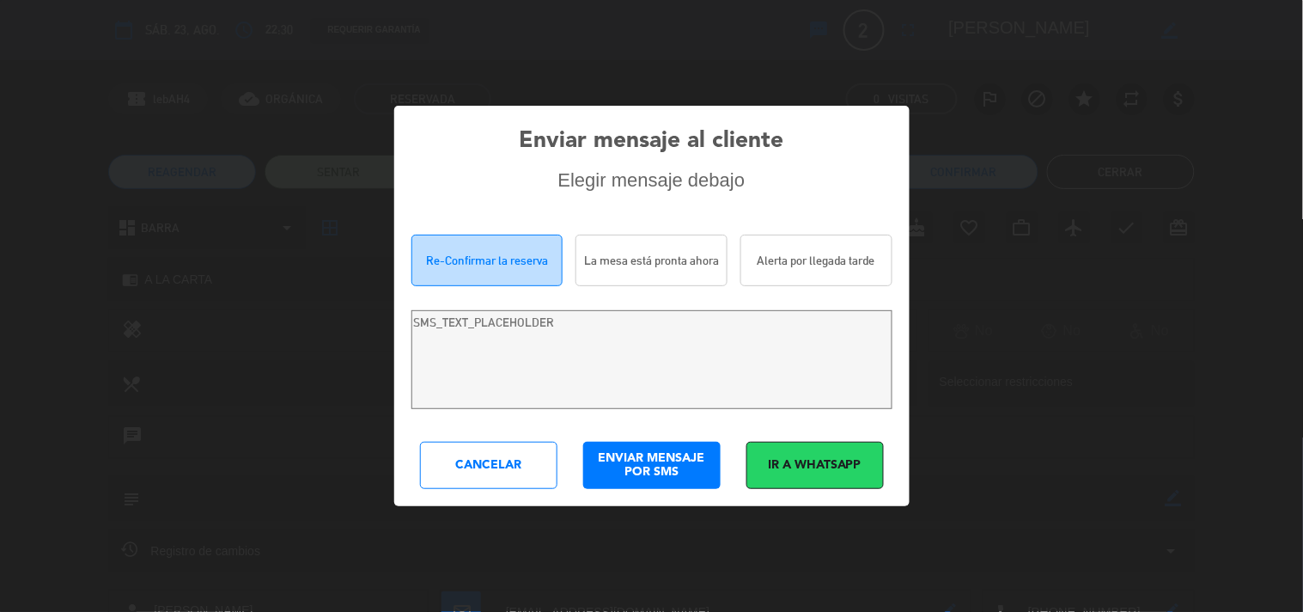
type textarea "[PERSON_NAME]! Estamos escribiendo para re-confirmar su reserva en [PERSON_NAME…"
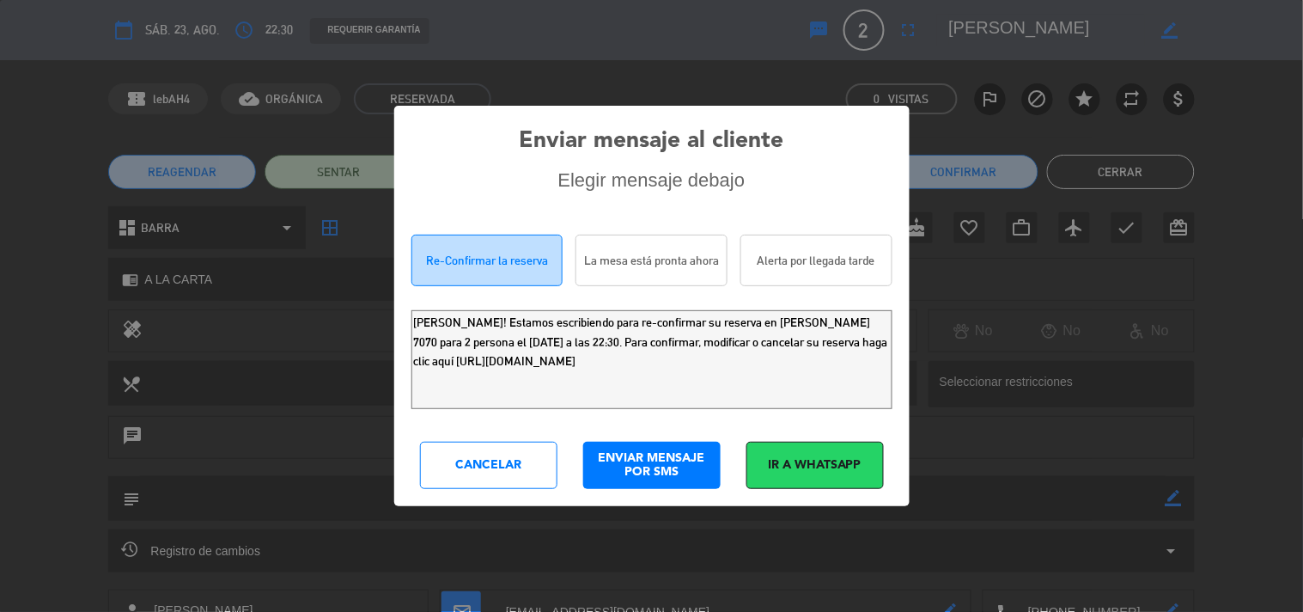
drag, startPoint x: 37, startPoint y: 215, endPoint x: 0, endPoint y: 66, distance: 153.2
click at [0, 95] on div "Enviar mensaje al cliente Elegir mensaje debajo Re-Confirmar la reserva La mesa…" at bounding box center [651, 306] width 1303 height 612
click at [479, 443] on div "Enviar mensaje al cliente Elegir mensaje debajo Re-Confirmar la reserva La mesa…" at bounding box center [652, 306] width 516 height 400
click at [479, 449] on div "Cancelar" at bounding box center [488, 465] width 137 height 47
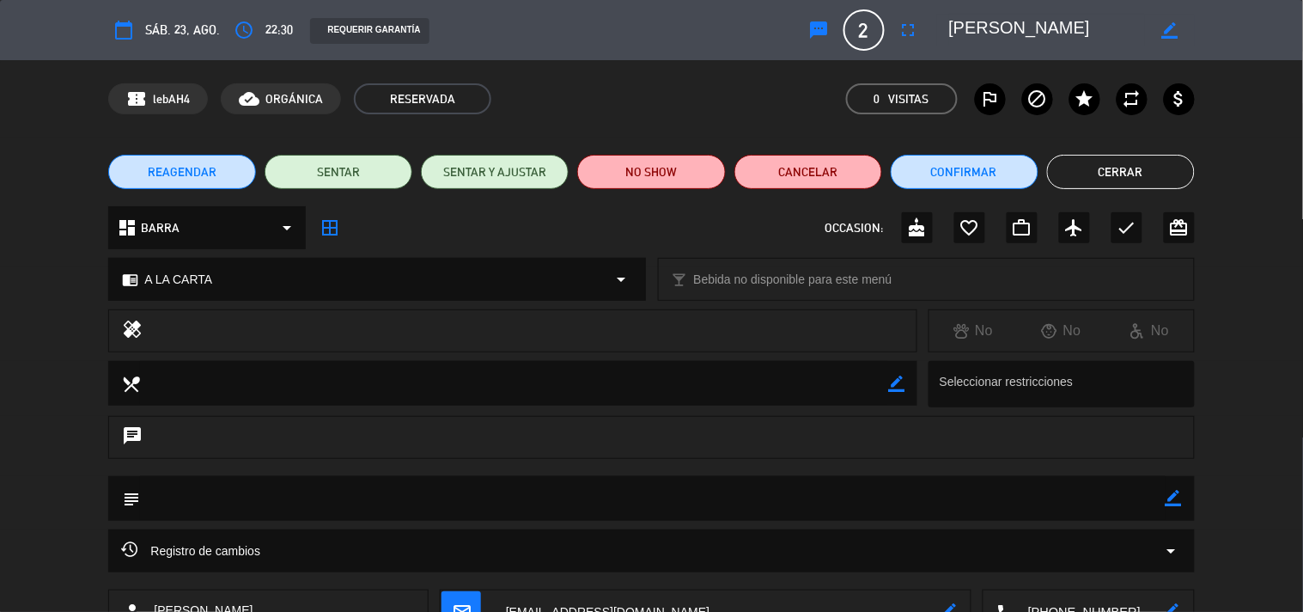
click at [1105, 173] on button "Cerrar" at bounding box center [1121, 172] width 148 height 34
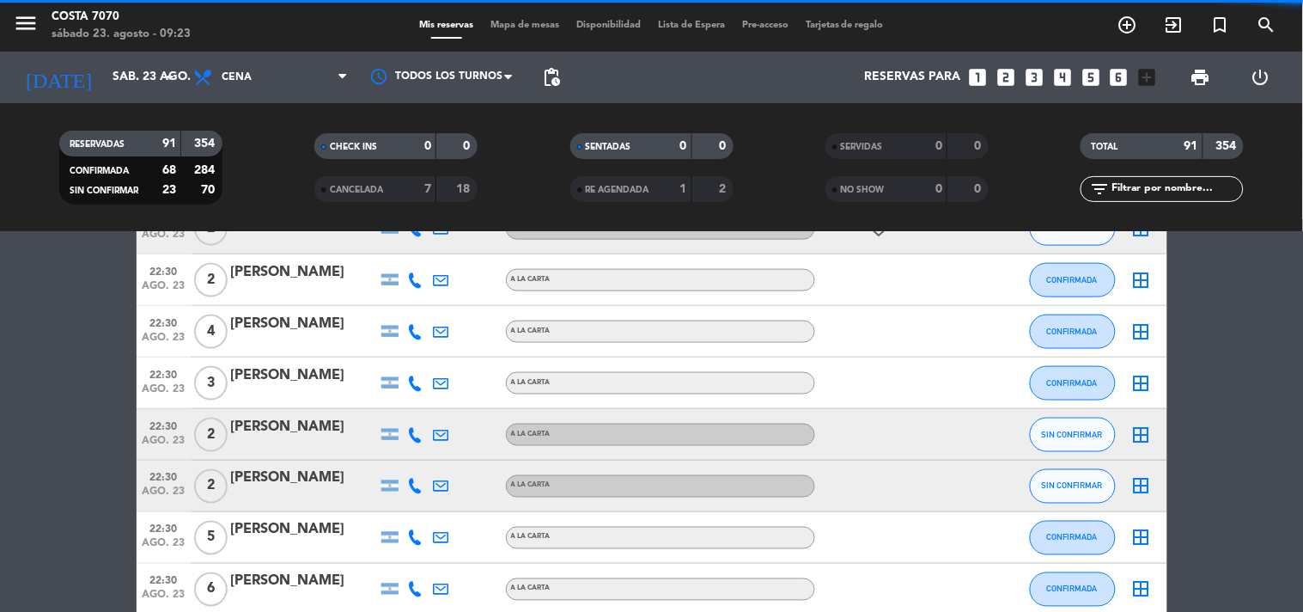
scroll to position [2578, 0]
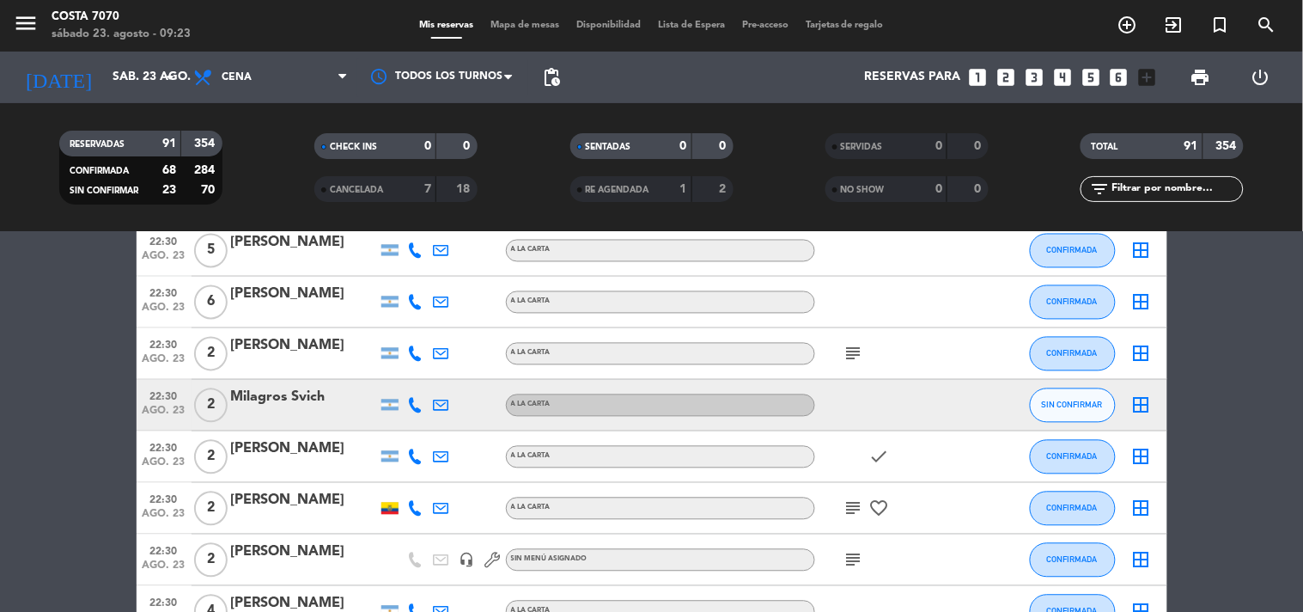
click at [415, 405] on icon at bounding box center [415, 405] width 15 height 15
click at [424, 374] on span "content_paste" at bounding box center [430, 375] width 13 height 13
click at [325, 390] on div "Milagros Svich" at bounding box center [304, 398] width 146 height 22
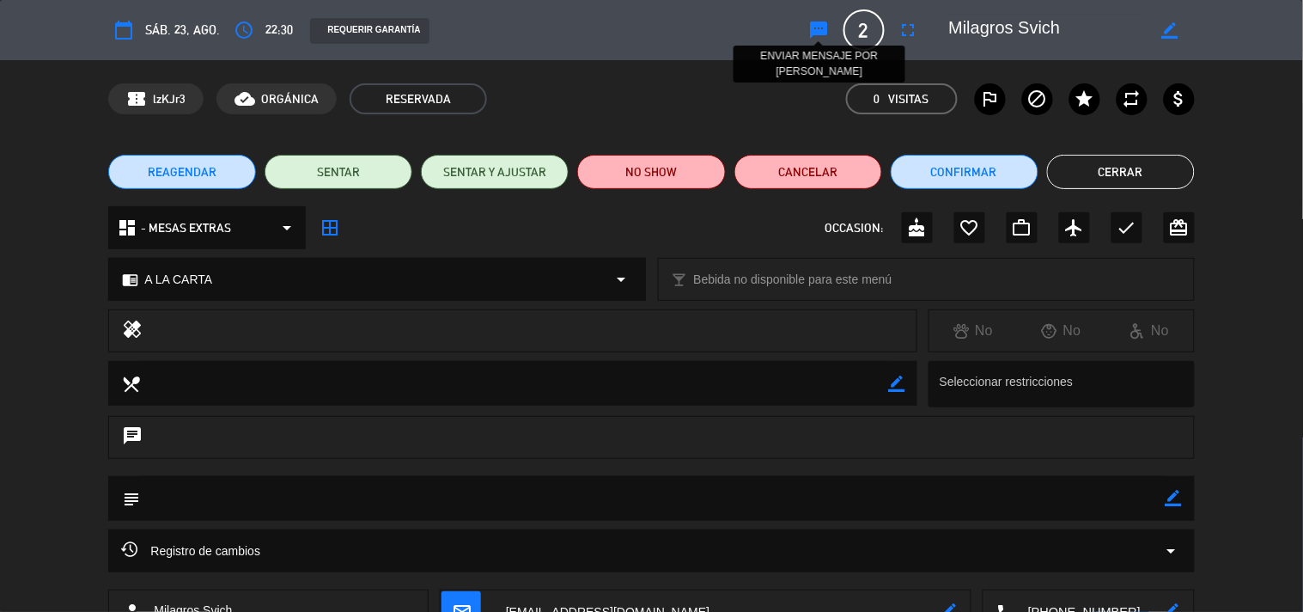
click at [817, 27] on icon "sms" at bounding box center [819, 30] width 21 height 21
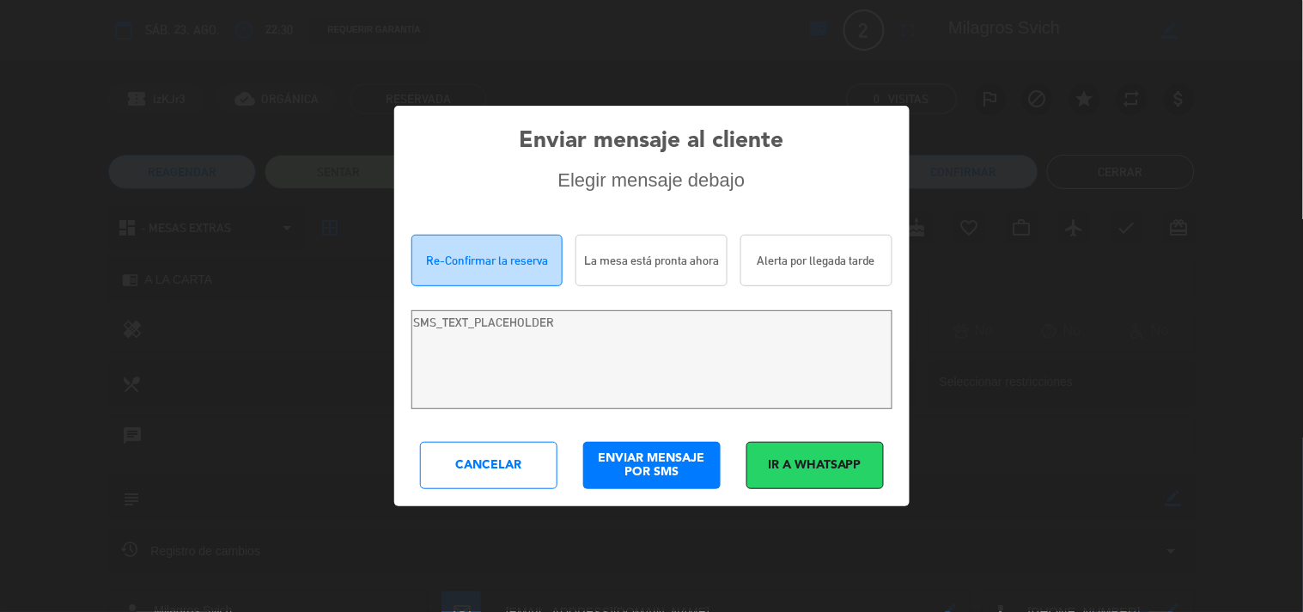
type textarea "Hola [PERSON_NAME]! Estamos escribiendo para re-confirmar su reserva en [PERSON…"
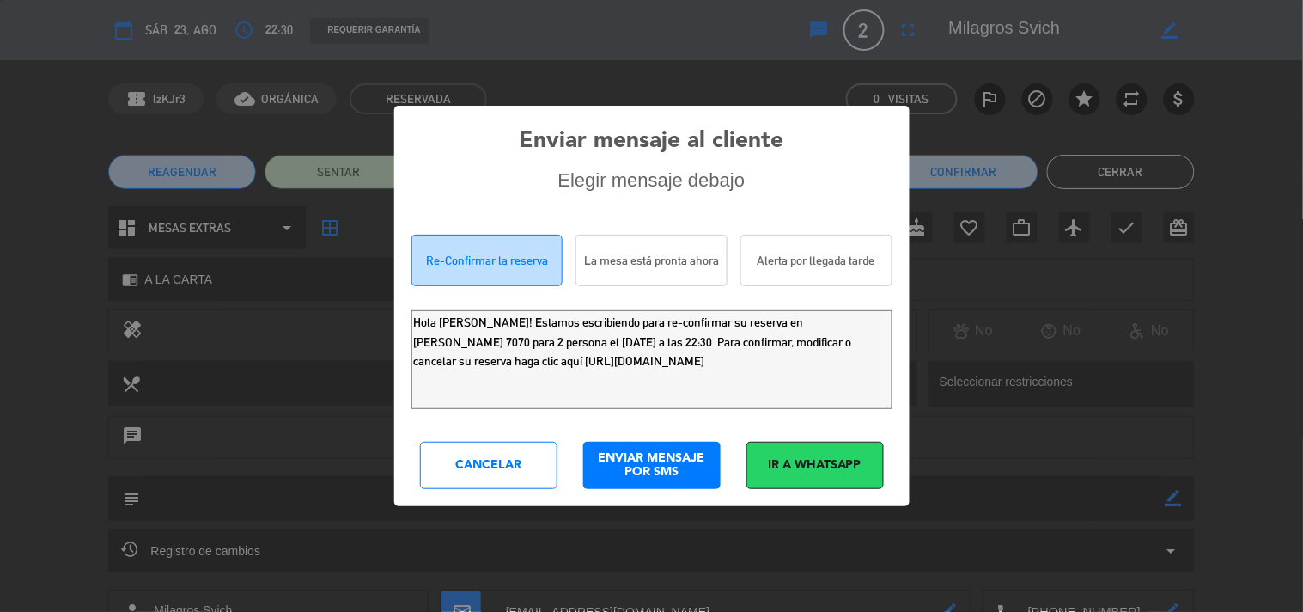
drag, startPoint x: 367, startPoint y: 301, endPoint x: 0, endPoint y: 81, distance: 427.8
click at [0, 122] on div "Enviar mensaje al cliente Elegir mensaje debajo Re-Confirmar la reserva La mesa…" at bounding box center [651, 306] width 1303 height 612
click at [519, 466] on div "Cancelar" at bounding box center [488, 465] width 137 height 47
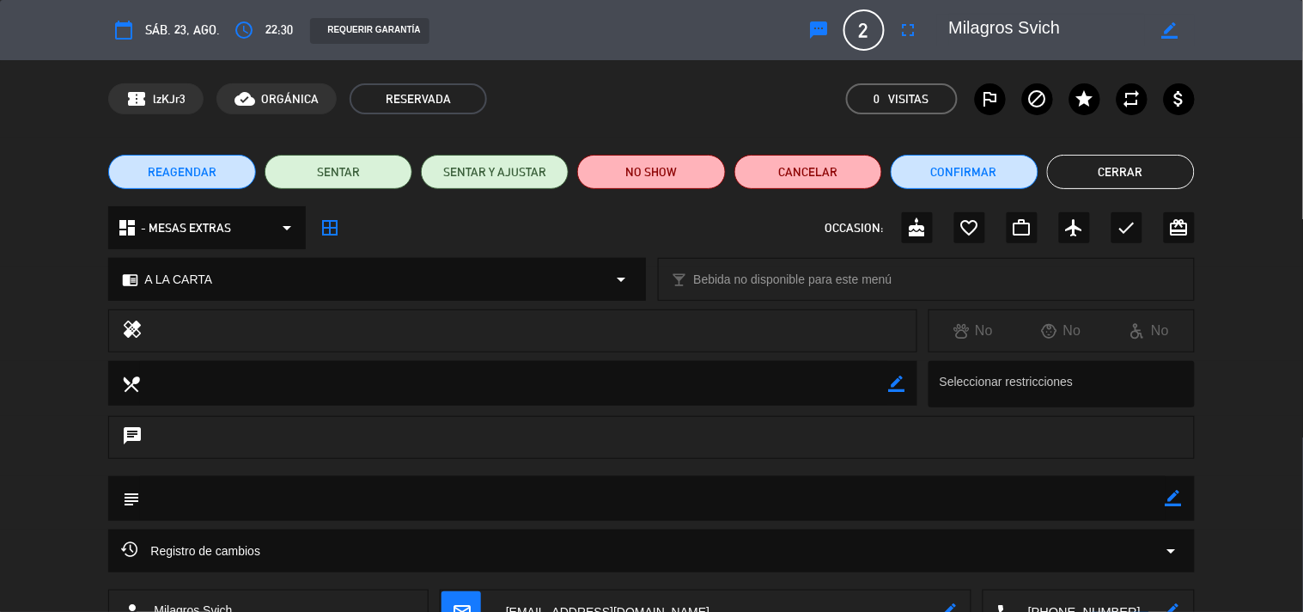
drag, startPoint x: 1071, startPoint y: 174, endPoint x: 1042, endPoint y: 174, distance: 28.4
click at [1071, 173] on button "Cerrar" at bounding box center [1121, 172] width 148 height 34
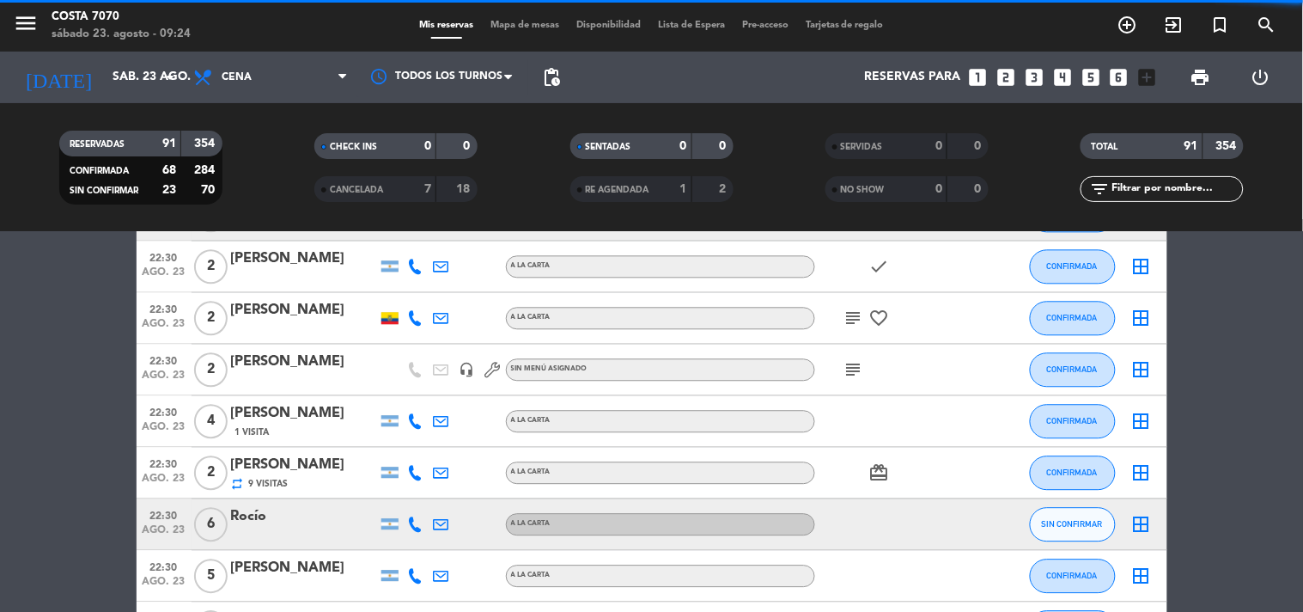
scroll to position [2864, 0]
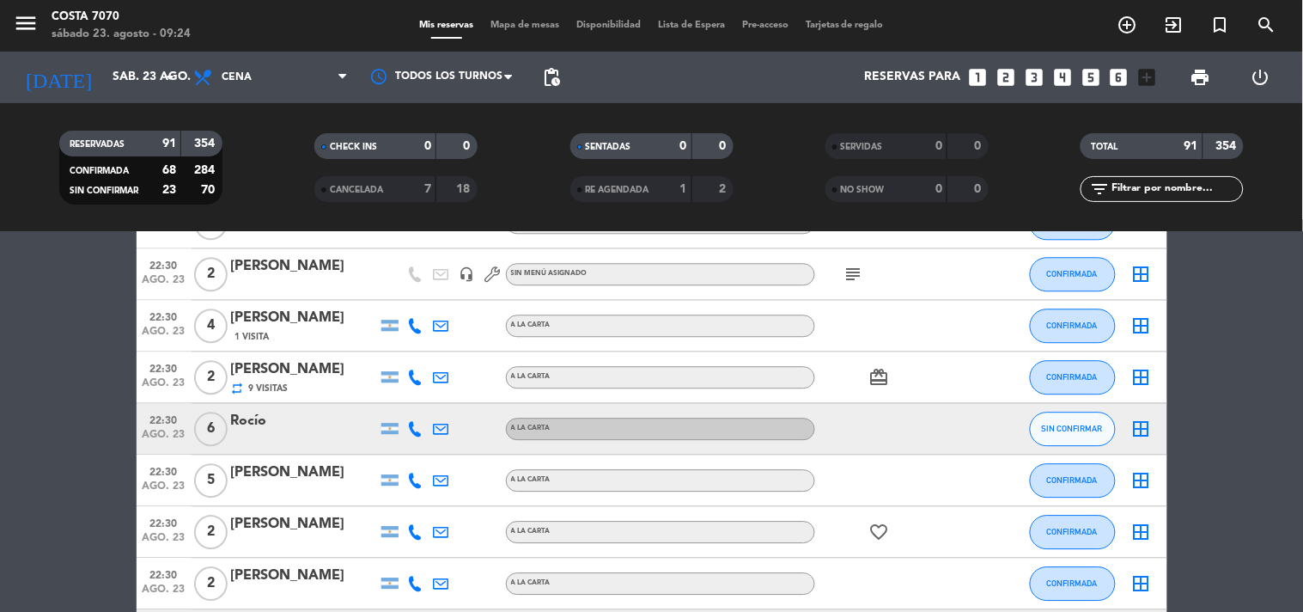
click at [416, 430] on icon at bounding box center [415, 428] width 15 height 15
click at [409, 390] on span "Copiar" at bounding box center [403, 399] width 36 height 18
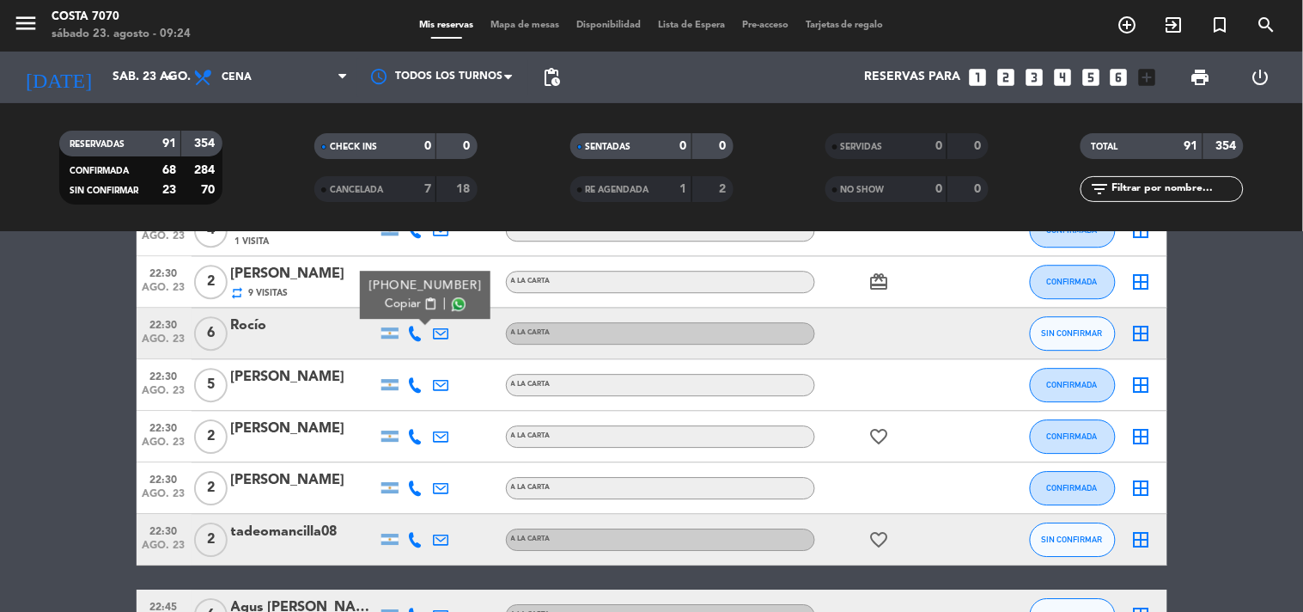
scroll to position [3055, 0]
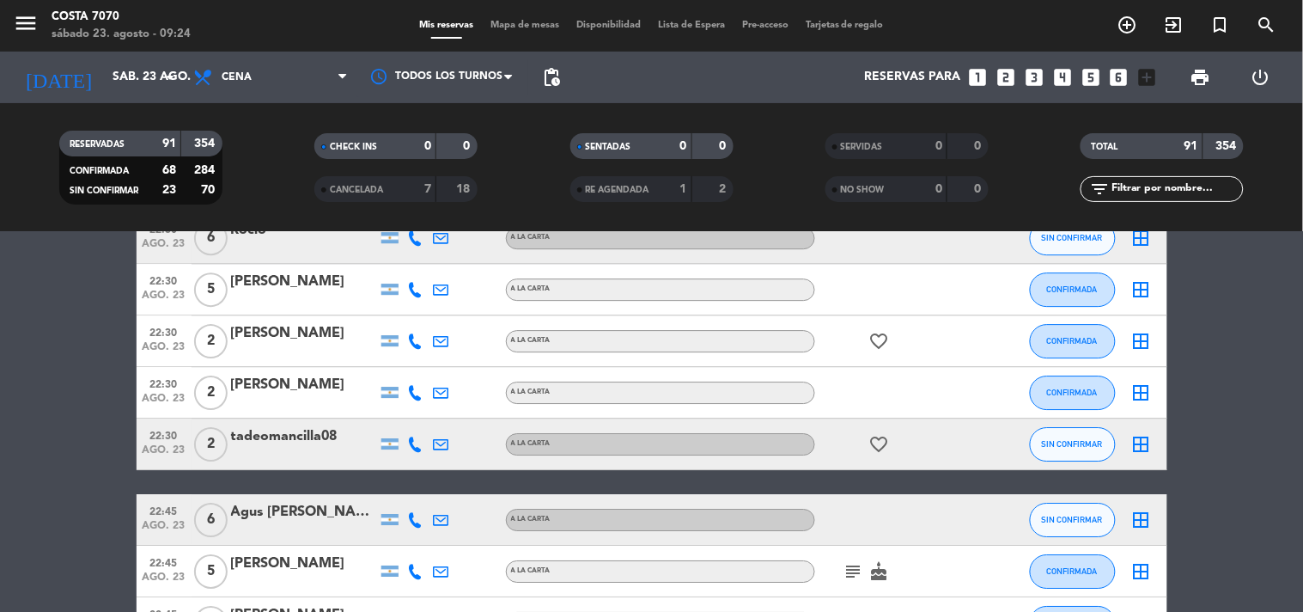
click at [414, 438] on icon at bounding box center [415, 443] width 15 height 15
click at [404, 415] on span "Copiar" at bounding box center [403, 415] width 36 height 18
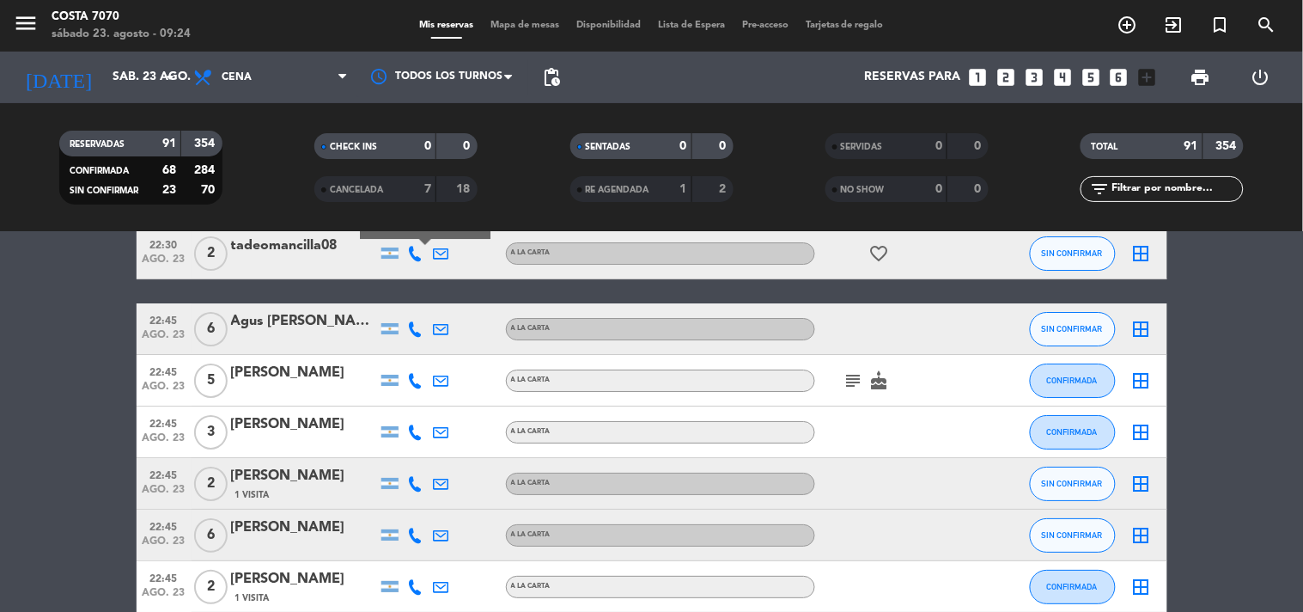
click at [412, 333] on icon at bounding box center [415, 328] width 15 height 15
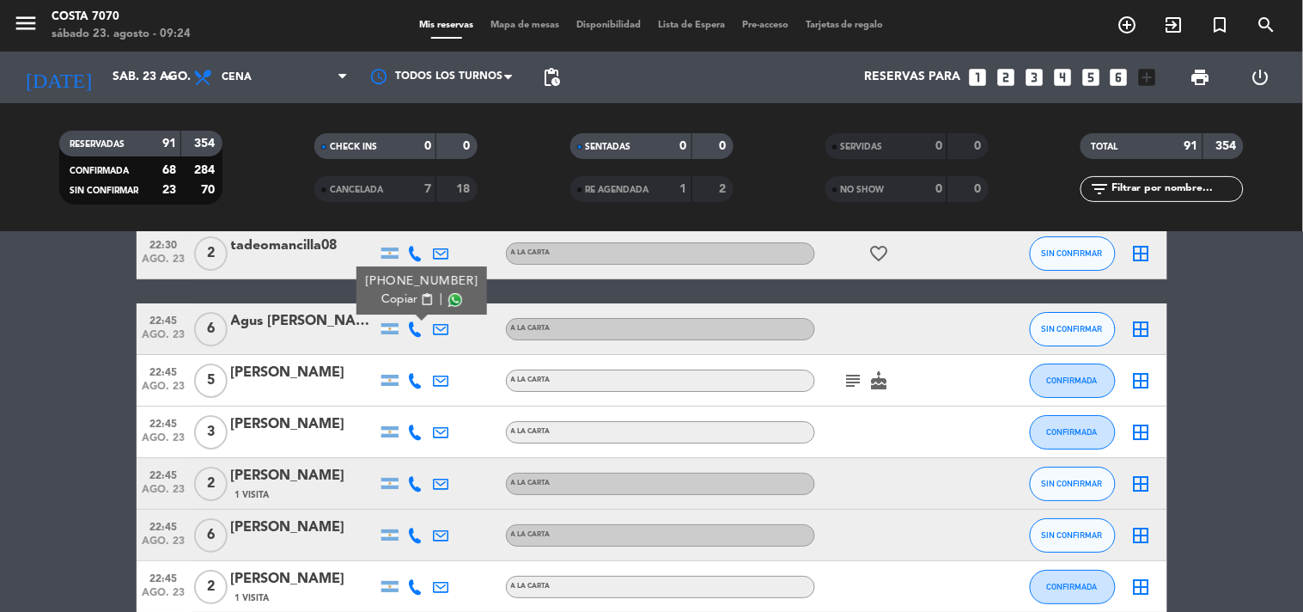
click at [421, 290] on button "Copiar content_paste" at bounding box center [407, 299] width 52 height 18
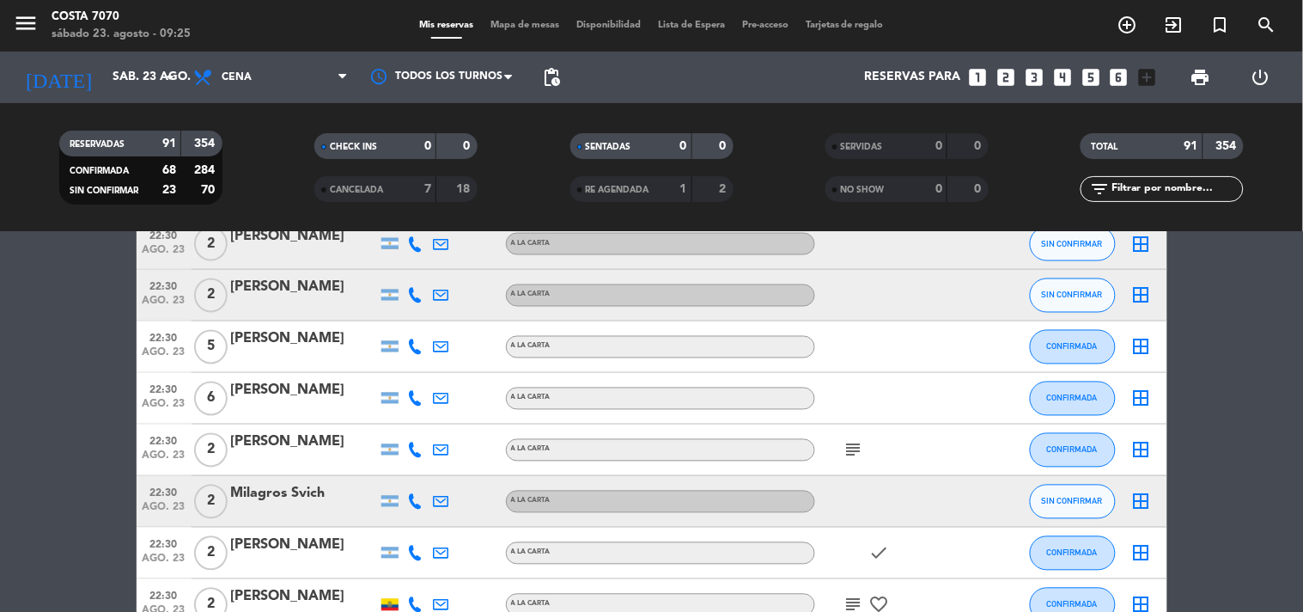
scroll to position [2386, 0]
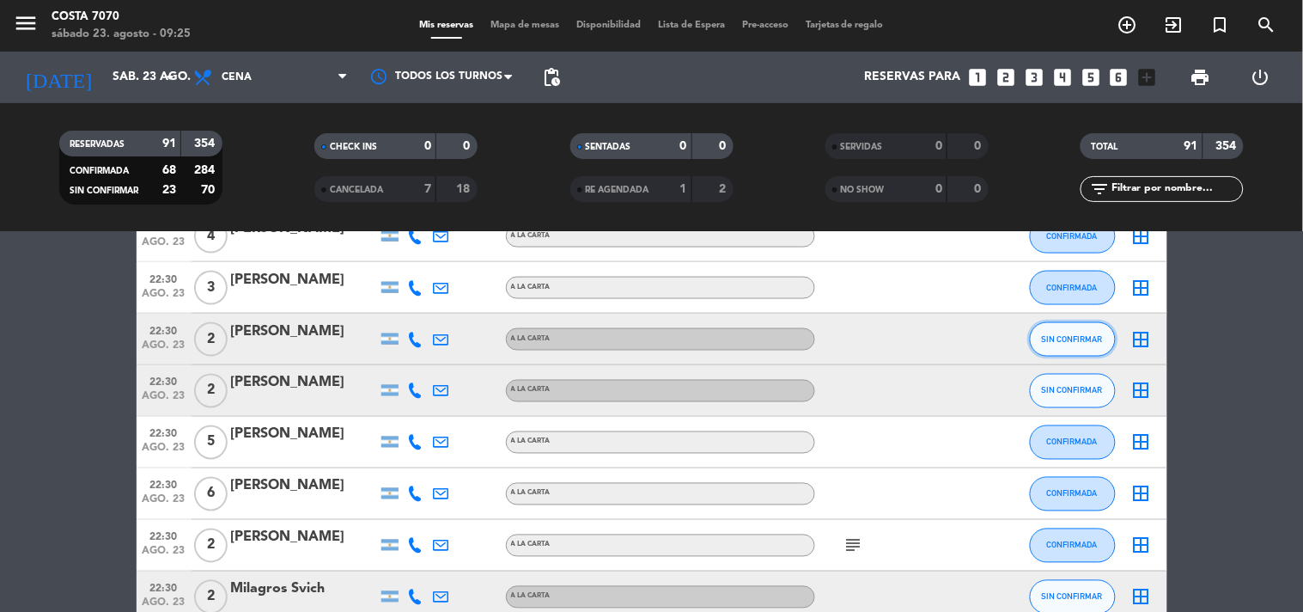
click at [1079, 345] on button "SIN CONFIRMAR" at bounding box center [1073, 339] width 86 height 34
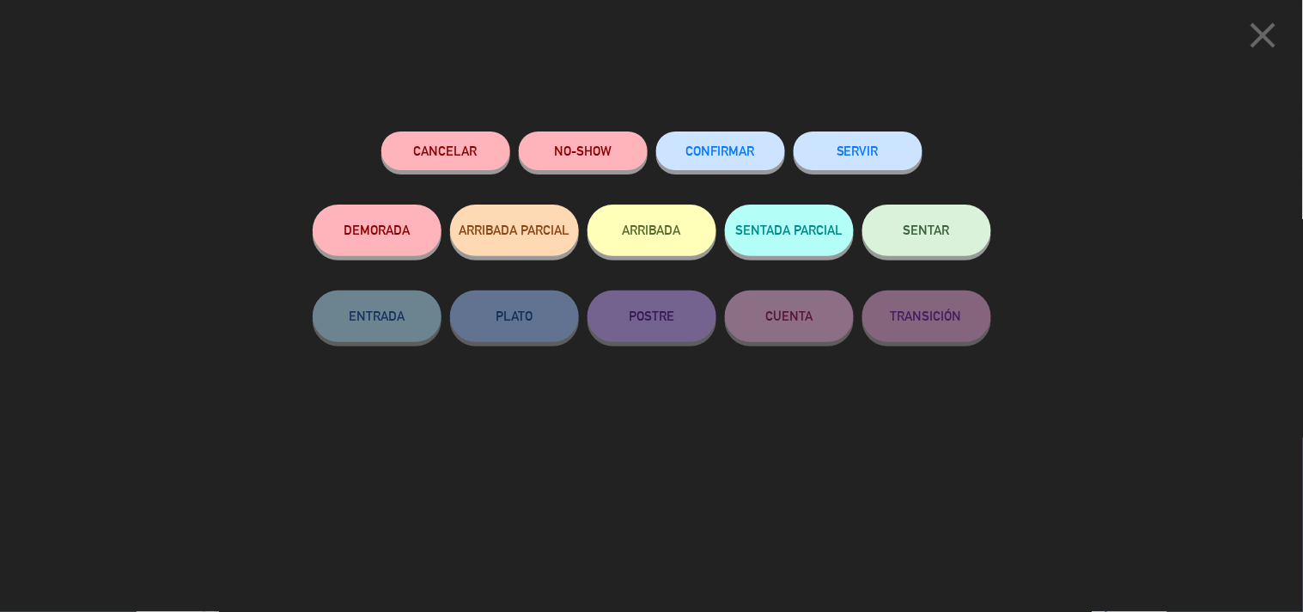
click at [742, 155] on span "CONFIRMAR" at bounding box center [721, 150] width 69 height 15
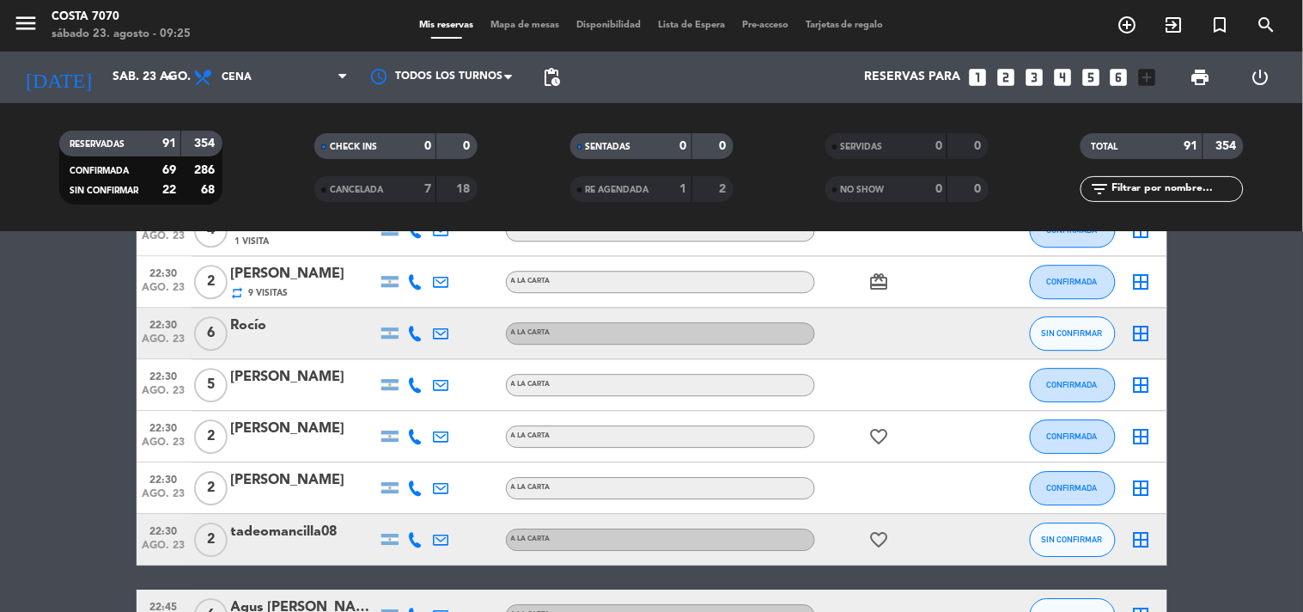
scroll to position [3245, 0]
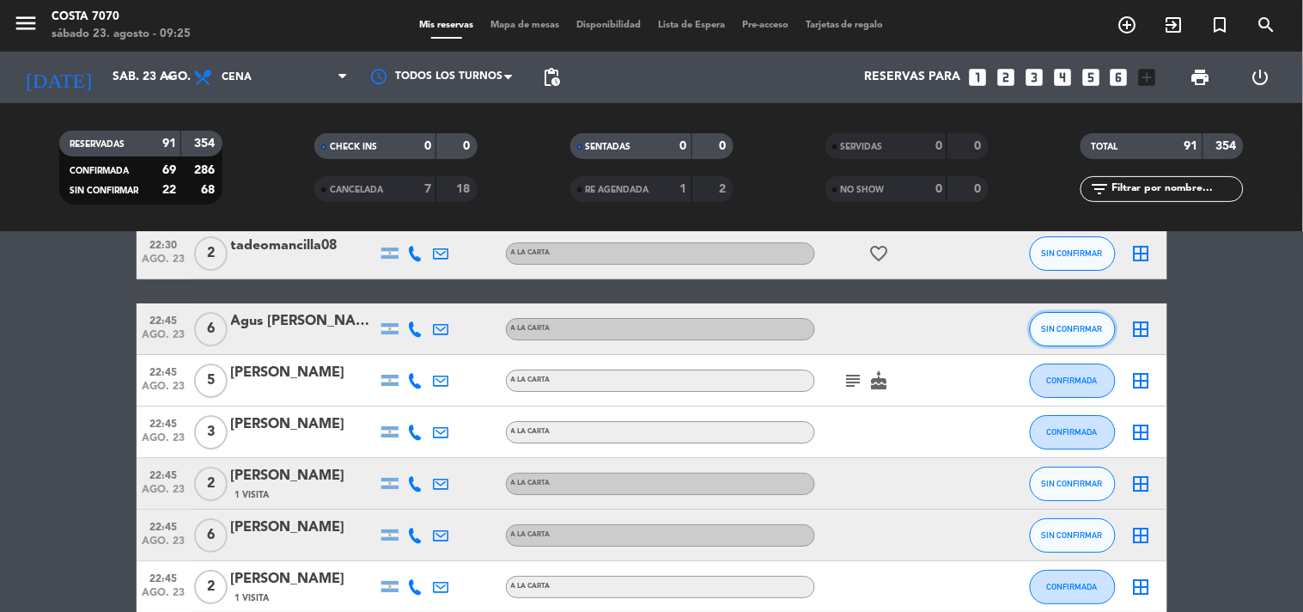
click at [1061, 327] on span "SIN CONFIRMAR" at bounding box center [1072, 328] width 61 height 9
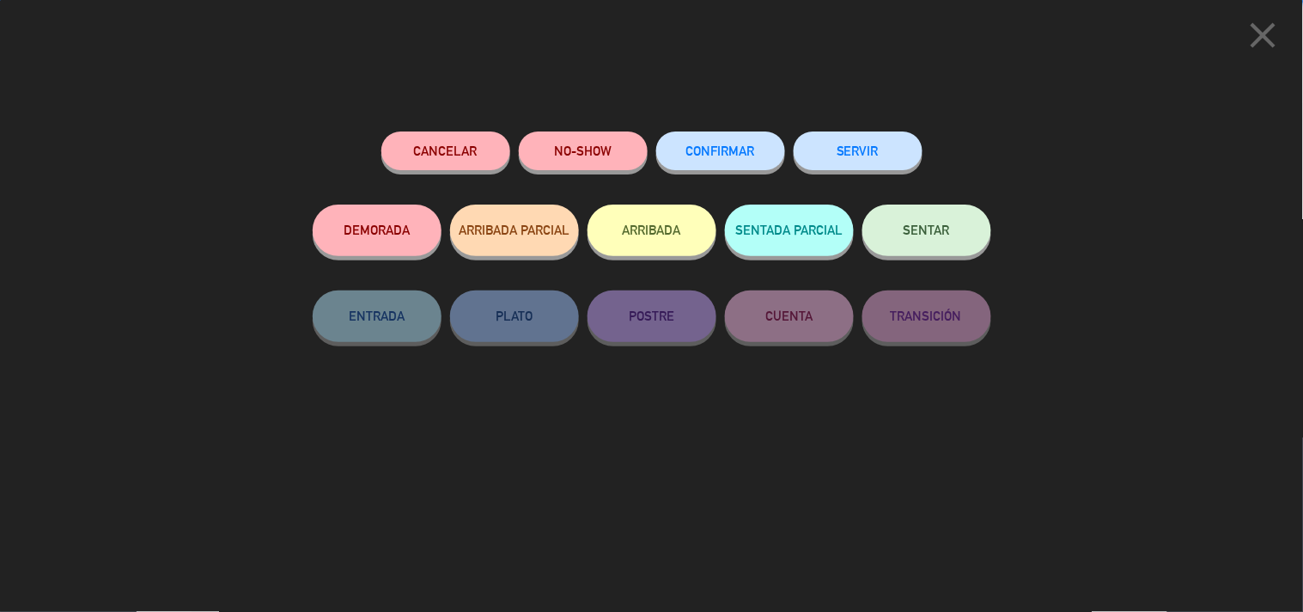
click at [461, 150] on button "Cancelar" at bounding box center [445, 150] width 129 height 39
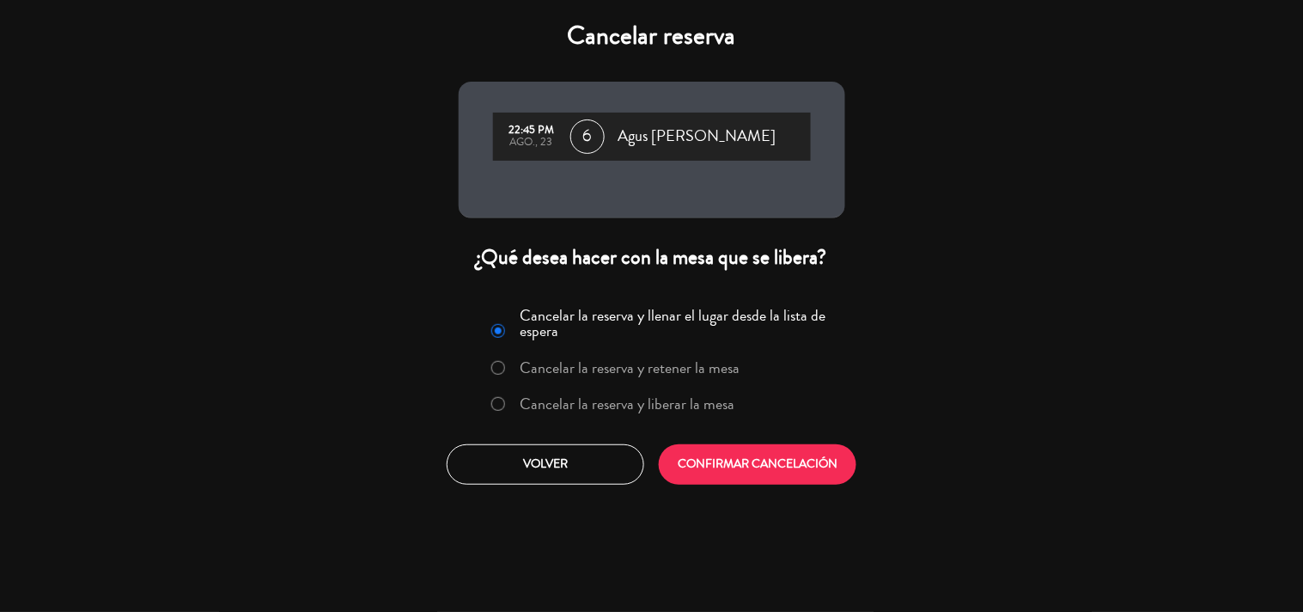
drag, startPoint x: 624, startPoint y: 401, endPoint x: 653, endPoint y: 416, distance: 32.7
click at [623, 401] on label "Cancelar la reserva y liberar la mesa" at bounding box center [627, 403] width 215 height 15
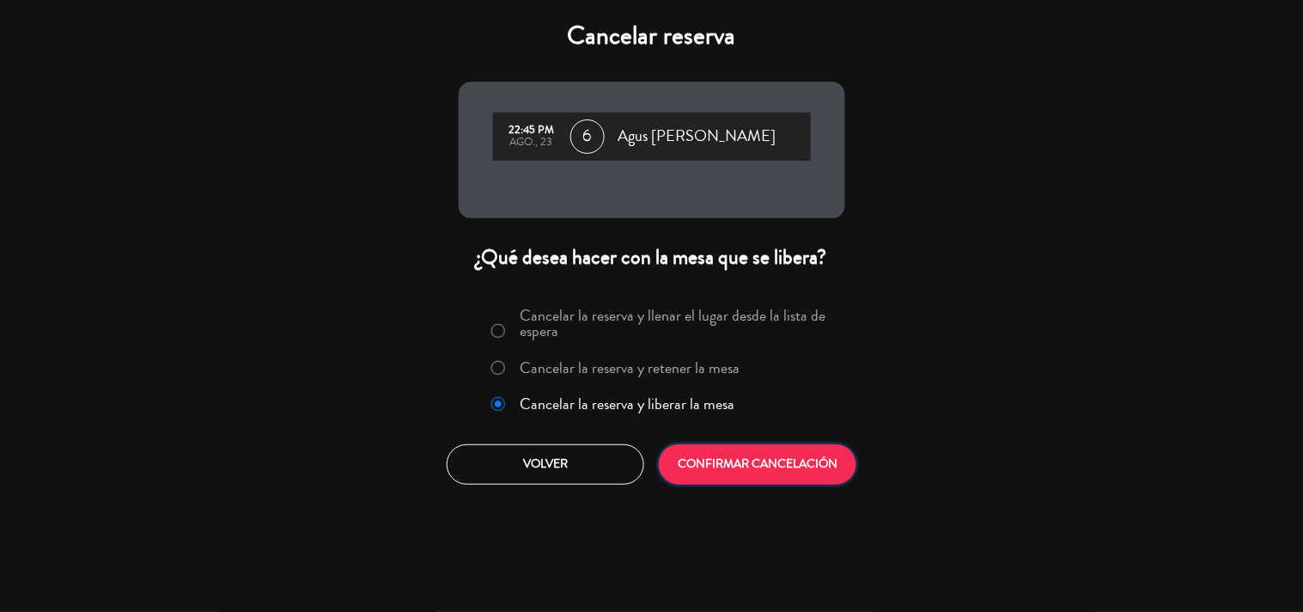
click at [717, 460] on button "CONFIRMAR CANCELACIÓN" at bounding box center [758, 464] width 198 height 40
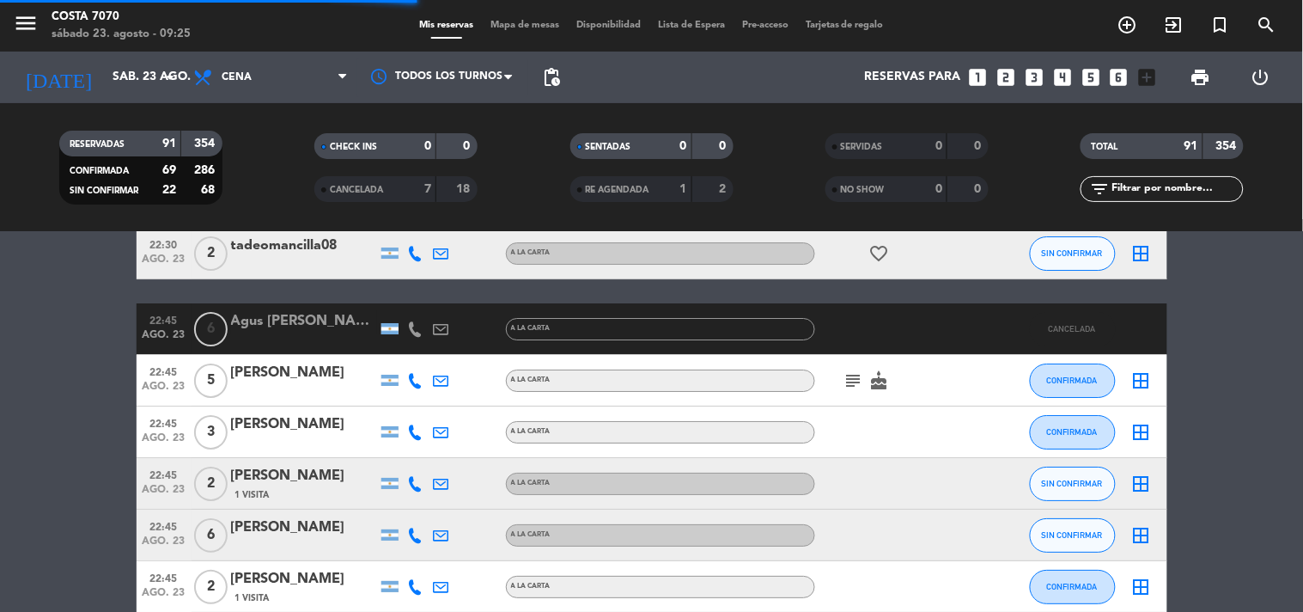
scroll to position [3341, 0]
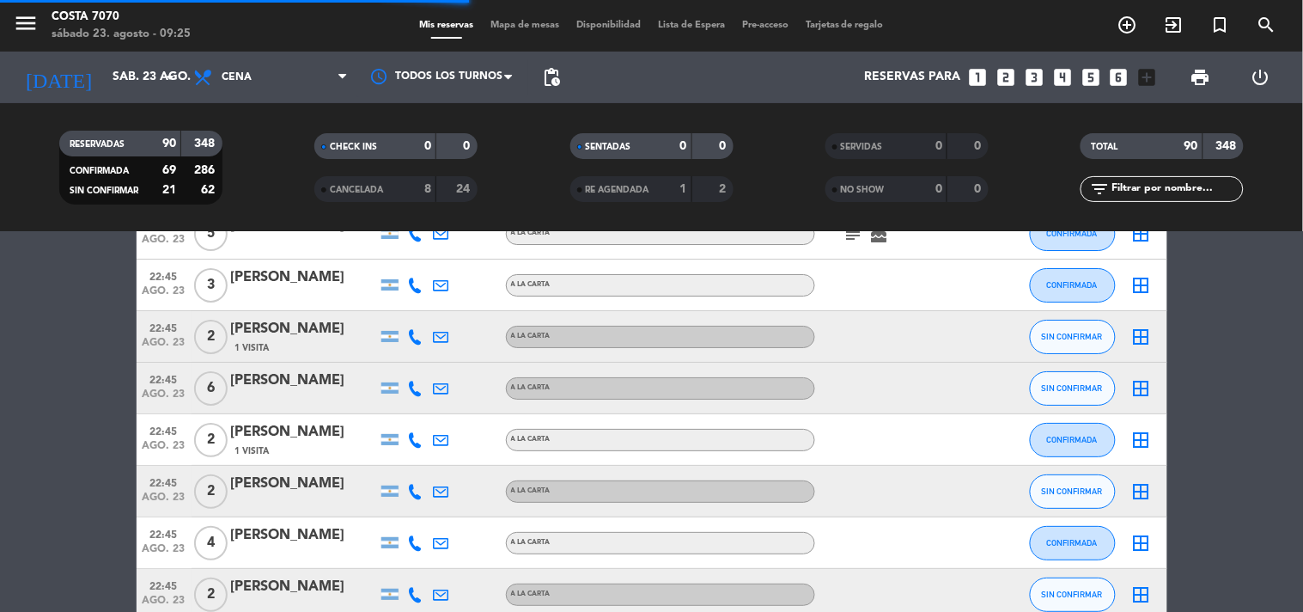
click at [416, 378] on div at bounding box center [416, 388] width 26 height 51
click at [416, 340] on icon at bounding box center [415, 336] width 15 height 15
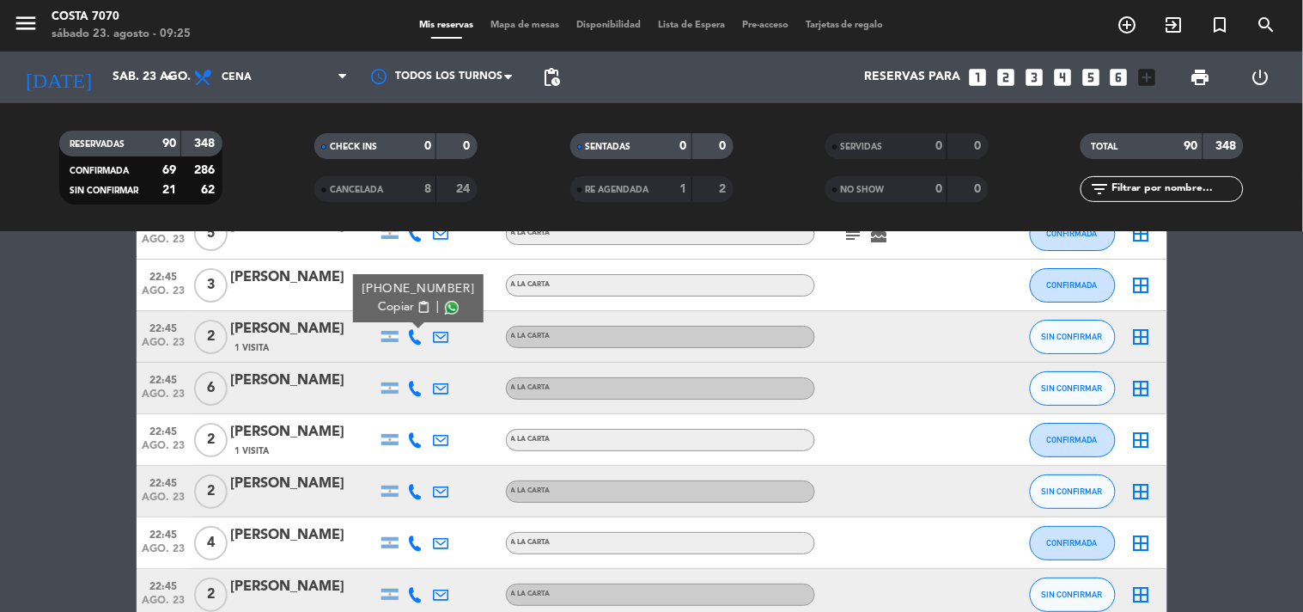
click at [409, 304] on span "Copiar" at bounding box center [396, 307] width 36 height 18
click at [304, 320] on div "[PERSON_NAME]" at bounding box center [304, 329] width 146 height 22
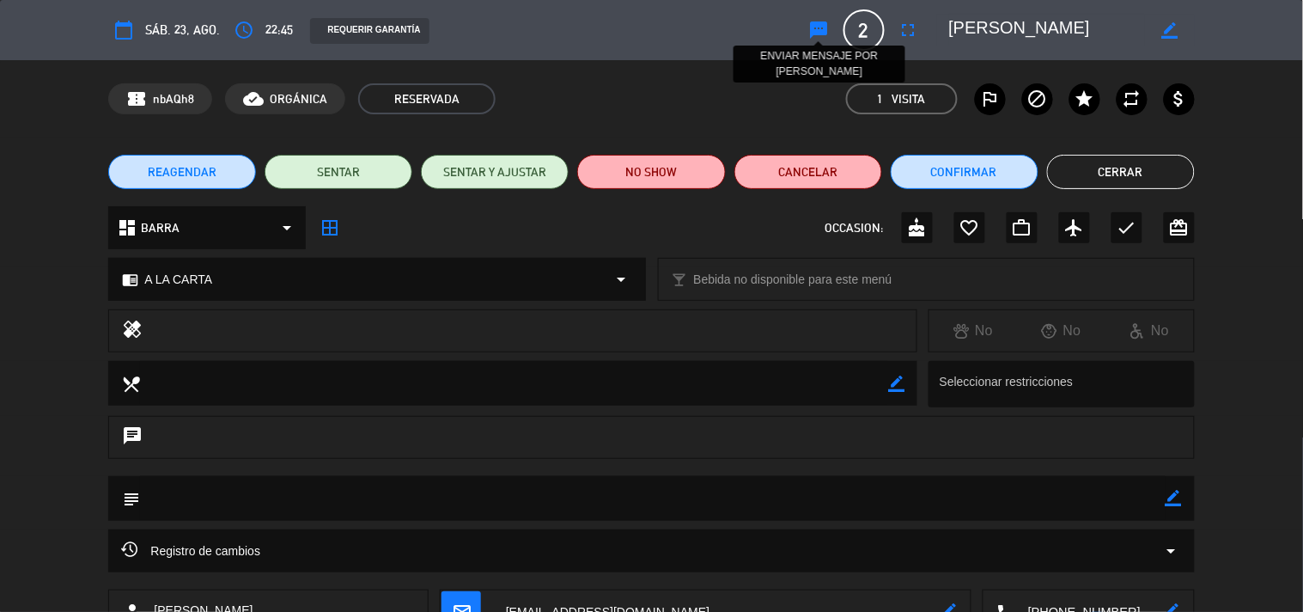
click at [815, 28] on icon "sms" at bounding box center [819, 30] width 21 height 21
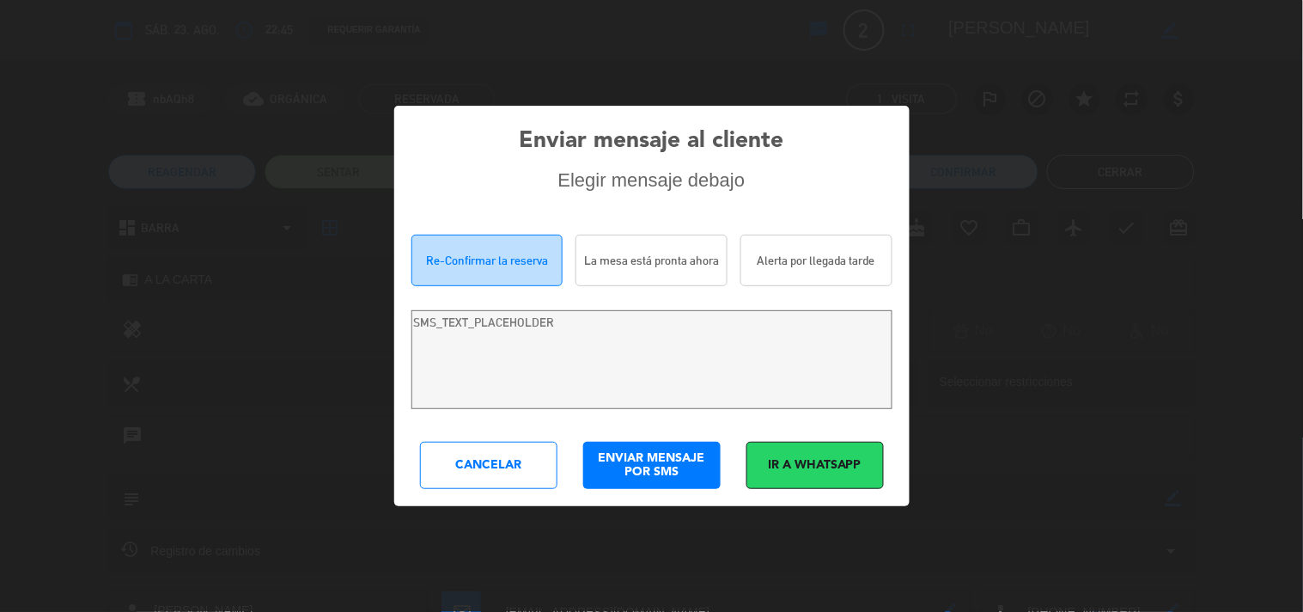
type textarea "Hola [PERSON_NAME]! Estamos escribiendo para re-confirmar su reserva en [PERSON…"
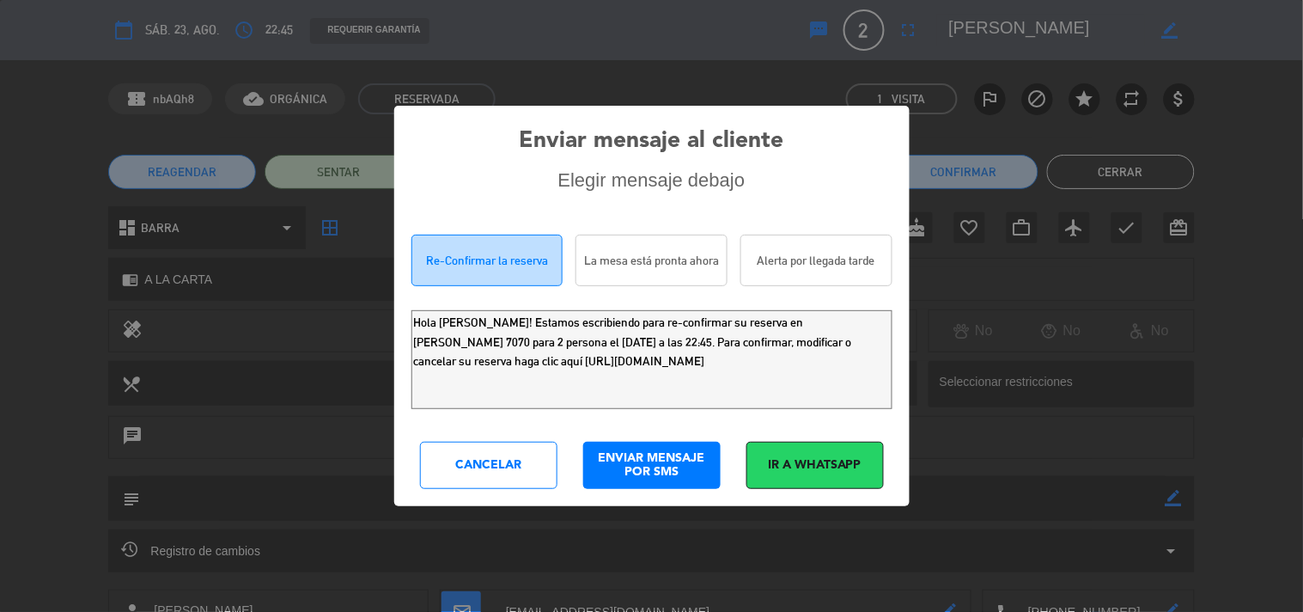
drag, startPoint x: 797, startPoint y: 366, endPoint x: 27, endPoint y: 142, distance: 801.0
click at [29, 187] on div "Enviar mensaje al cliente Elegir mensaje debajo Re-Confirmar la reserva La mesa…" at bounding box center [651, 306] width 1303 height 612
drag, startPoint x: 469, startPoint y: 454, endPoint x: 576, endPoint y: 455, distance: 106.6
click at [470, 455] on div "Cancelar" at bounding box center [488, 465] width 137 height 47
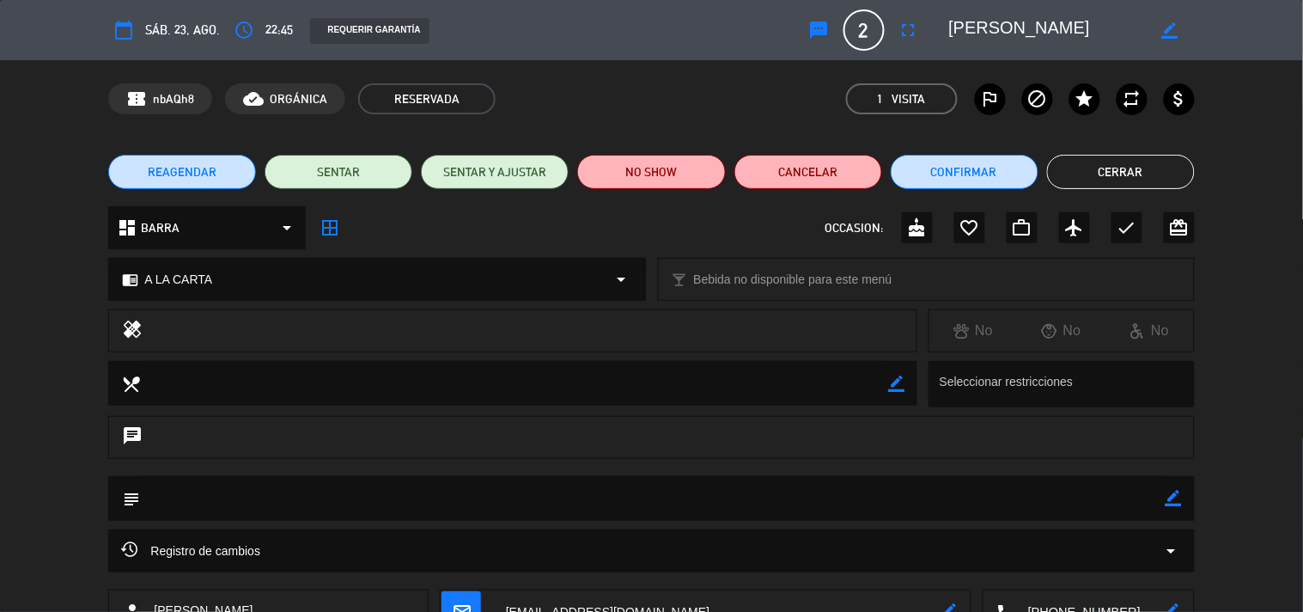
click at [1140, 160] on button "Cerrar" at bounding box center [1121, 172] width 148 height 34
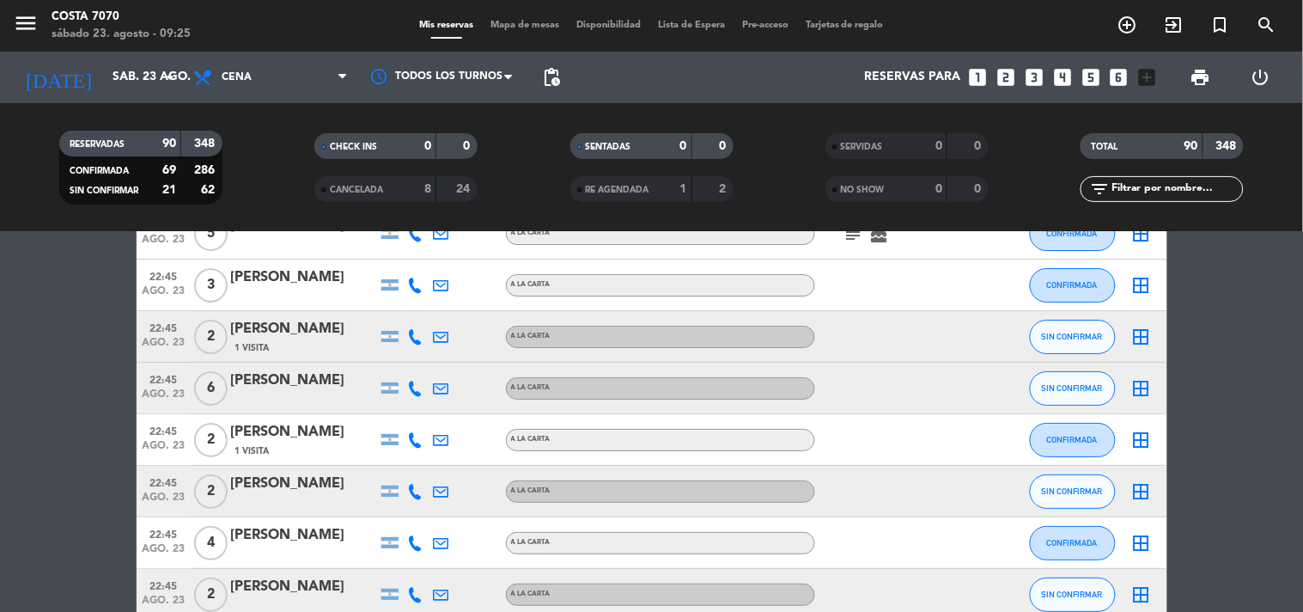
click at [411, 381] on icon at bounding box center [415, 388] width 15 height 15
click at [412, 362] on button "Copiar content_paste" at bounding box center [411, 359] width 52 height 18
click at [340, 393] on div at bounding box center [304, 400] width 146 height 14
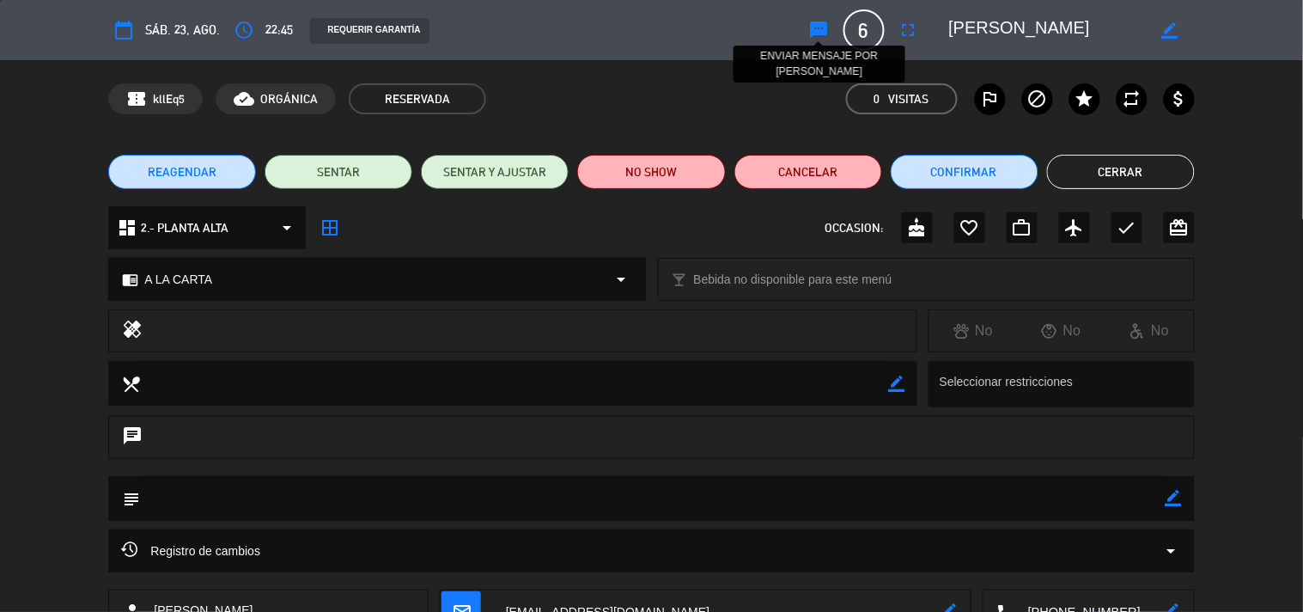
click at [822, 15] on button "sms ENVIAR MENSAJE POR [PERSON_NAME]" at bounding box center [819, 30] width 31 height 31
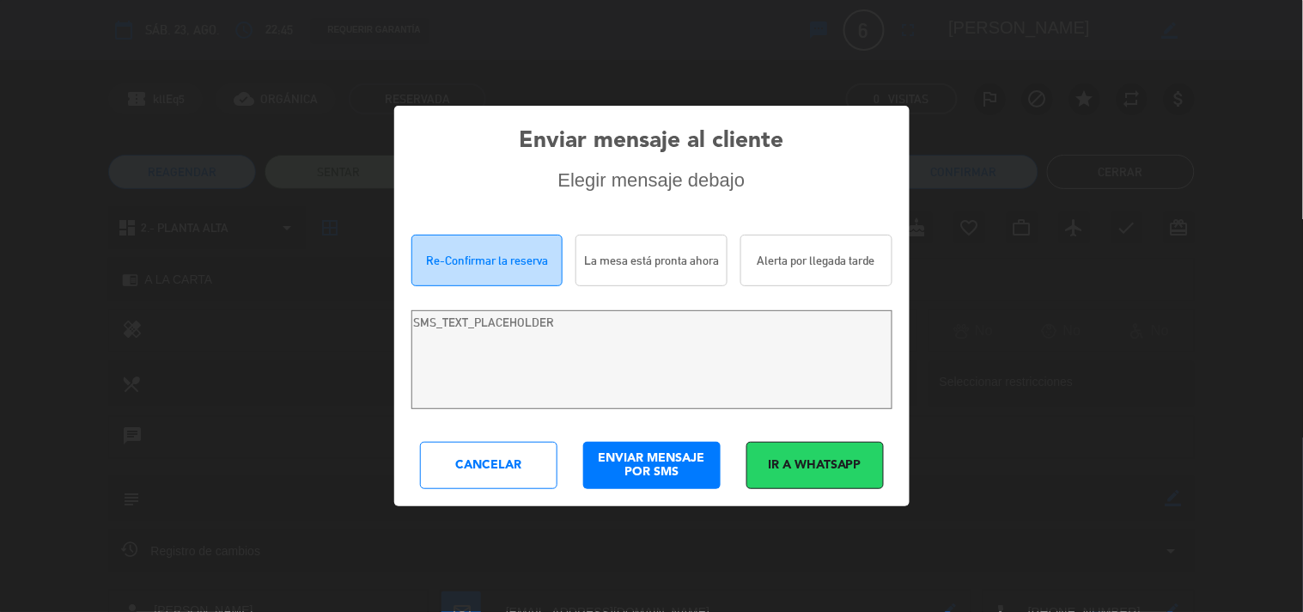
type textarea "Hola [PERSON_NAME]! Estamos escribiendo para re-confirmar su reserva en [PERSON…"
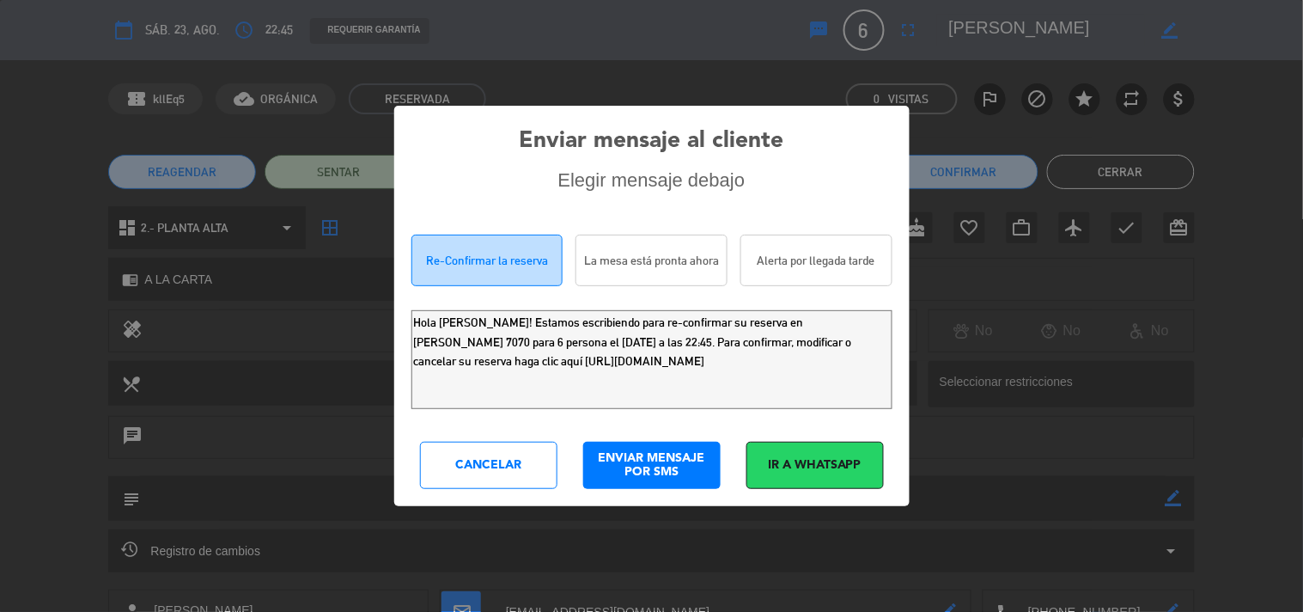
drag, startPoint x: 371, startPoint y: 308, endPoint x: 0, endPoint y: 143, distance: 406.2
click at [0, 186] on div "Enviar mensaje al cliente Elegir mensaje debajo Re-Confirmar la reserva La mesa…" at bounding box center [651, 306] width 1303 height 612
click at [475, 461] on div "Cancelar" at bounding box center [488, 465] width 137 height 47
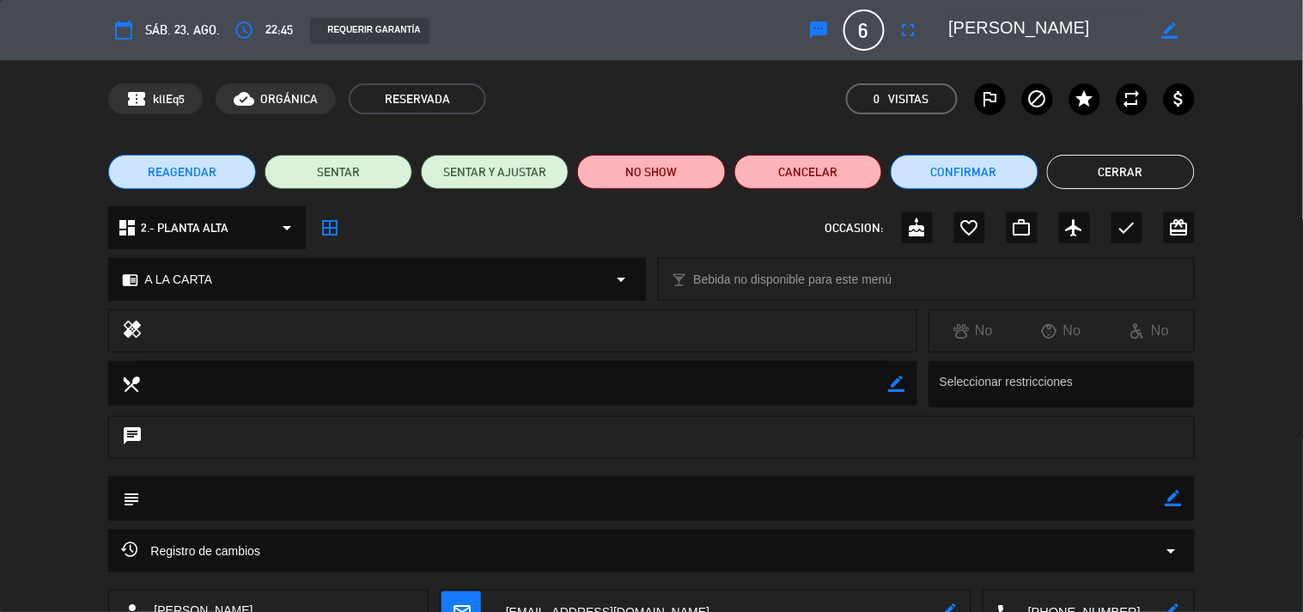
drag, startPoint x: 1166, startPoint y: 174, endPoint x: 1065, endPoint y: 189, distance: 101.6
click at [1165, 174] on button "Cerrar" at bounding box center [1121, 172] width 148 height 34
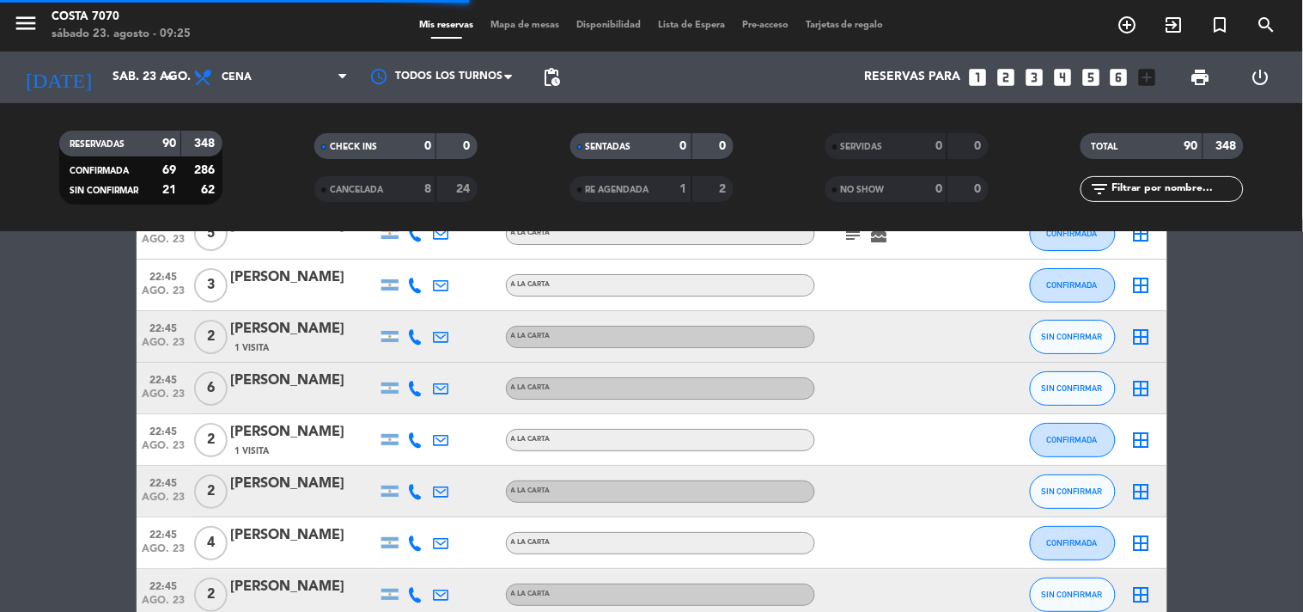
scroll to position [3437, 0]
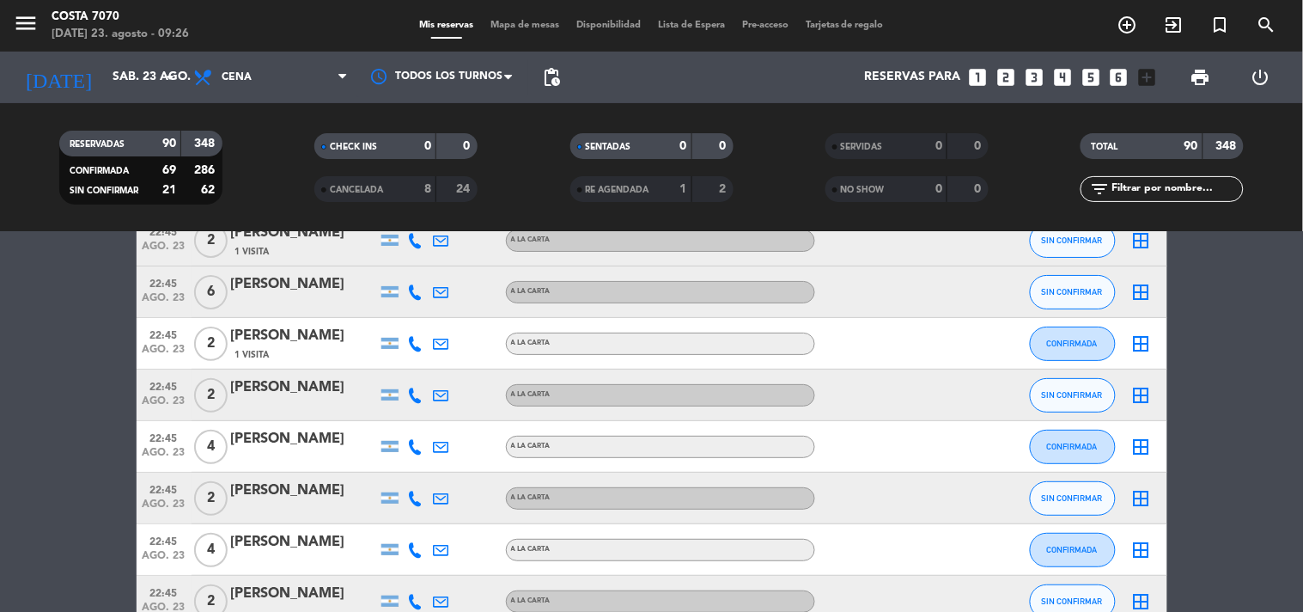
click at [413, 392] on icon at bounding box center [415, 395] width 15 height 15
click at [407, 361] on span "Copiar" at bounding box center [403, 366] width 36 height 18
click at [345, 401] on div at bounding box center [304, 407] width 146 height 14
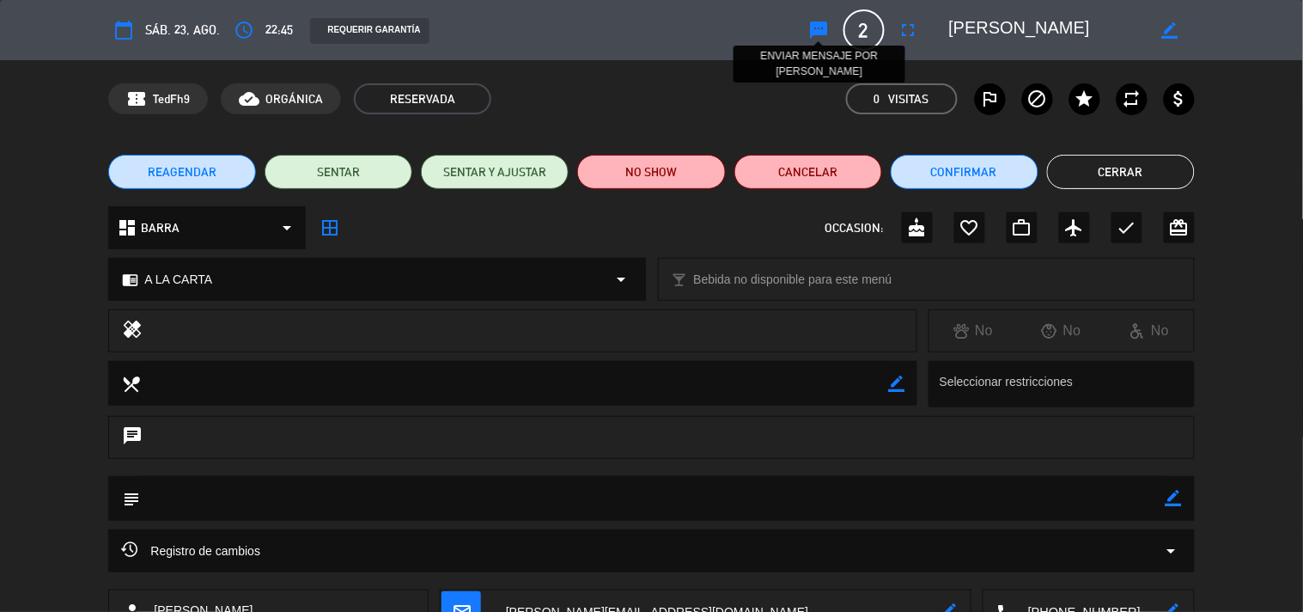
click at [819, 27] on icon "sms" at bounding box center [819, 30] width 21 height 21
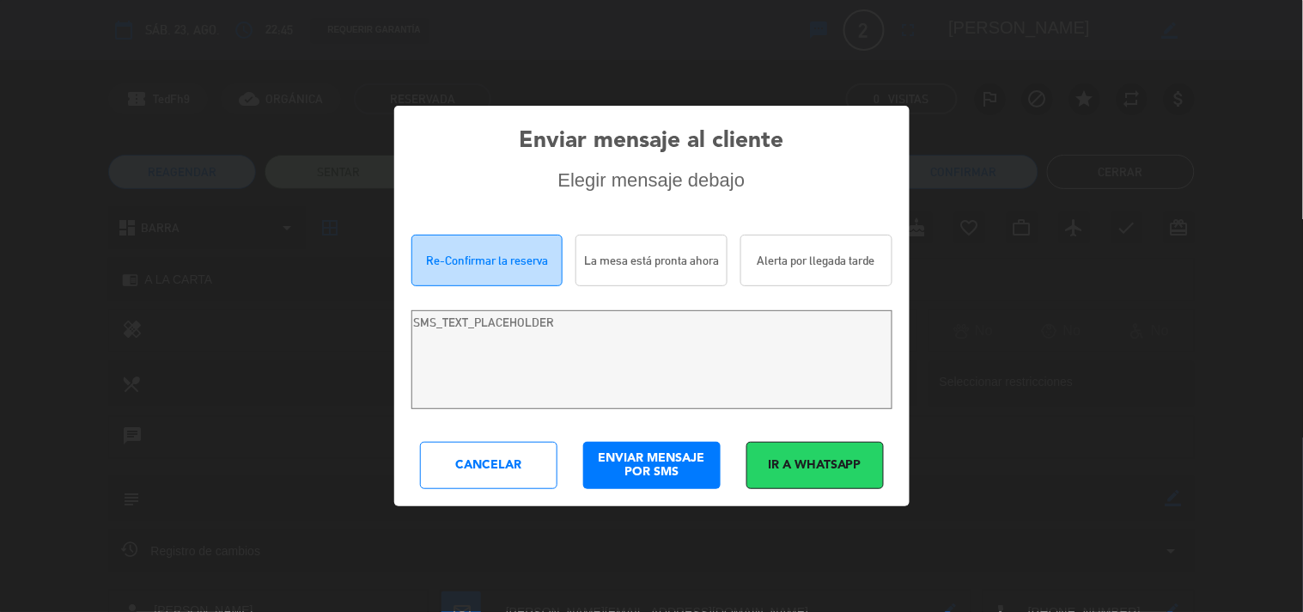
type textarea "Hola [PERSON_NAME]! Estamos escribiendo para re-confirmar su reserva en [PERSON…"
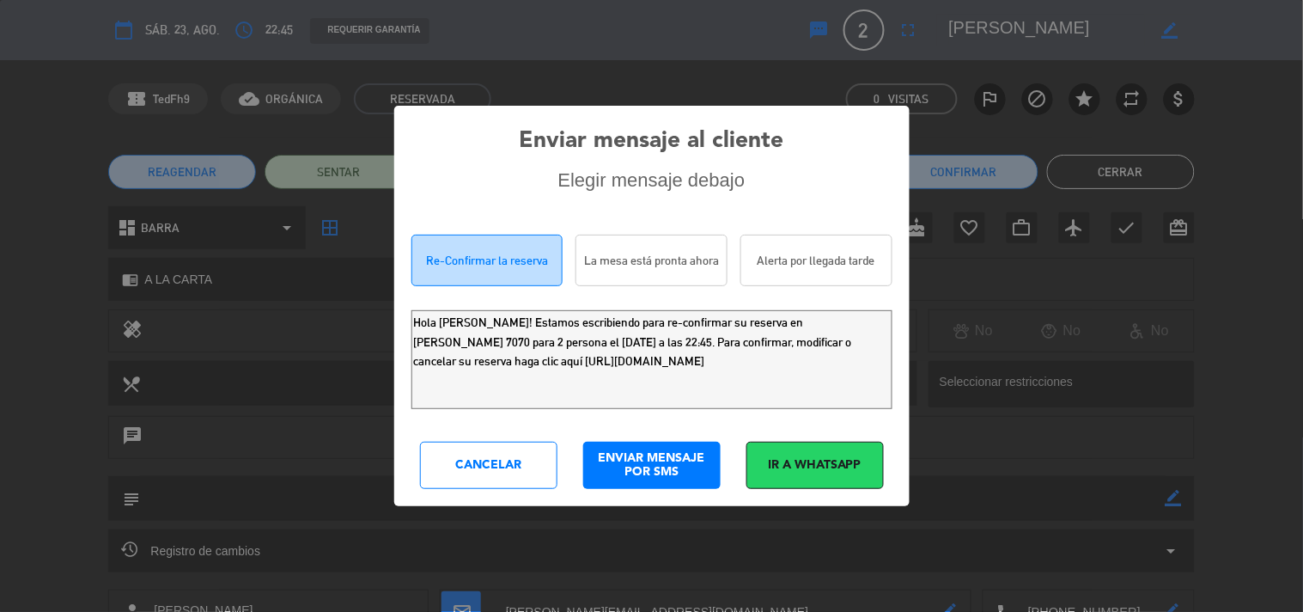
drag, startPoint x: 777, startPoint y: 363, endPoint x: 0, endPoint y: 159, distance: 803.0
click at [0, 253] on div "Enviar mensaje al cliente Elegir mensaje debajo Re-Confirmar la reserva La mesa…" at bounding box center [651, 306] width 1303 height 612
click at [500, 481] on div "Cancelar" at bounding box center [488, 465] width 137 height 47
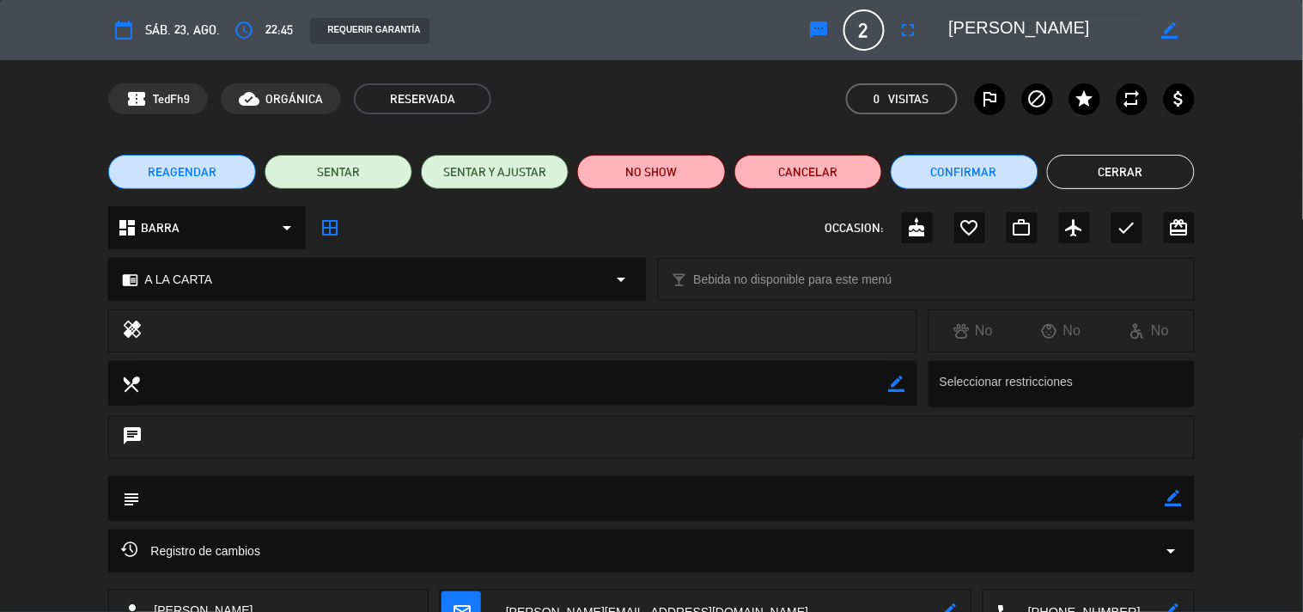
click at [1067, 168] on button "Cerrar" at bounding box center [1121, 172] width 148 height 34
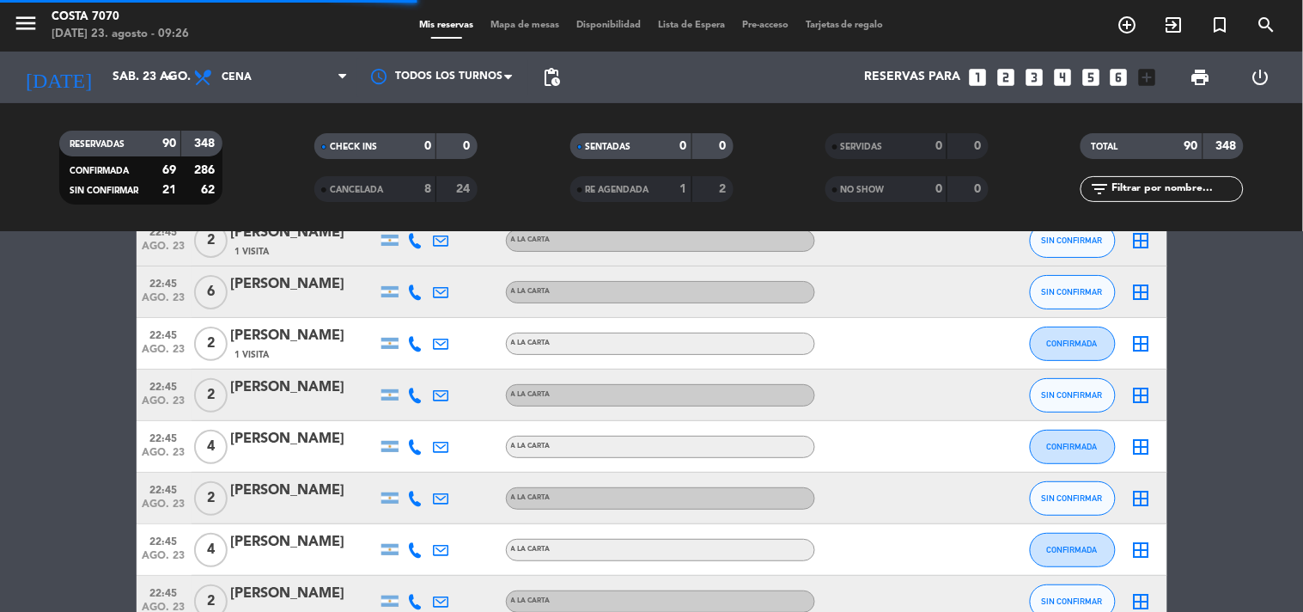
scroll to position [3532, 0]
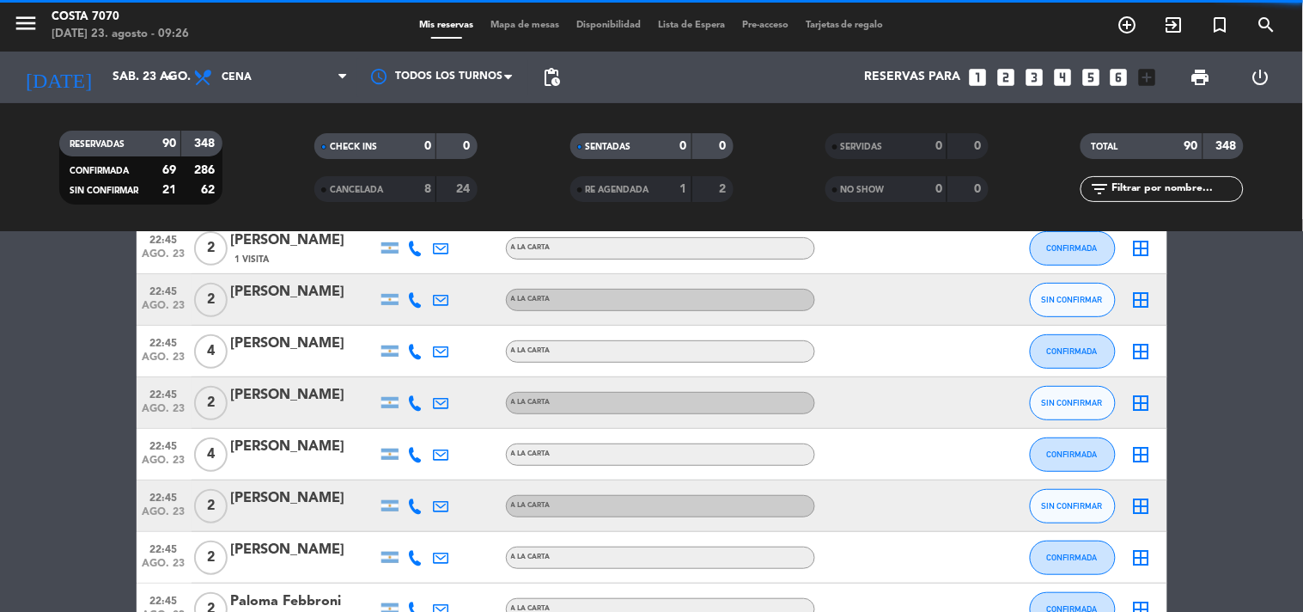
click at [421, 405] on icon at bounding box center [415, 402] width 15 height 15
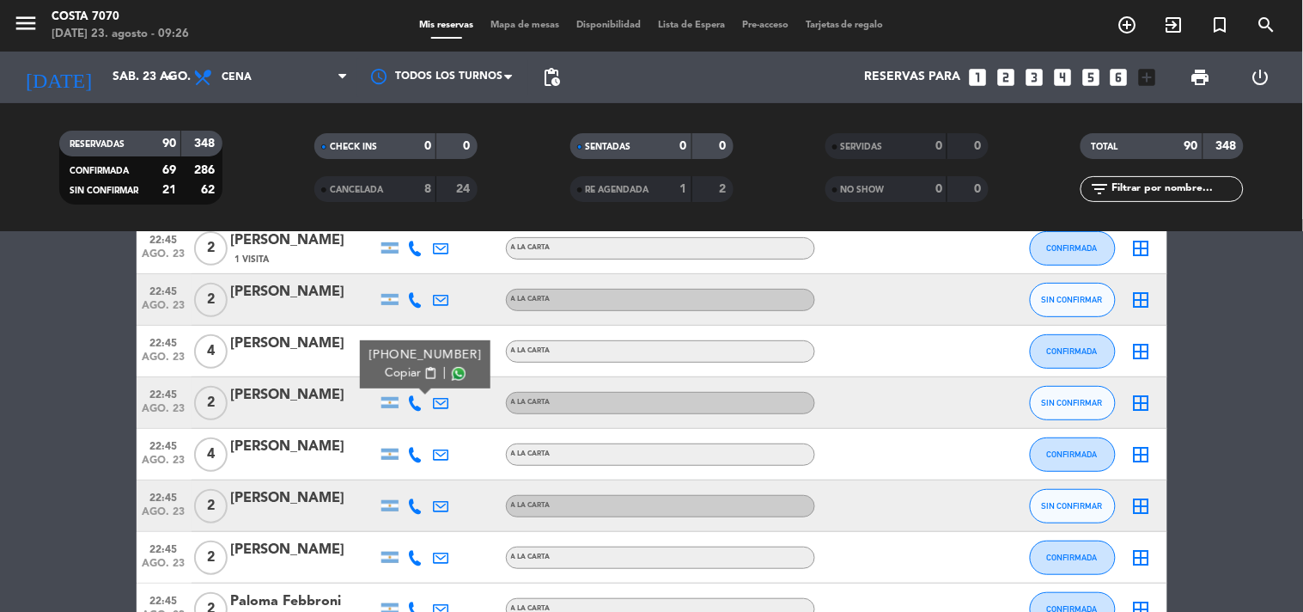
drag, startPoint x: 424, startPoint y: 367, endPoint x: 401, endPoint y: 345, distance: 31.0
click at [424, 367] on span "content_paste" at bounding box center [430, 373] width 13 height 13
click at [322, 400] on div "[PERSON_NAME]" at bounding box center [304, 395] width 146 height 22
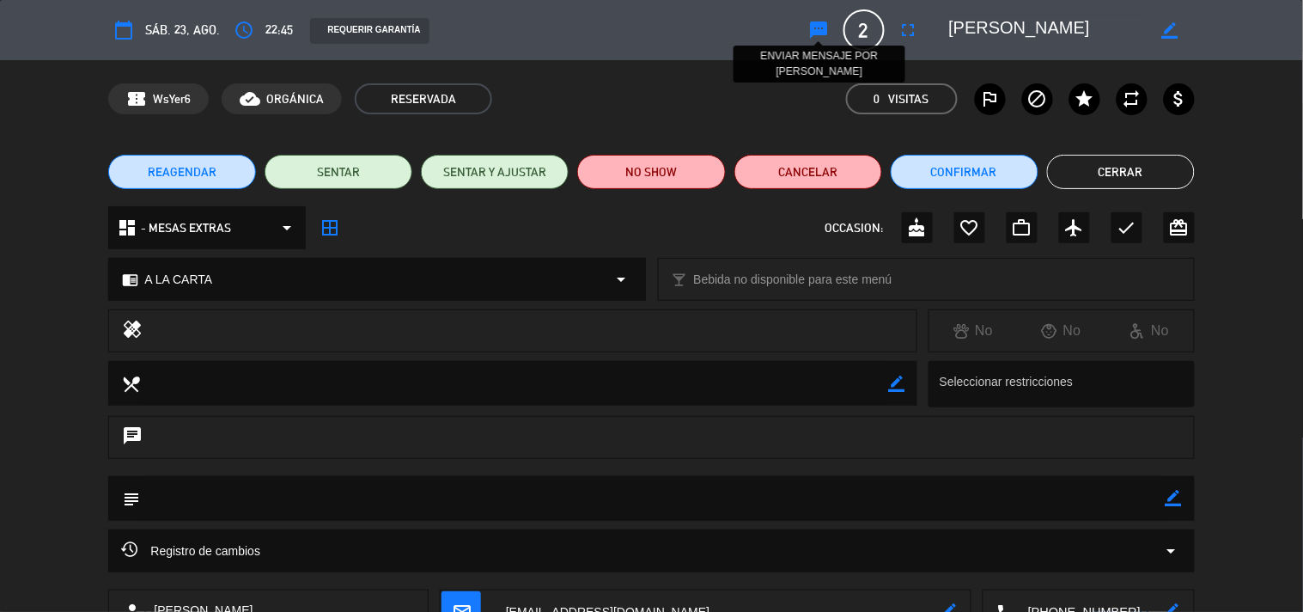
click at [818, 27] on icon "sms" at bounding box center [819, 30] width 21 height 21
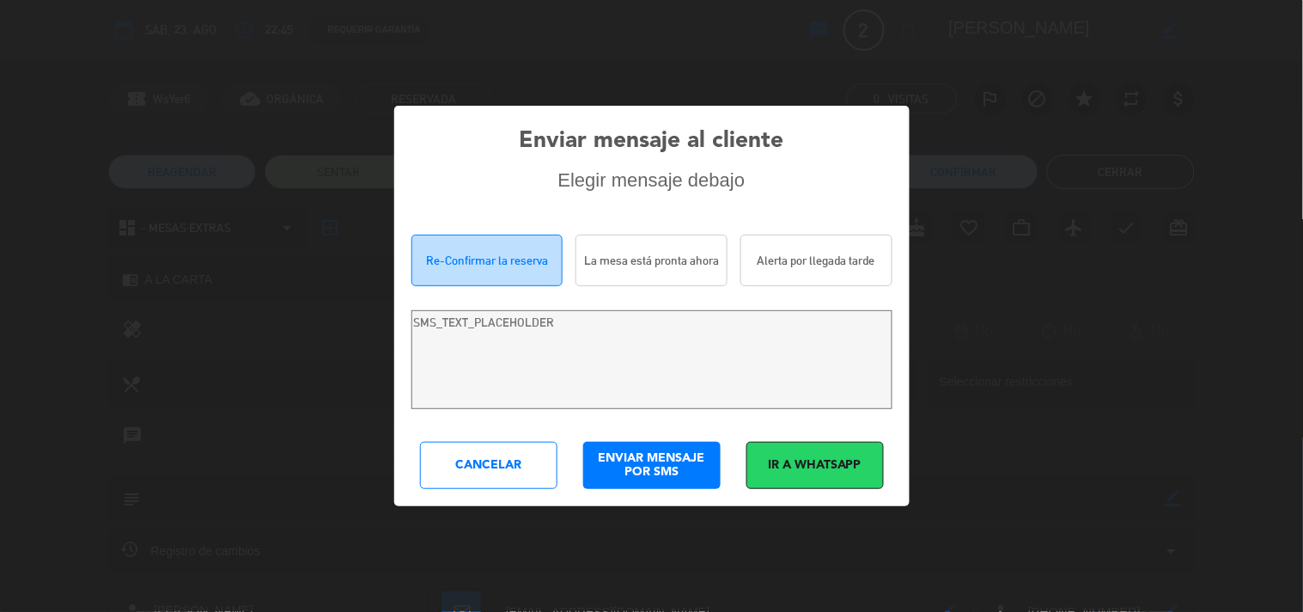
type textarea "[PERSON_NAME]! Estamos escribiendo para re-confirmar su reserva en [PERSON_NAME…"
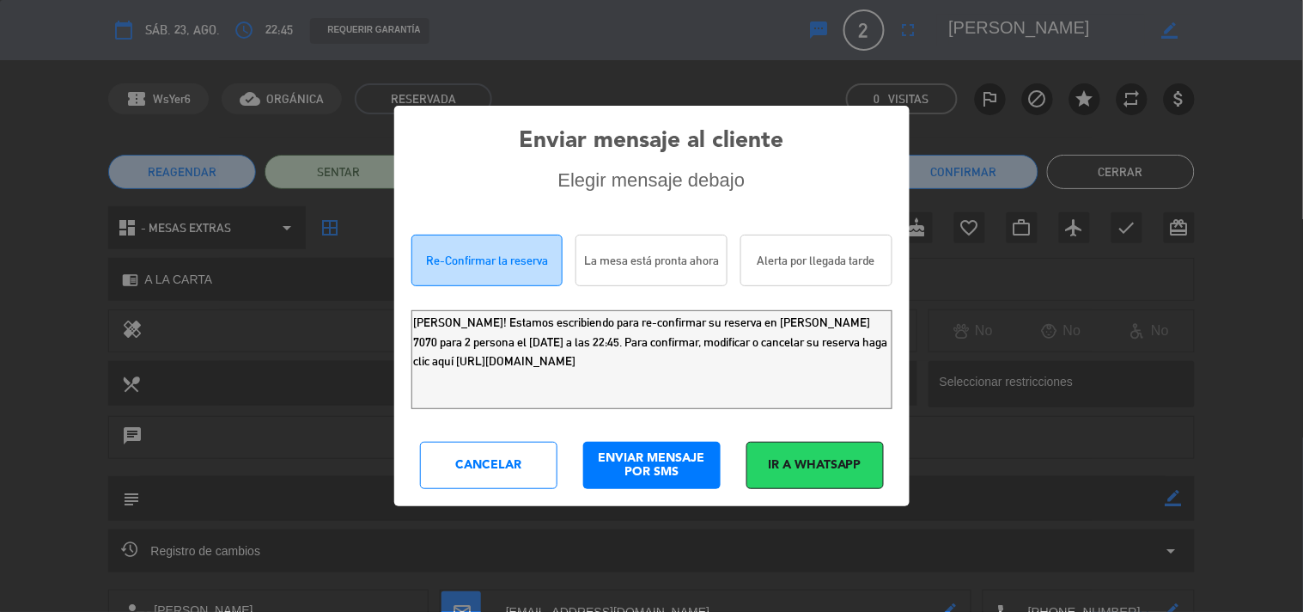
drag, startPoint x: 473, startPoint y: 327, endPoint x: 0, endPoint y: 202, distance: 488.7
click at [0, 213] on div "Enviar mensaje al cliente Elegir mensaje debajo Re-Confirmar la reserva La mesa…" at bounding box center [651, 306] width 1303 height 612
click at [482, 473] on div "Cancelar" at bounding box center [488, 465] width 137 height 47
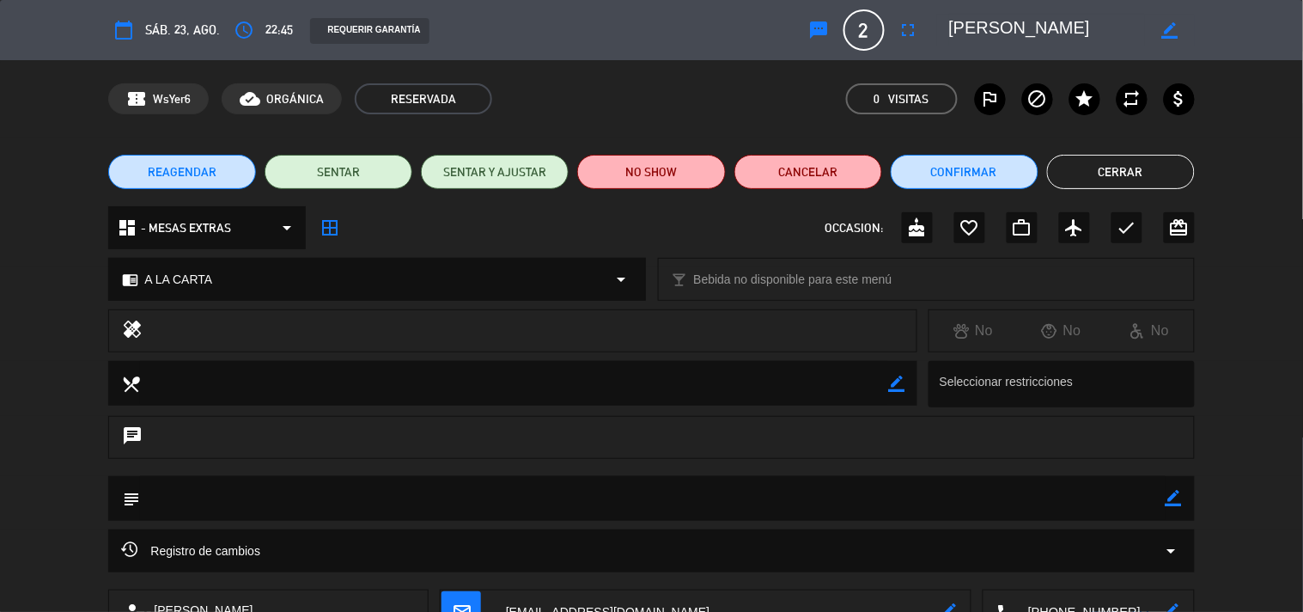
click at [1151, 158] on button "Cerrar" at bounding box center [1121, 172] width 148 height 34
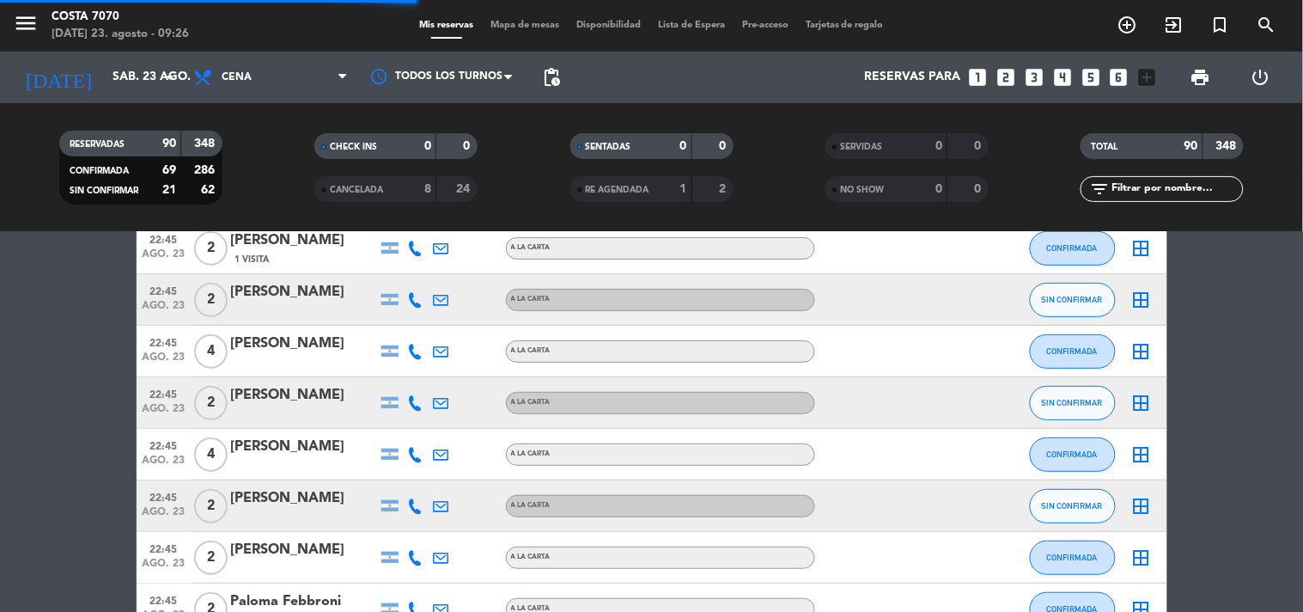
scroll to position [3628, 0]
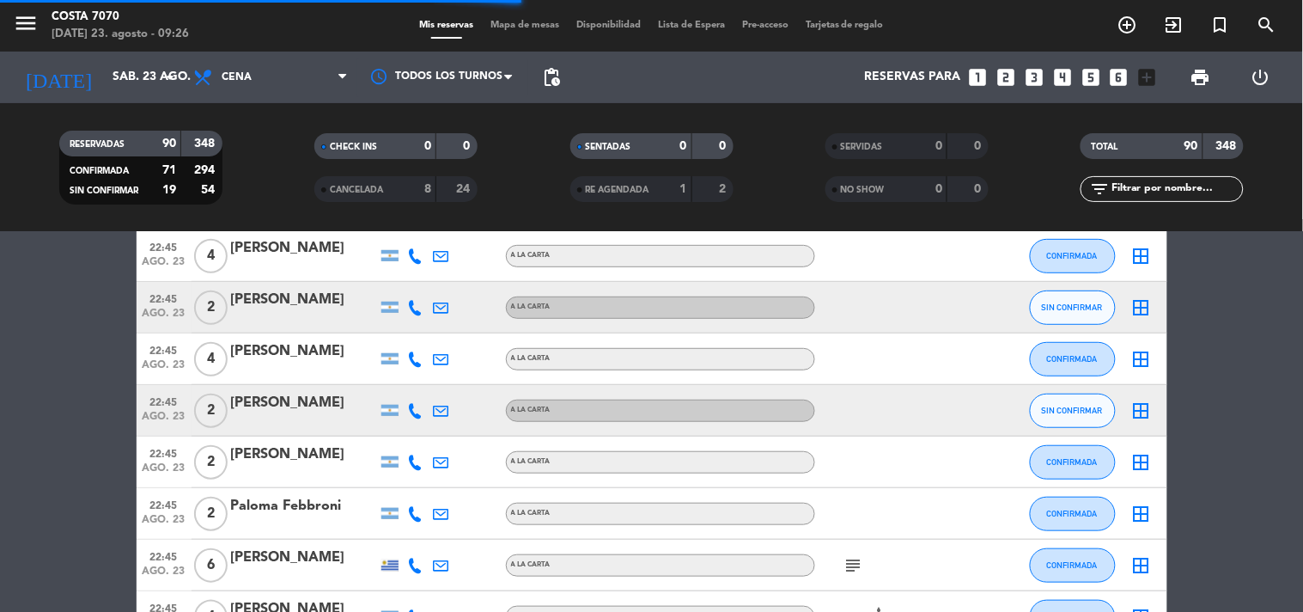
click at [413, 408] on icon at bounding box center [415, 410] width 15 height 15
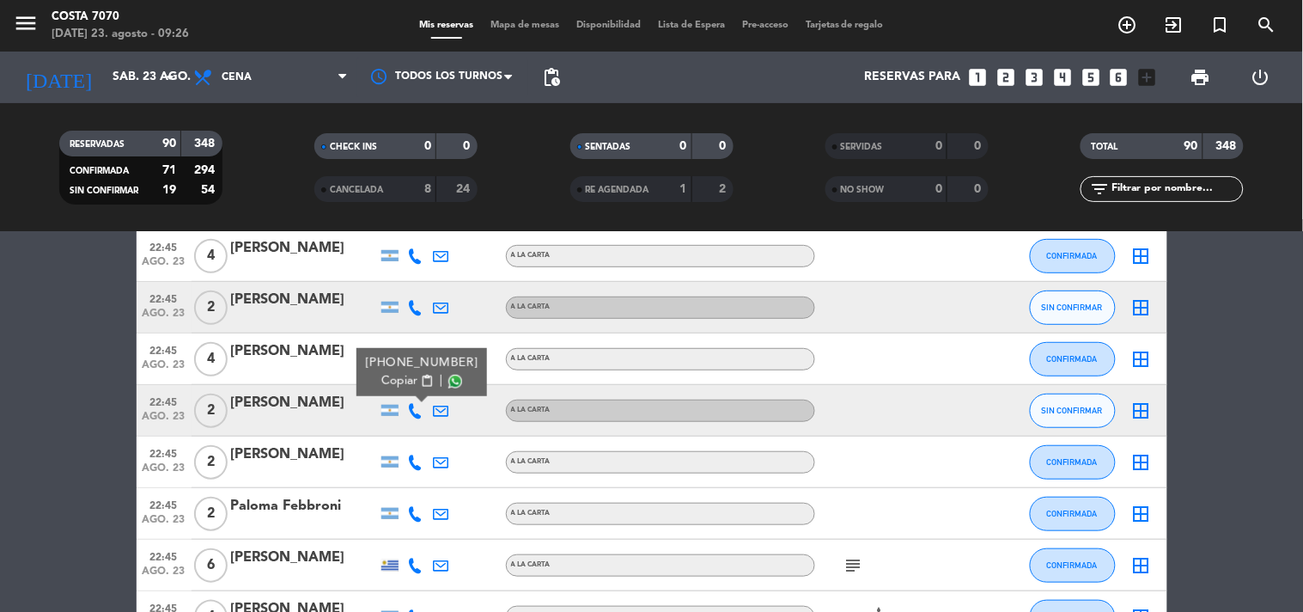
click at [420, 384] on span "content_paste" at bounding box center [426, 381] width 13 height 13
click at [318, 415] on div at bounding box center [304, 422] width 146 height 14
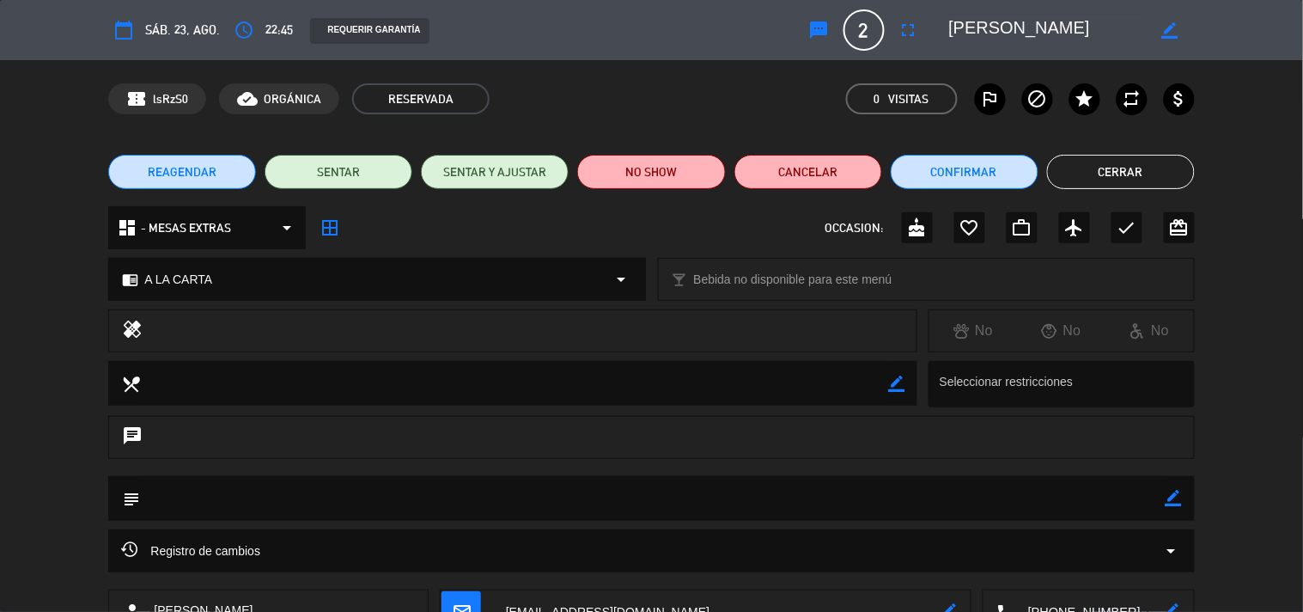
click at [825, 41] on button "sms" at bounding box center [819, 30] width 31 height 31
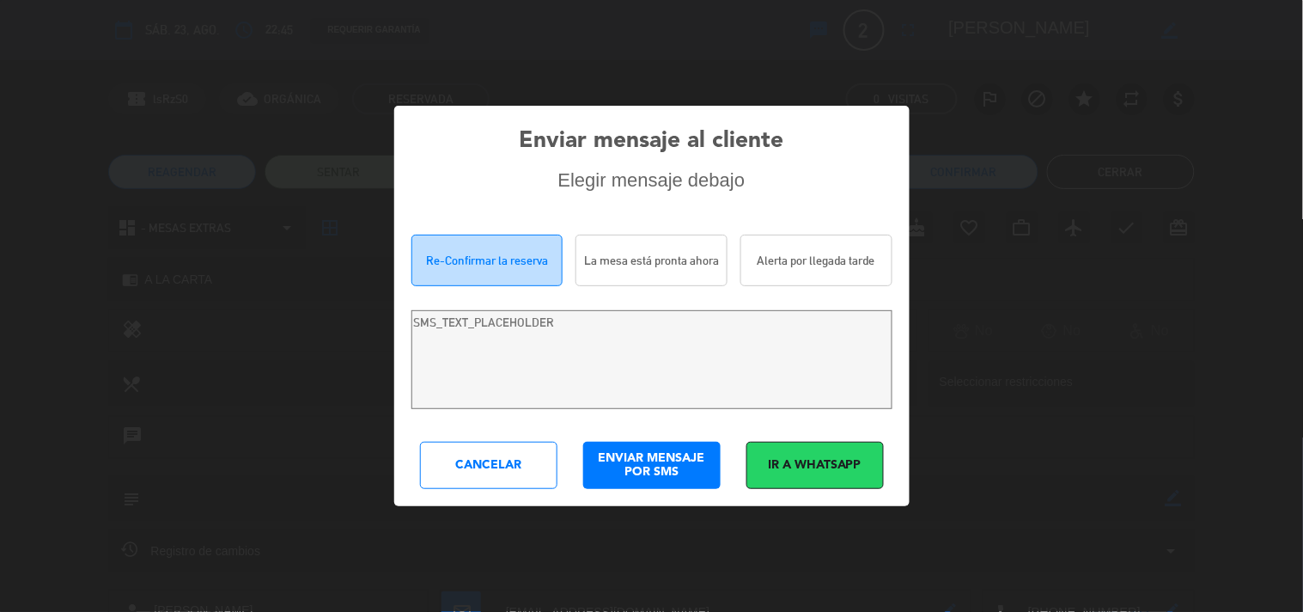
type textarea "[PERSON_NAME]! Estamos escribiendo para re-confirmar su reserva en [PERSON_NAME…"
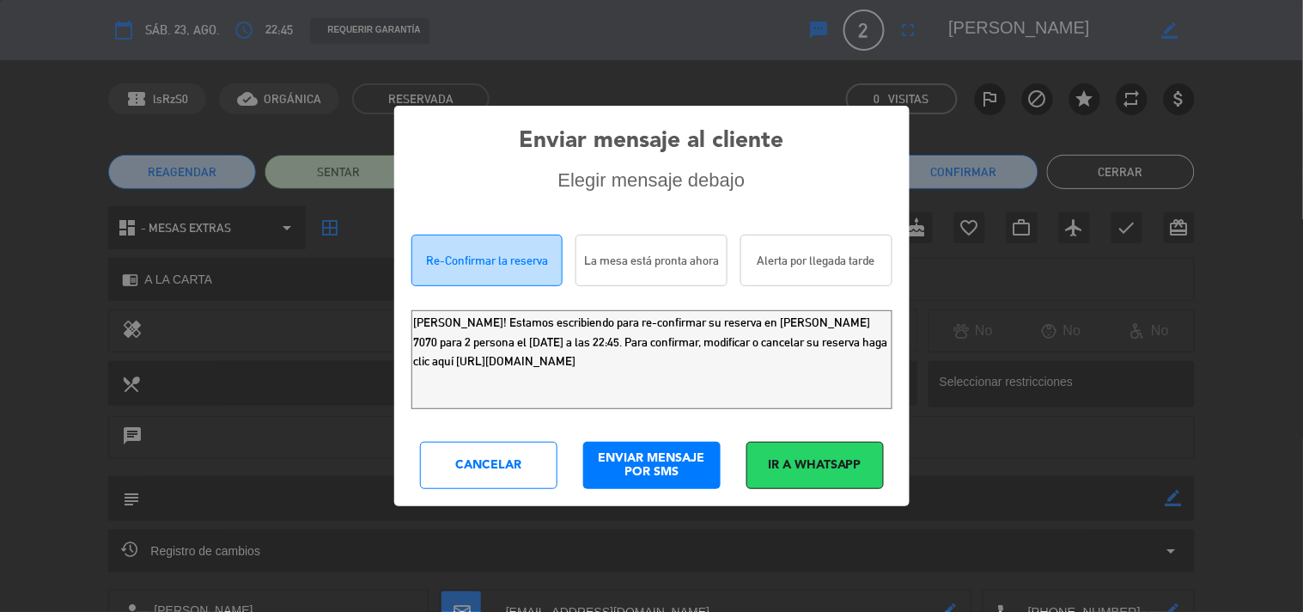
drag, startPoint x: 797, startPoint y: 365, endPoint x: 0, endPoint y: 180, distance: 818.5
click at [14, 247] on div "Enviar mensaje al cliente Elegir mensaje debajo Re-Confirmar la reserva La mesa…" at bounding box center [651, 306] width 1303 height 612
drag, startPoint x: 449, startPoint y: 461, endPoint x: 476, endPoint y: 447, distance: 30.0
click at [449, 461] on div "Cancelar" at bounding box center [488, 465] width 137 height 47
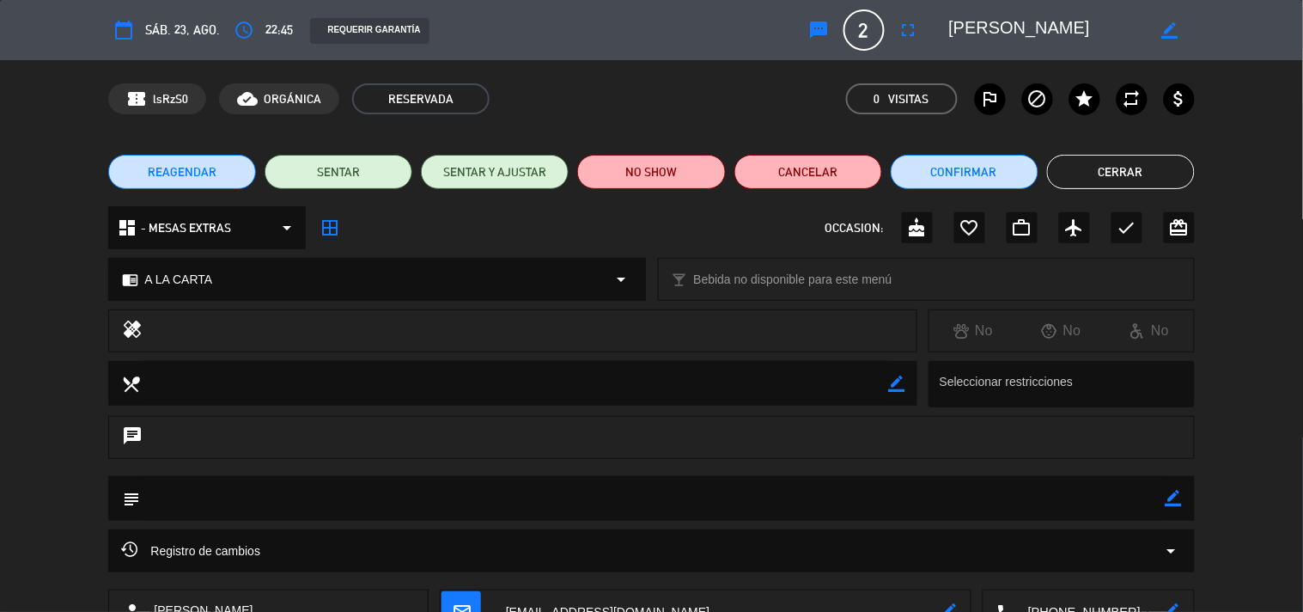
click at [1085, 179] on button "Cerrar" at bounding box center [1121, 172] width 148 height 34
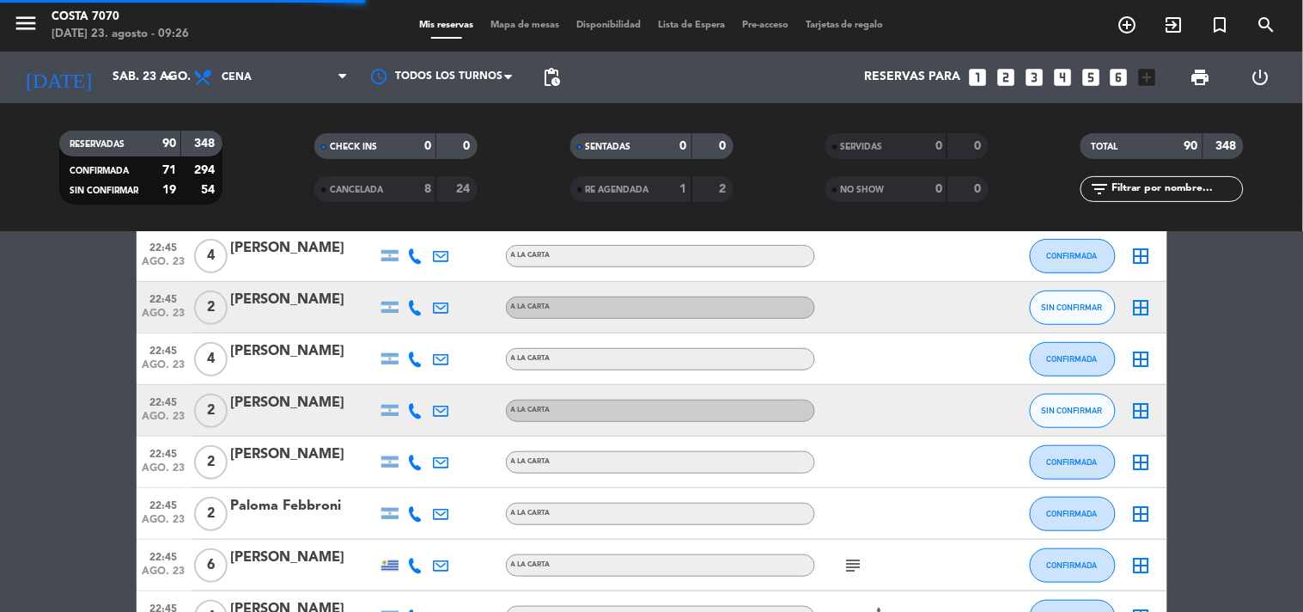
scroll to position [3818, 0]
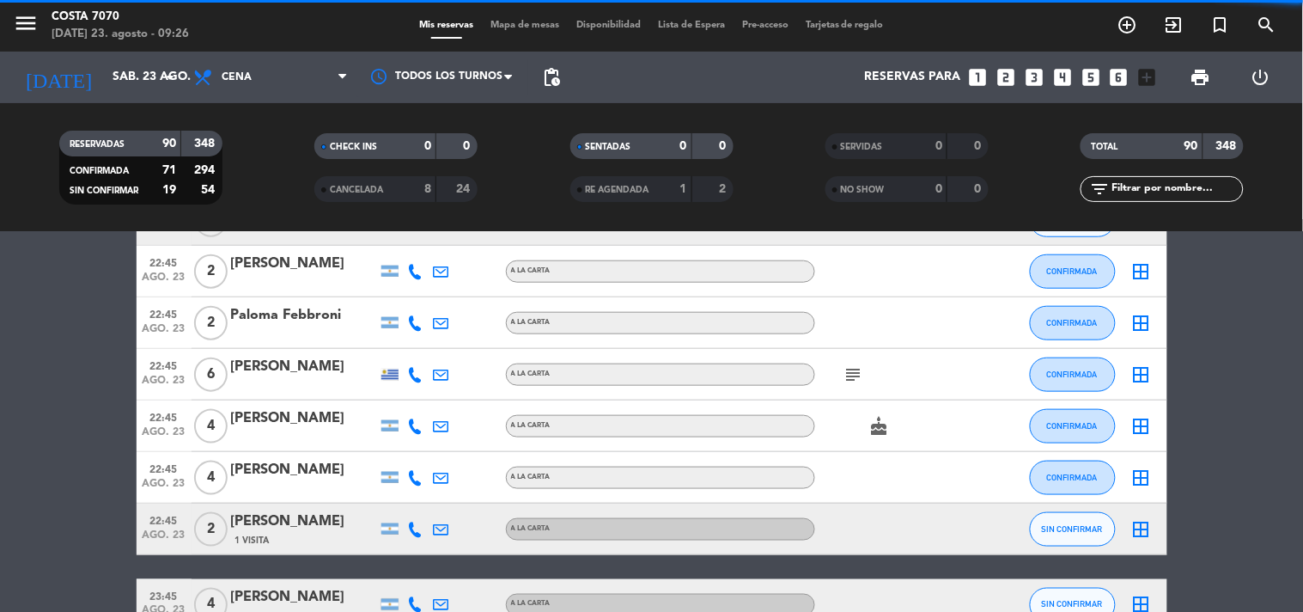
drag, startPoint x: 423, startPoint y: 529, endPoint x: 405, endPoint y: 514, distance: 23.8
click at [422, 529] on icon at bounding box center [415, 529] width 15 height 15
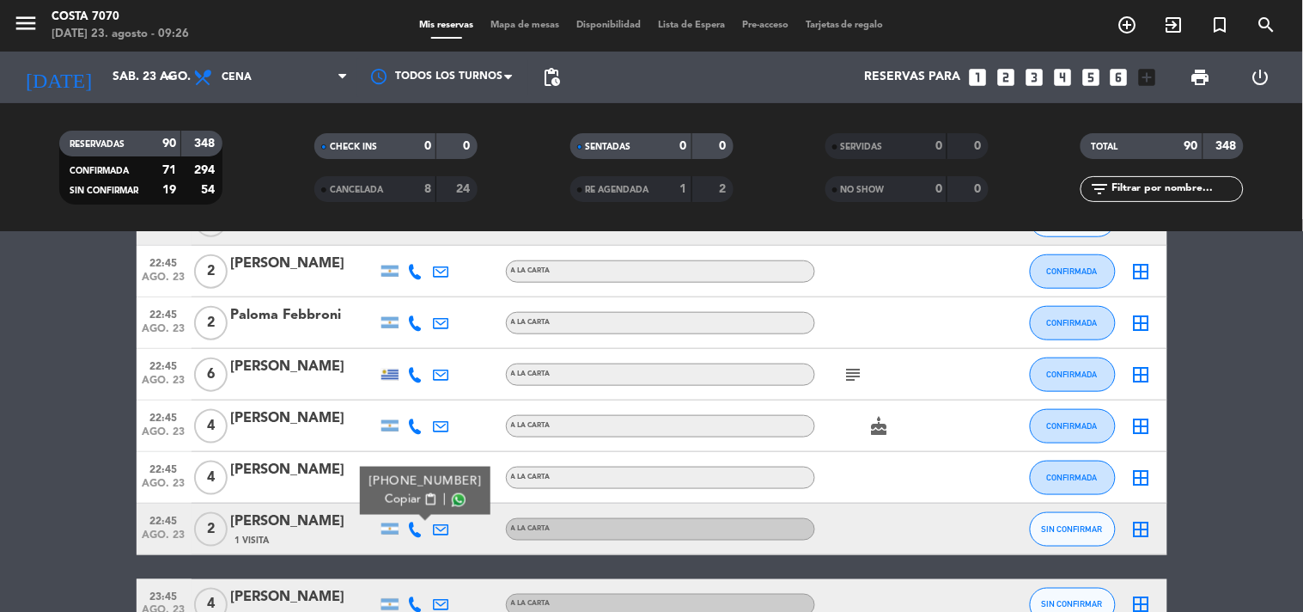
click at [412, 496] on button "Copiar content_paste" at bounding box center [411, 500] width 52 height 18
click at [331, 522] on div "[PERSON_NAME]" at bounding box center [304, 521] width 146 height 22
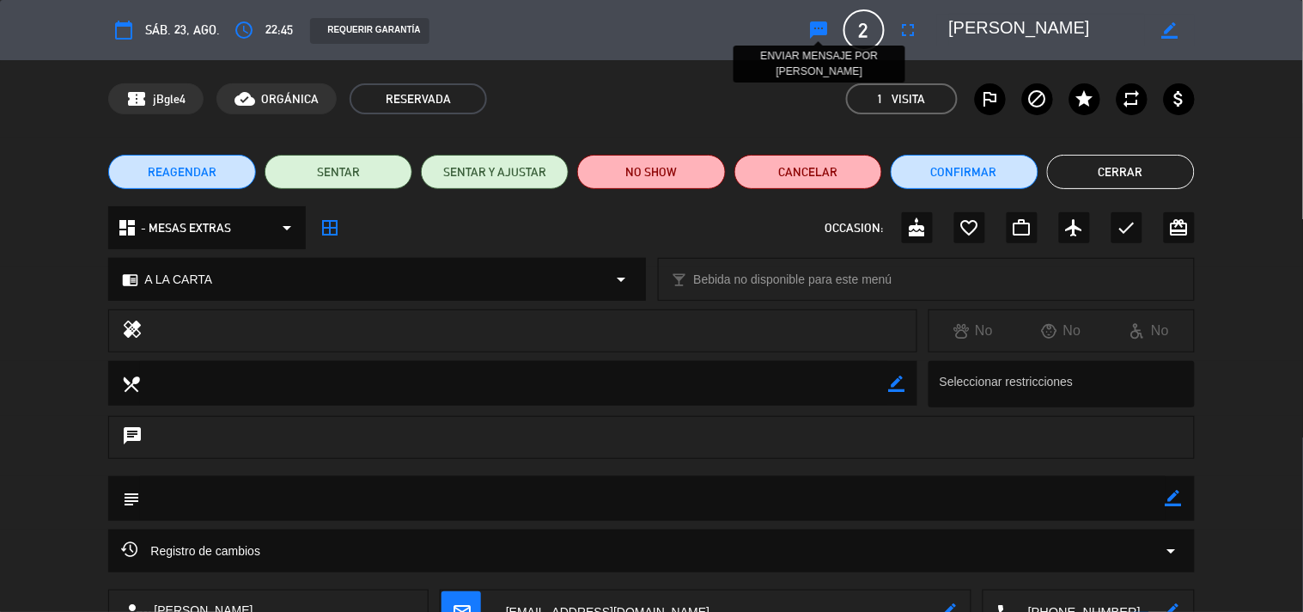
click at [814, 28] on icon "sms" at bounding box center [819, 30] width 21 height 21
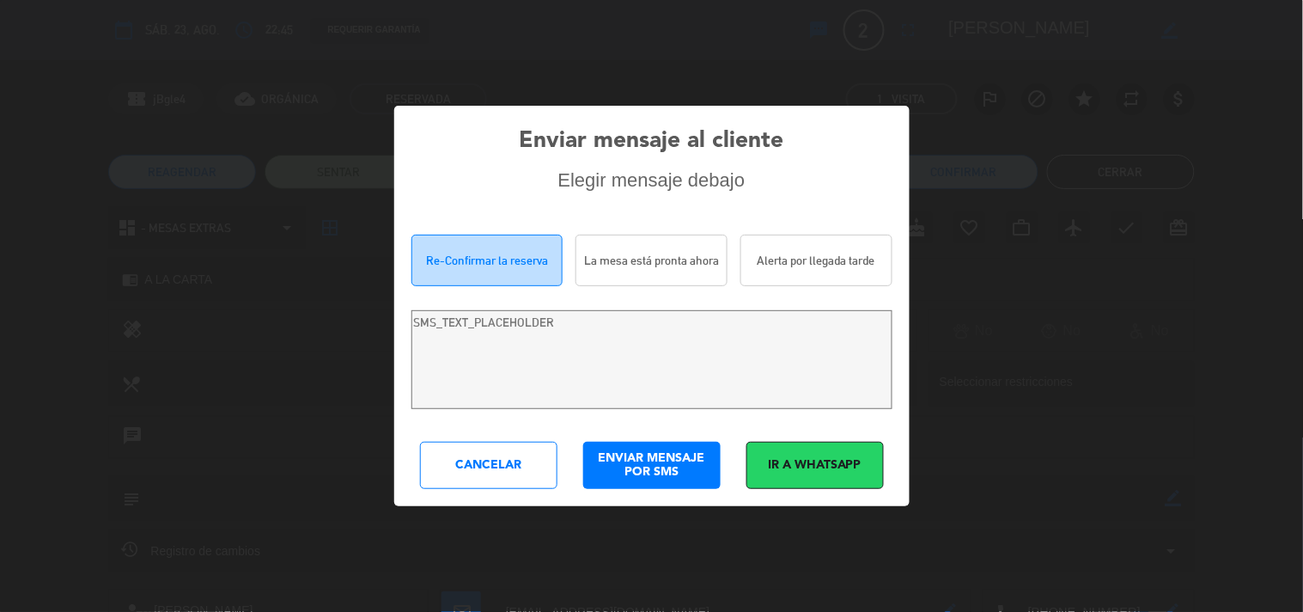
type textarea "Hola [PERSON_NAME]! Estamos escribiendo para re-confirmar su reserva en [PERSON…"
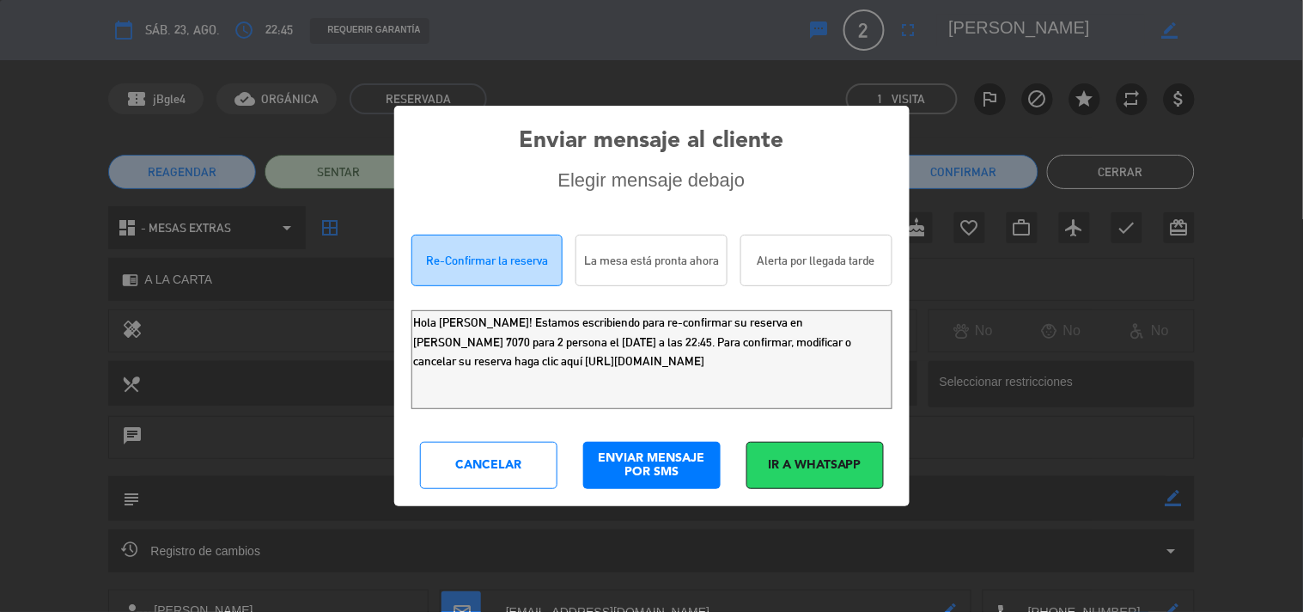
drag, startPoint x: 760, startPoint y: 365, endPoint x: 0, endPoint y: 105, distance: 803.8
click at [0, 150] on div "Enviar mensaje al cliente Elegir mensaje debajo Re-Confirmar la reserva La mesa…" at bounding box center [651, 306] width 1303 height 612
click at [477, 458] on div "Cancelar" at bounding box center [488, 465] width 137 height 47
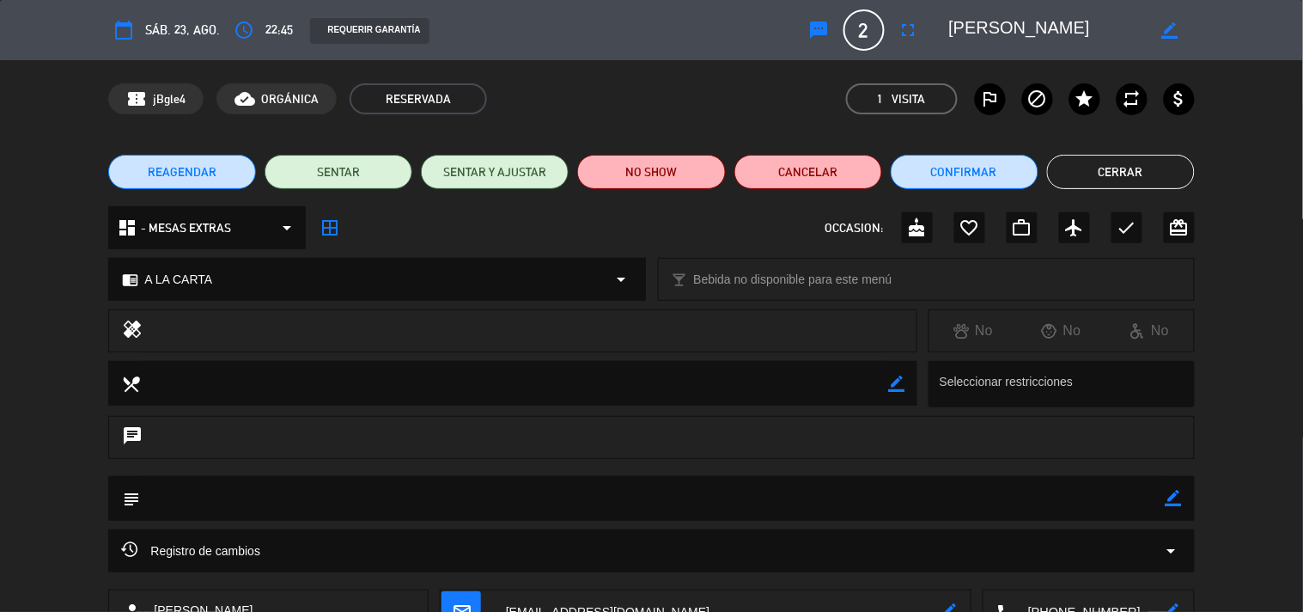
click at [1139, 172] on button "Cerrar" at bounding box center [1121, 172] width 148 height 34
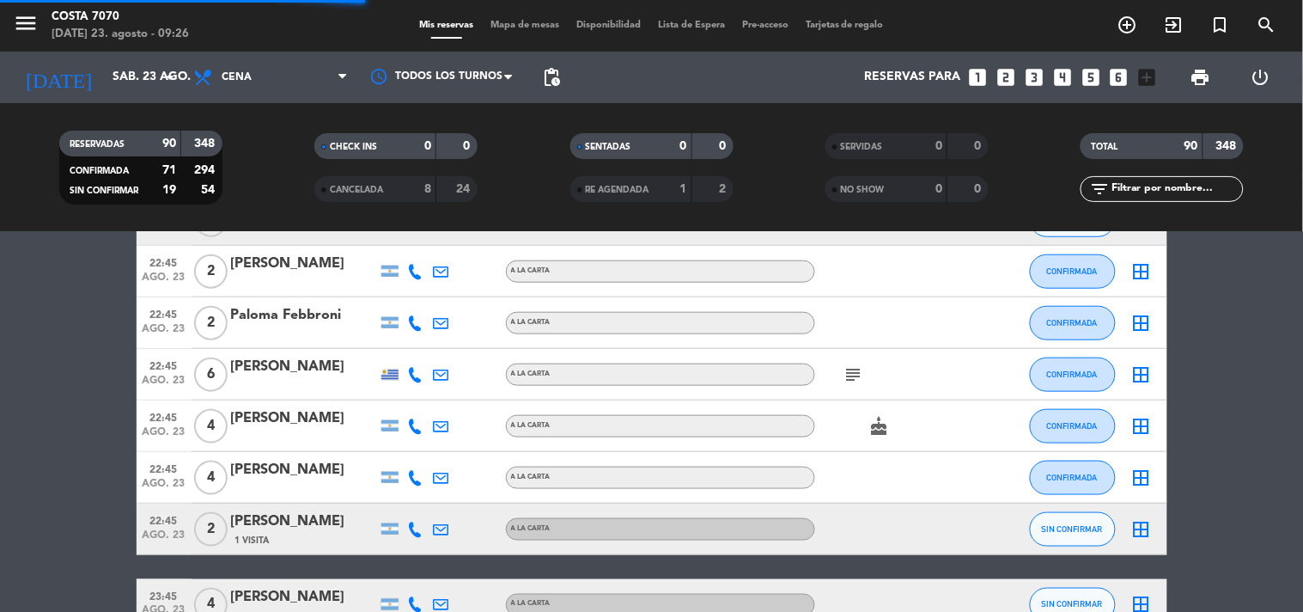
scroll to position [4009, 0]
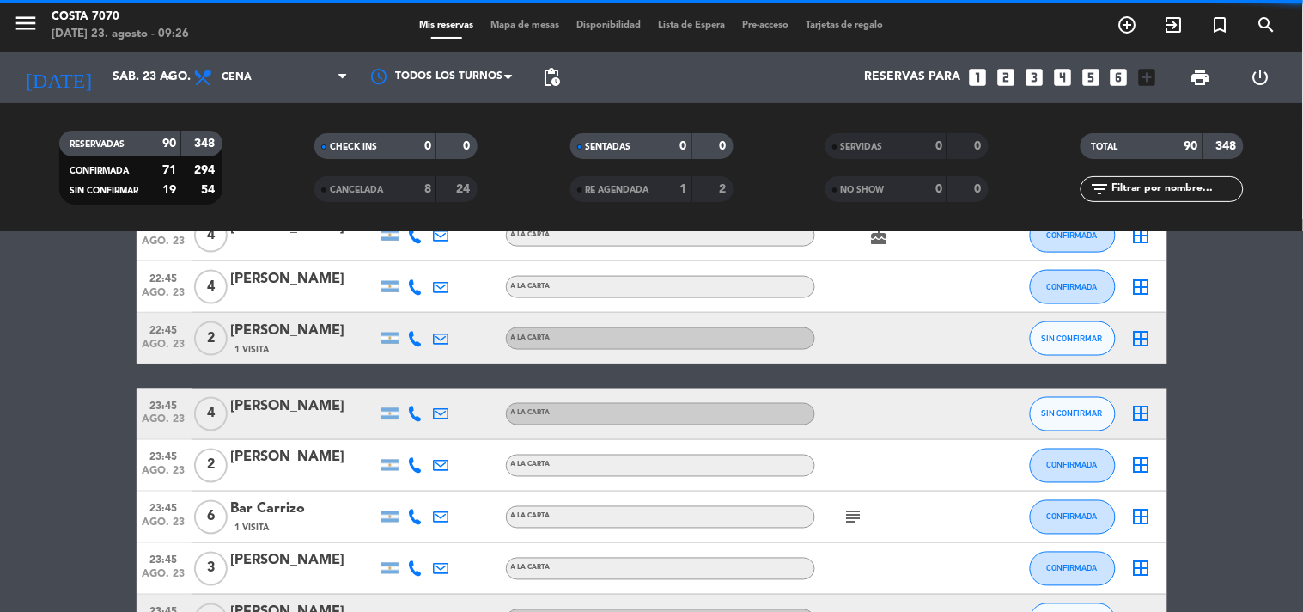
click at [413, 406] on div at bounding box center [416, 413] width 26 height 51
click at [413, 408] on icon at bounding box center [415, 413] width 15 height 15
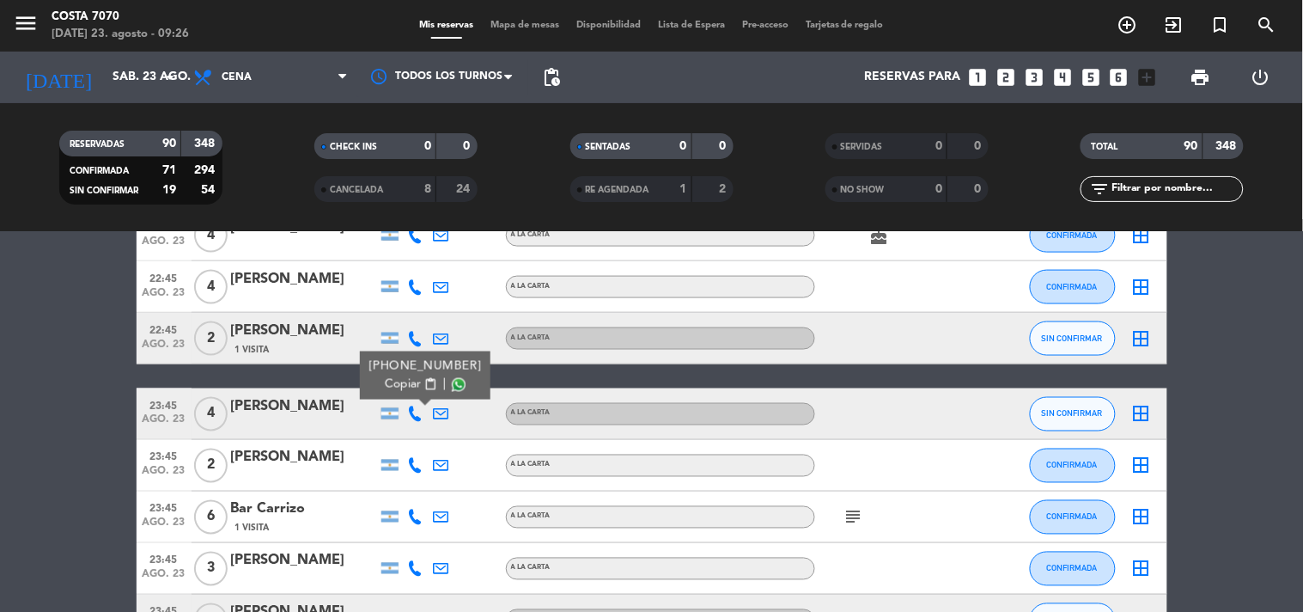
click at [414, 373] on div "[PHONE_NUMBER]" at bounding box center [425, 366] width 113 height 18
click at [424, 378] on span "content_paste" at bounding box center [430, 384] width 13 height 13
click at [338, 413] on div "[PERSON_NAME]" at bounding box center [304, 406] width 146 height 22
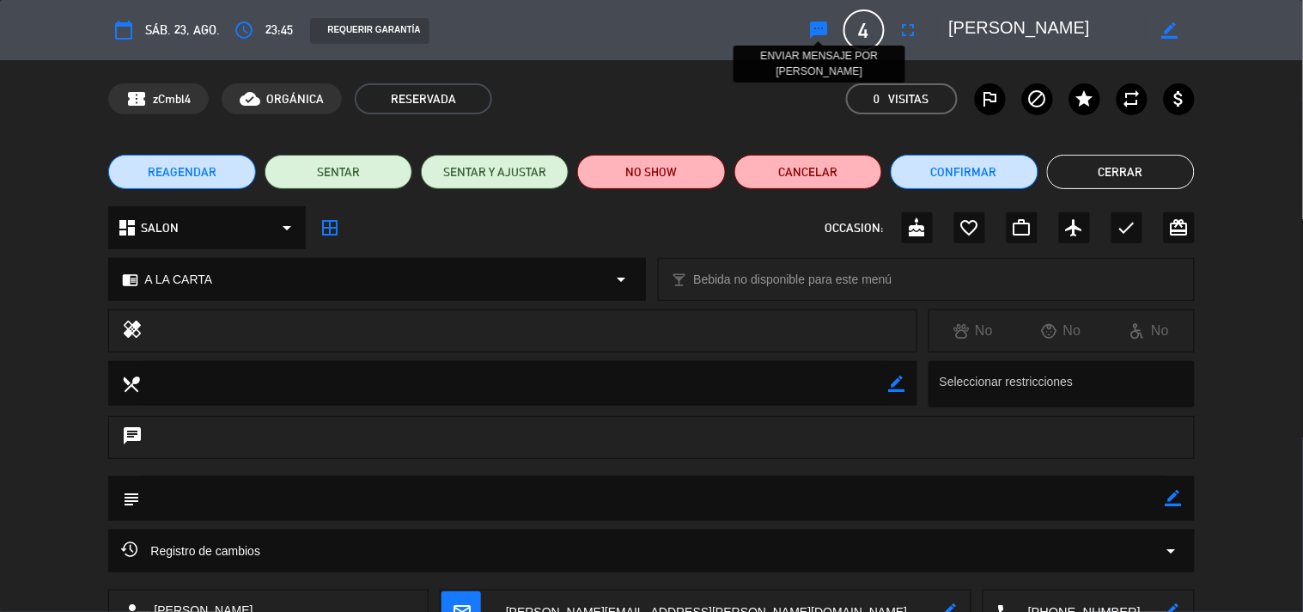
click at [821, 27] on icon "sms" at bounding box center [819, 30] width 21 height 21
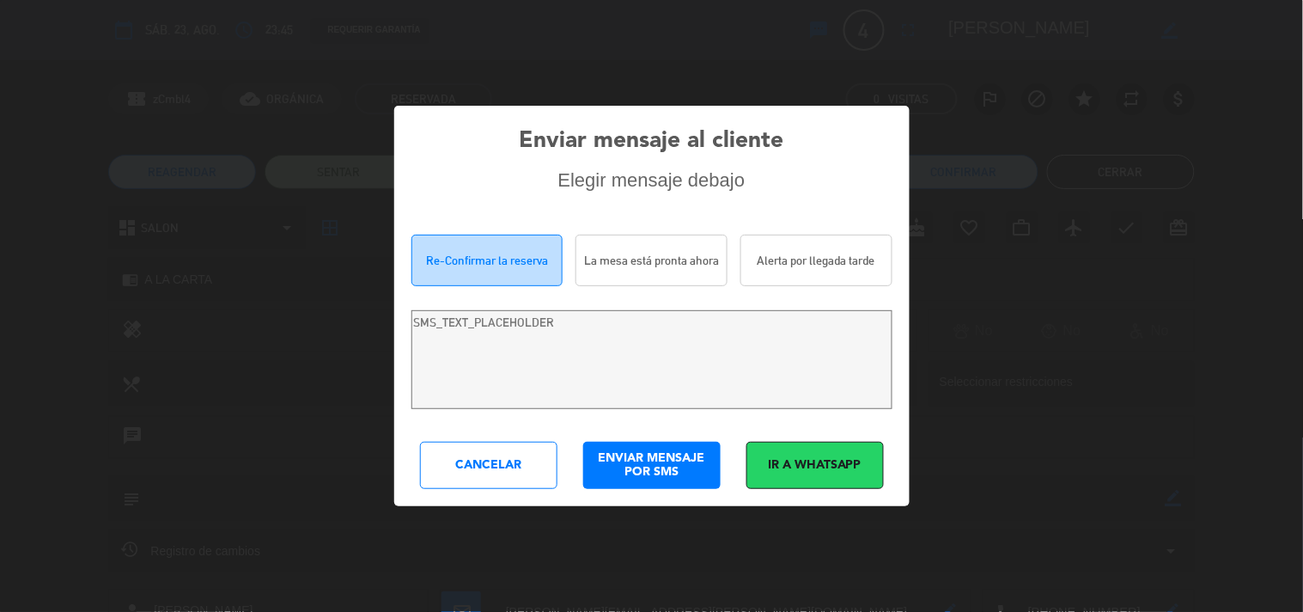
type textarea "[PERSON_NAME]! Estamos escribiendo para re-confirmar su reserva en [PERSON_NAME…"
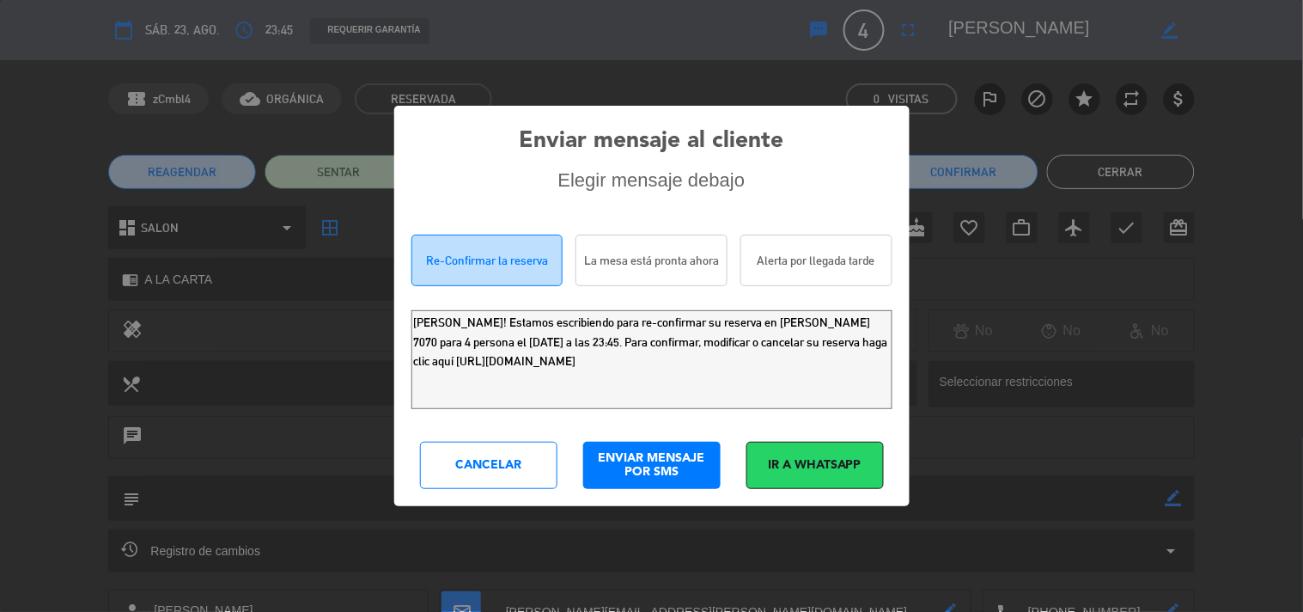
drag, startPoint x: 868, startPoint y: 363, endPoint x: 0, endPoint y: 125, distance: 899.6
click at [0, 150] on div "Enviar mensaje al cliente Elegir mensaje debajo Re-Confirmar la reserva La mesa…" at bounding box center [651, 306] width 1303 height 612
click at [475, 473] on div "Cancelar" at bounding box center [488, 465] width 137 height 47
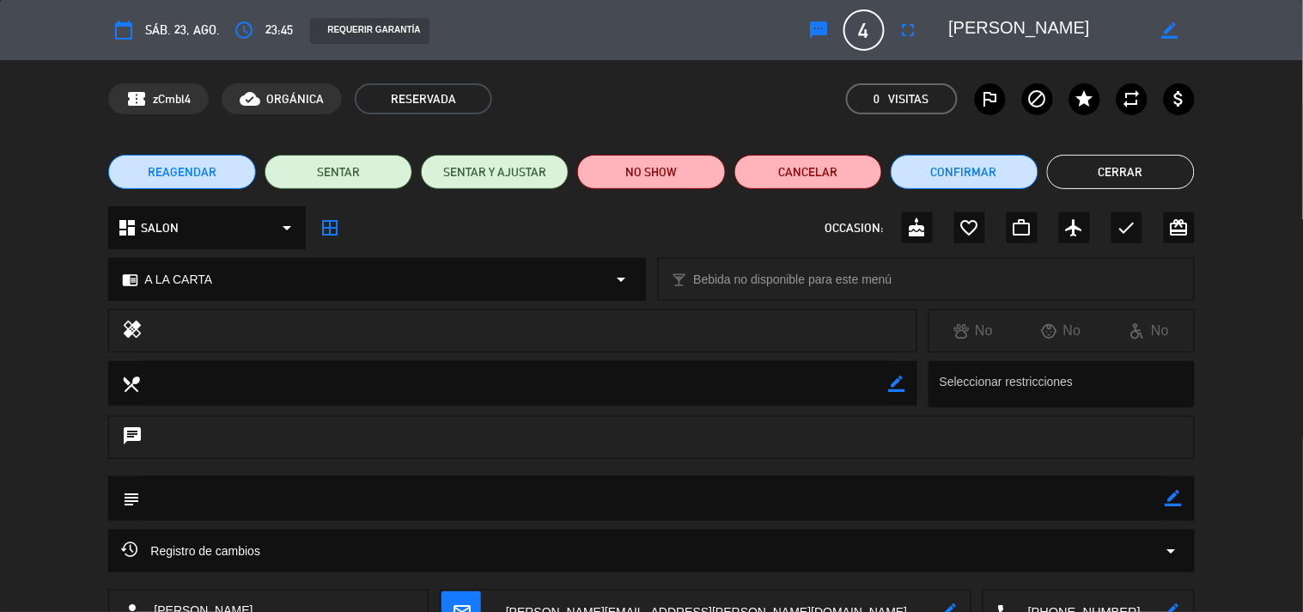
drag, startPoint x: 1061, startPoint y: 174, endPoint x: 999, endPoint y: 163, distance: 62.7
click at [1061, 174] on button "Cerrar" at bounding box center [1121, 172] width 148 height 34
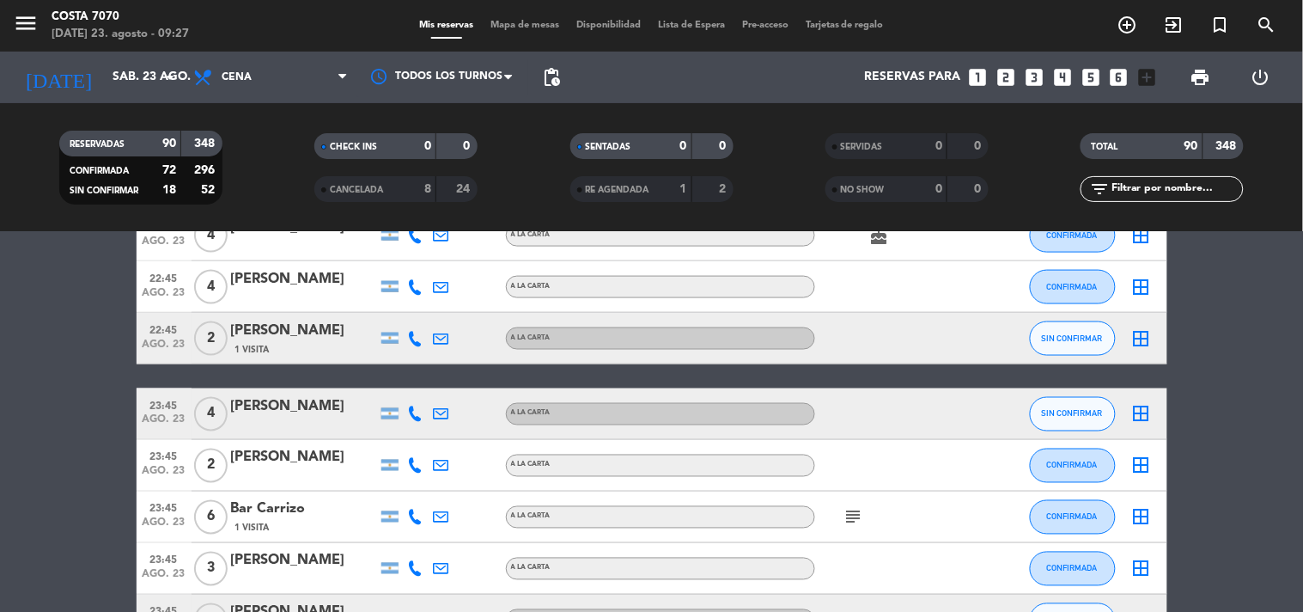
scroll to position [4200, 0]
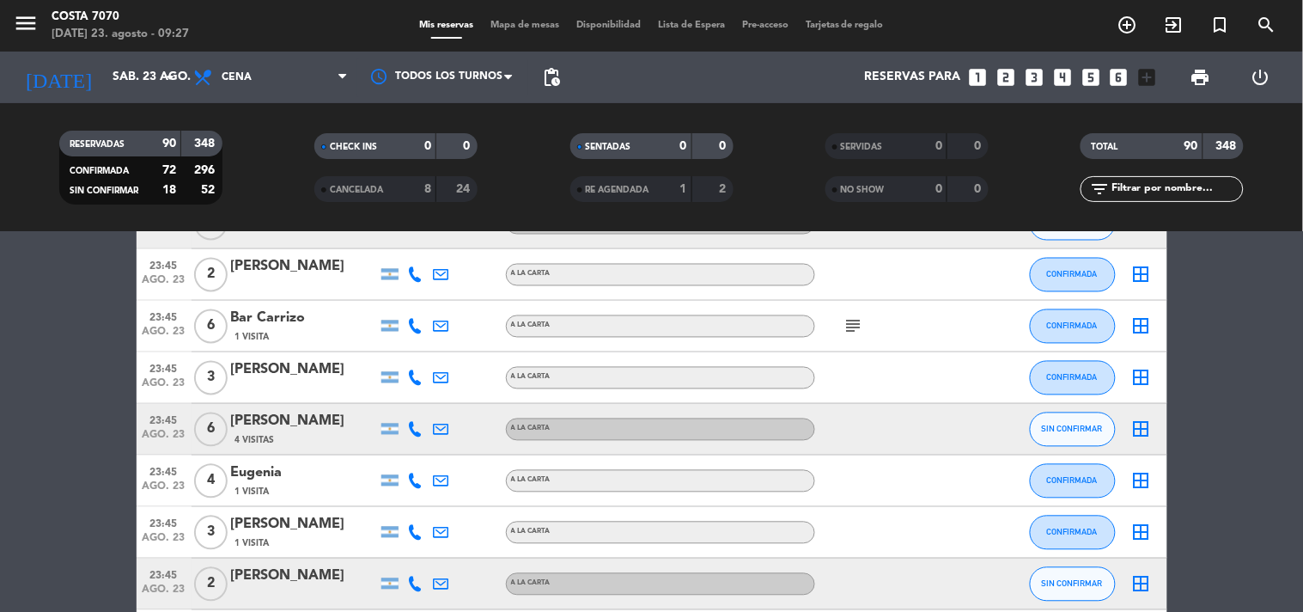
drag, startPoint x: 414, startPoint y: 427, endPoint x: 402, endPoint y: 415, distance: 17.0
click at [414, 425] on icon at bounding box center [415, 429] width 15 height 15
click at [404, 405] on span "Copiar" at bounding box center [403, 400] width 36 height 18
click at [342, 424] on div "[PERSON_NAME]" at bounding box center [304, 422] width 146 height 22
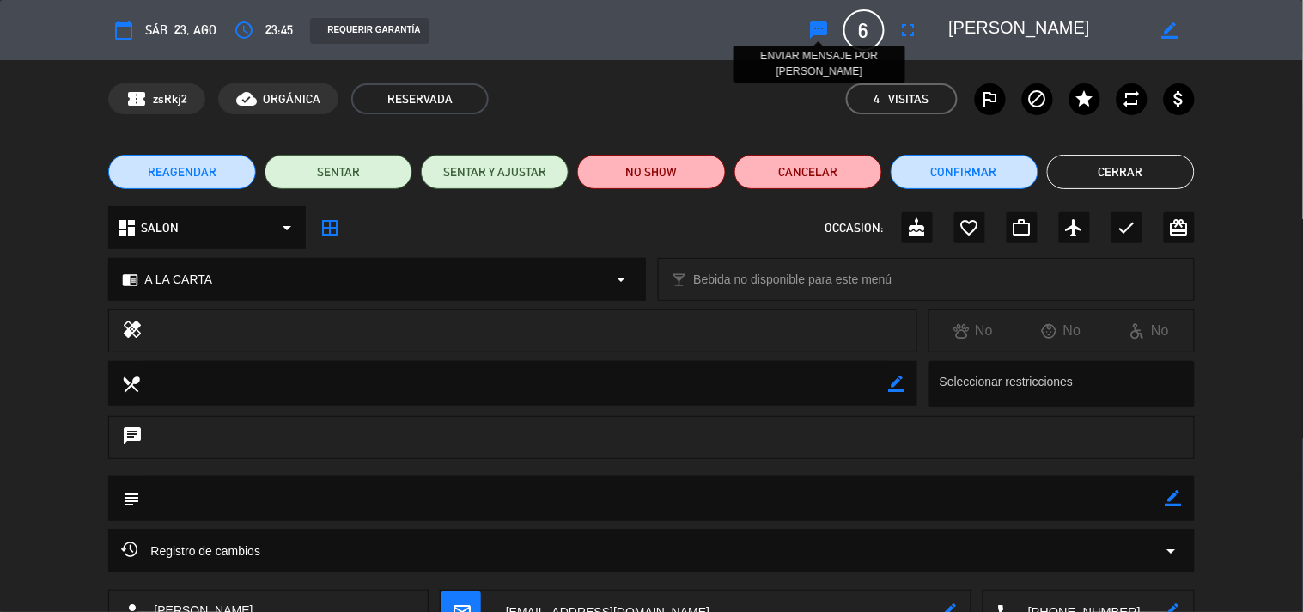
click at [813, 22] on icon "sms" at bounding box center [819, 30] width 21 height 21
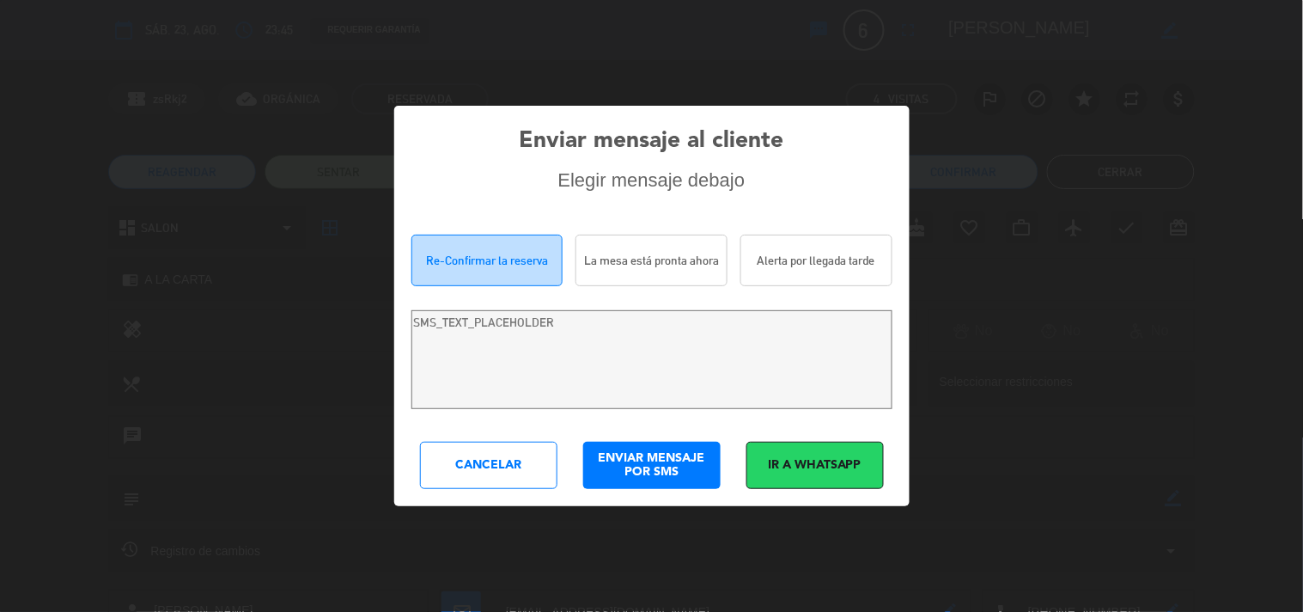
type textarea "Hola [PERSON_NAME]! Estamos escribiendo para re-confirmar su reserva en [PERSON…"
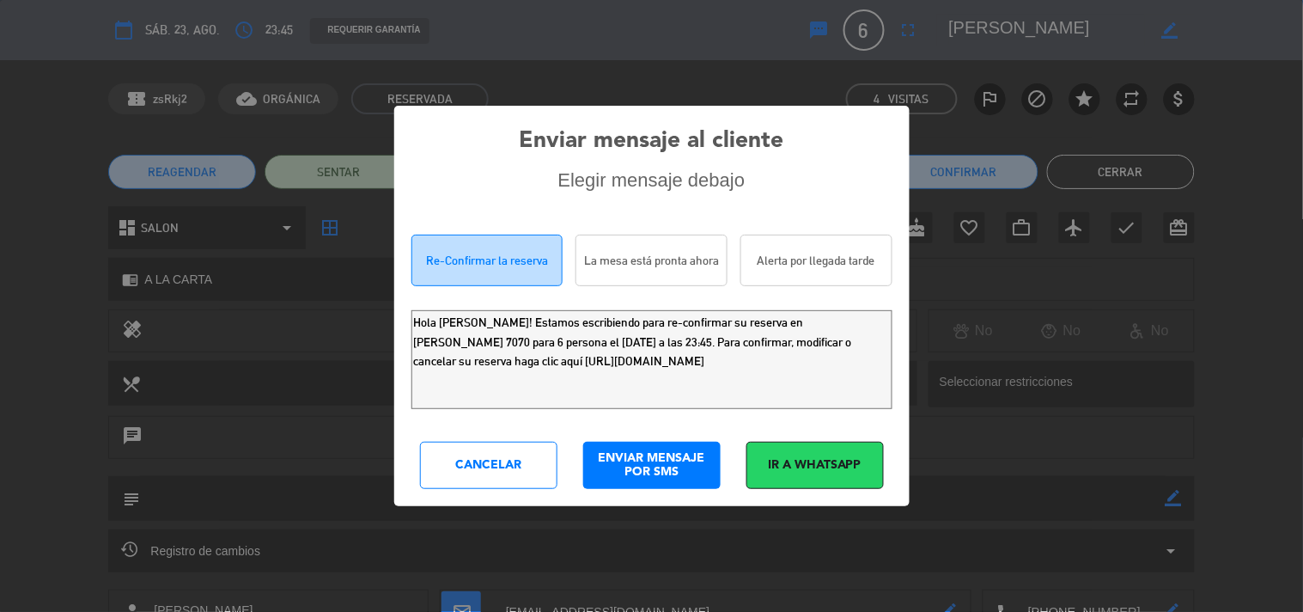
drag, startPoint x: 778, startPoint y: 372, endPoint x: 3, endPoint y: 31, distance: 846.8
click at [0, 58] on div "Enviar mensaje al cliente Elegir mensaje debajo Re-Confirmar la reserva La mesa…" at bounding box center [651, 306] width 1303 height 612
drag, startPoint x: 491, startPoint y: 461, endPoint x: 571, endPoint y: 421, distance: 88.4
click at [491, 460] on div "Cancelar" at bounding box center [488, 465] width 137 height 47
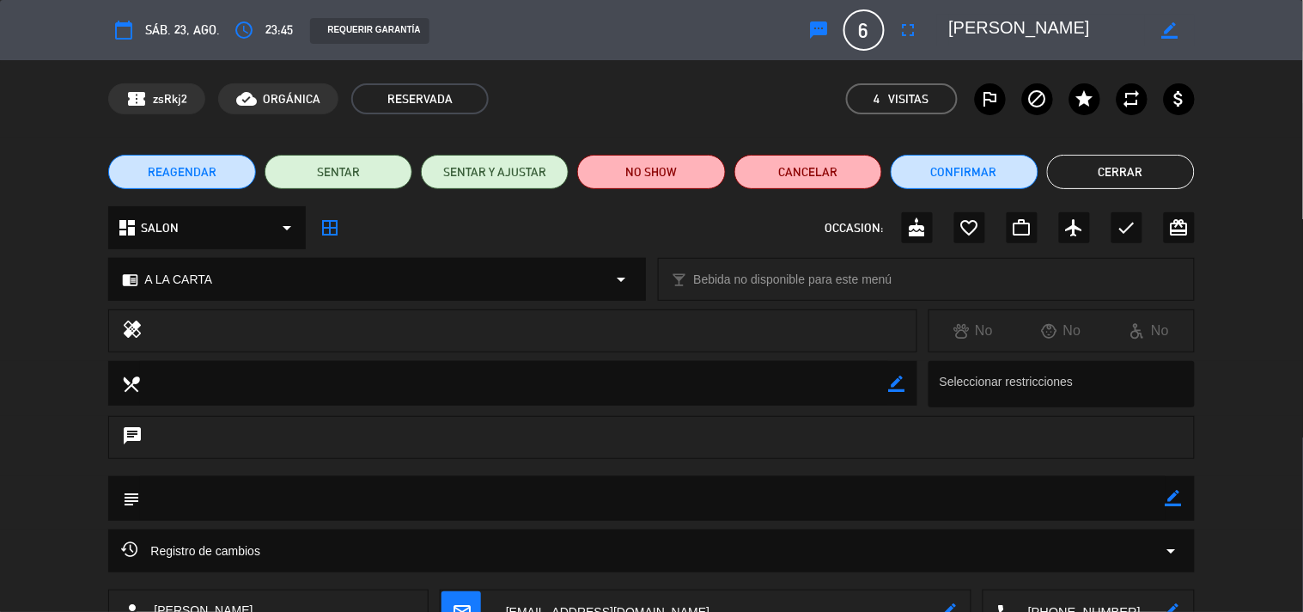
click at [1151, 156] on button "Cerrar" at bounding box center [1121, 172] width 148 height 34
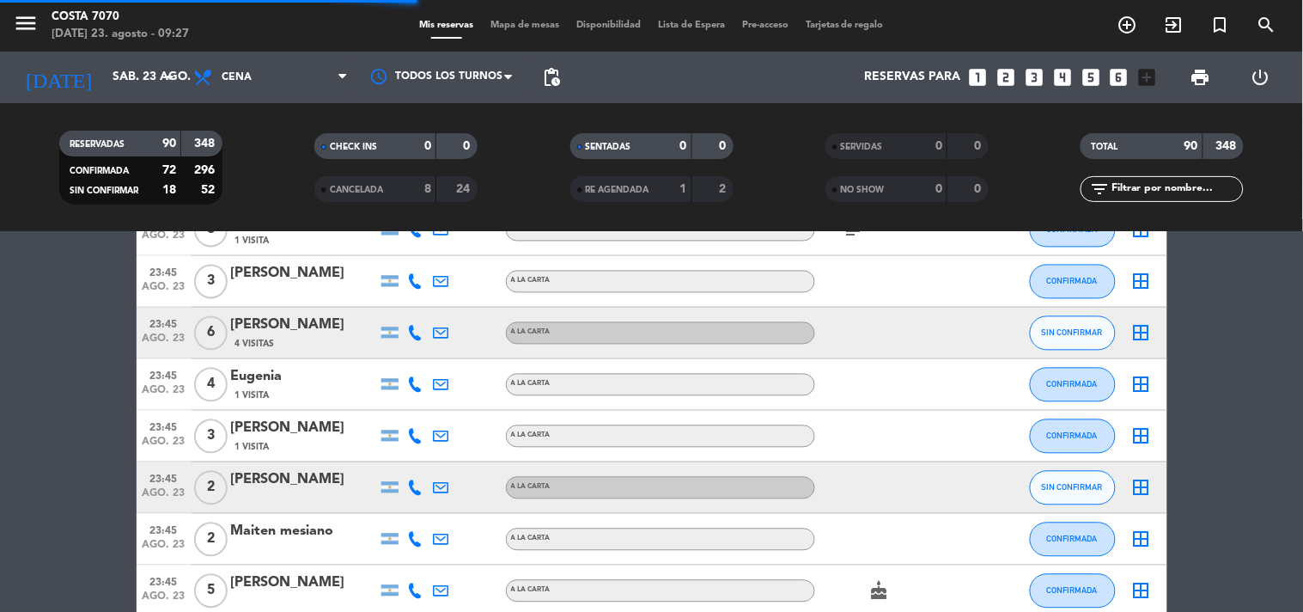
scroll to position [4392, 0]
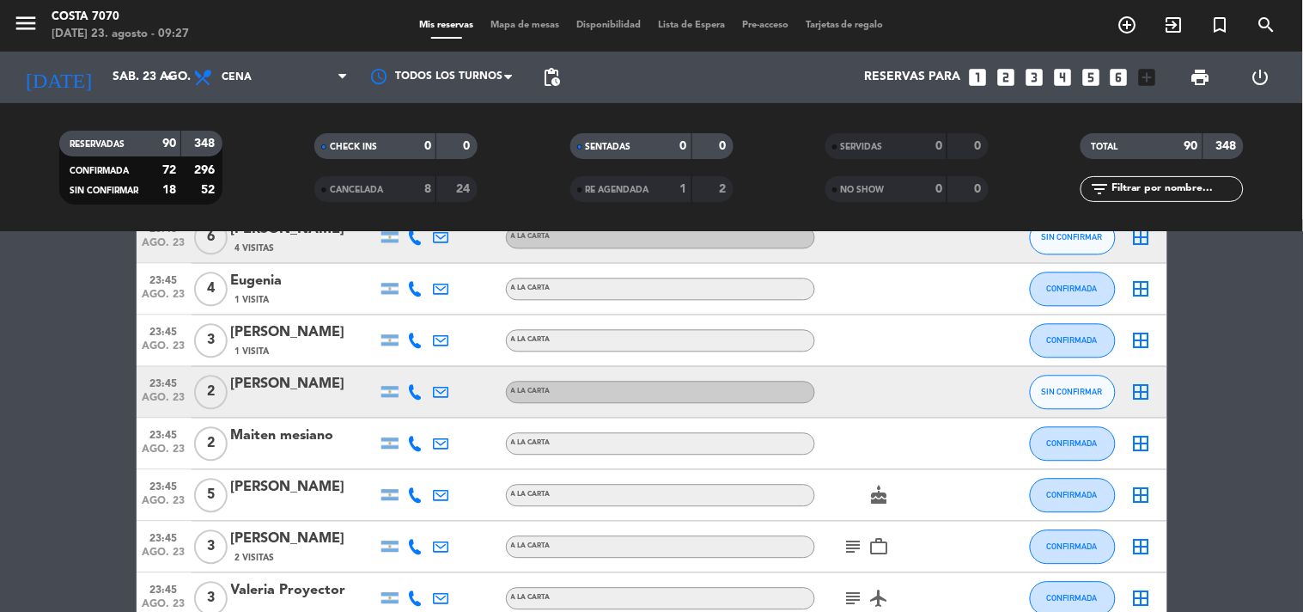
click at [414, 390] on icon at bounding box center [415, 392] width 15 height 15
click at [406, 365] on span "Copiar" at bounding box center [403, 363] width 36 height 18
click at [1055, 398] on button "SIN CONFIRMAR" at bounding box center [1073, 392] width 86 height 34
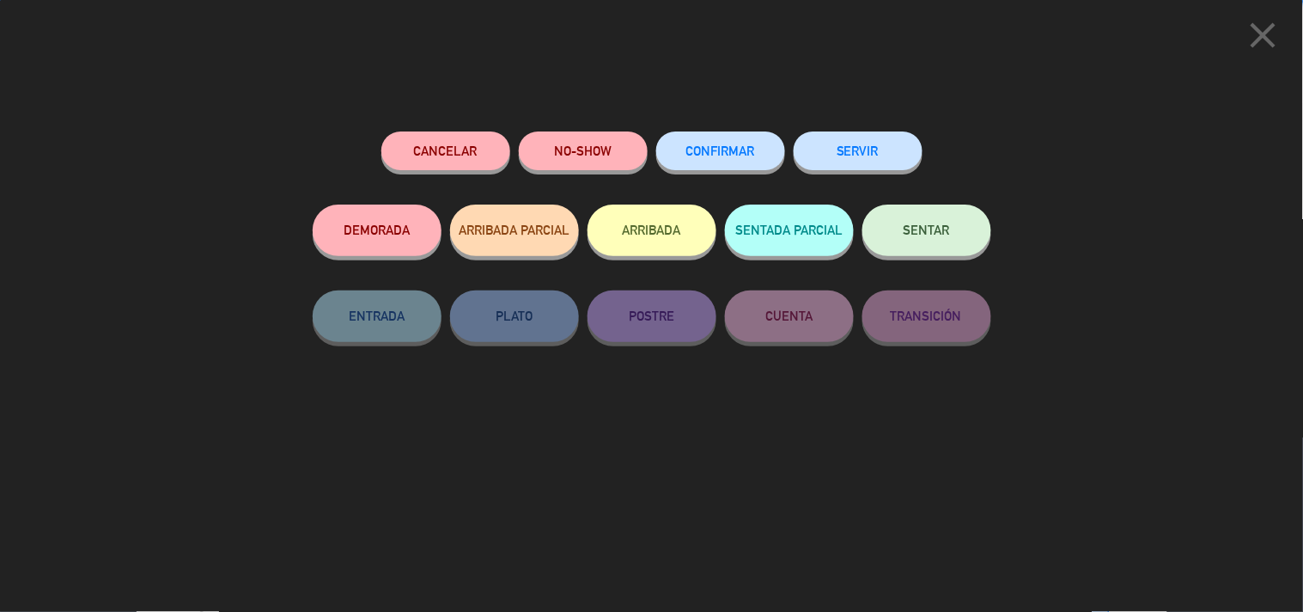
click at [684, 143] on button "CONFIRMAR" at bounding box center [720, 150] width 129 height 39
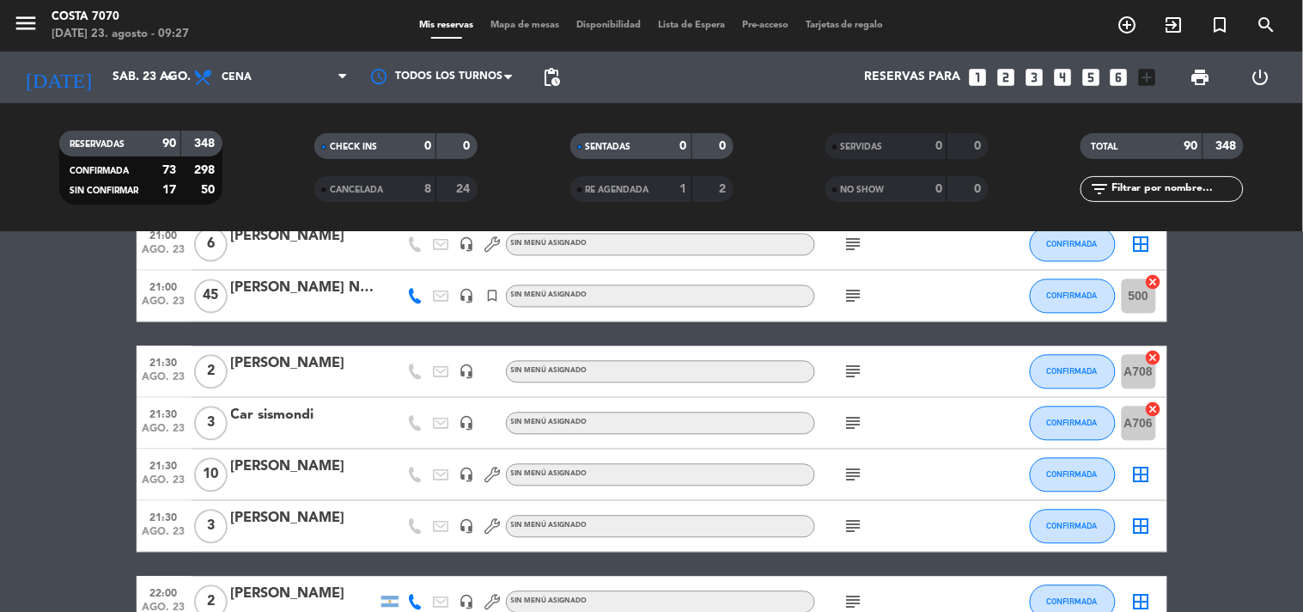
scroll to position [296, 0]
